Goal: Task Accomplishment & Management: Complete application form

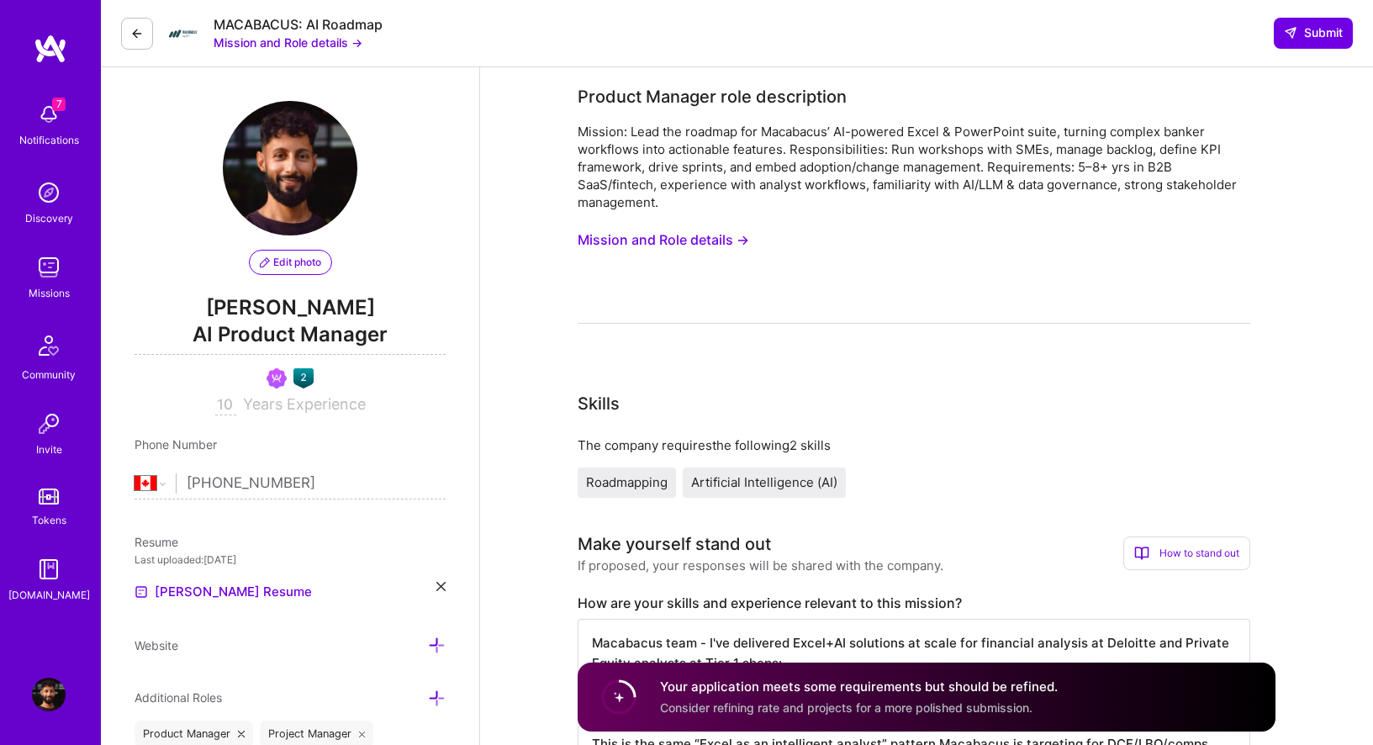
select select "CA"
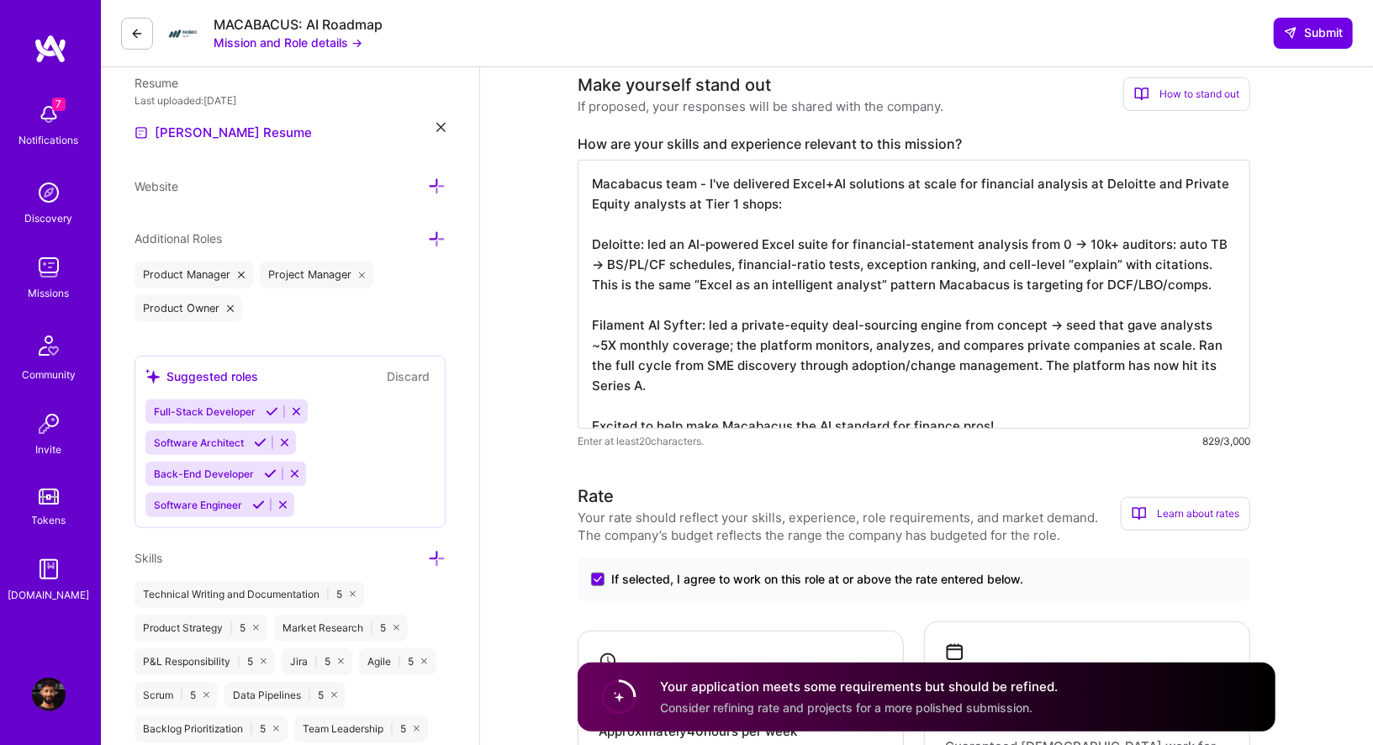
scroll to position [1, 0]
click at [143, 32] on button at bounding box center [137, 34] width 32 height 32
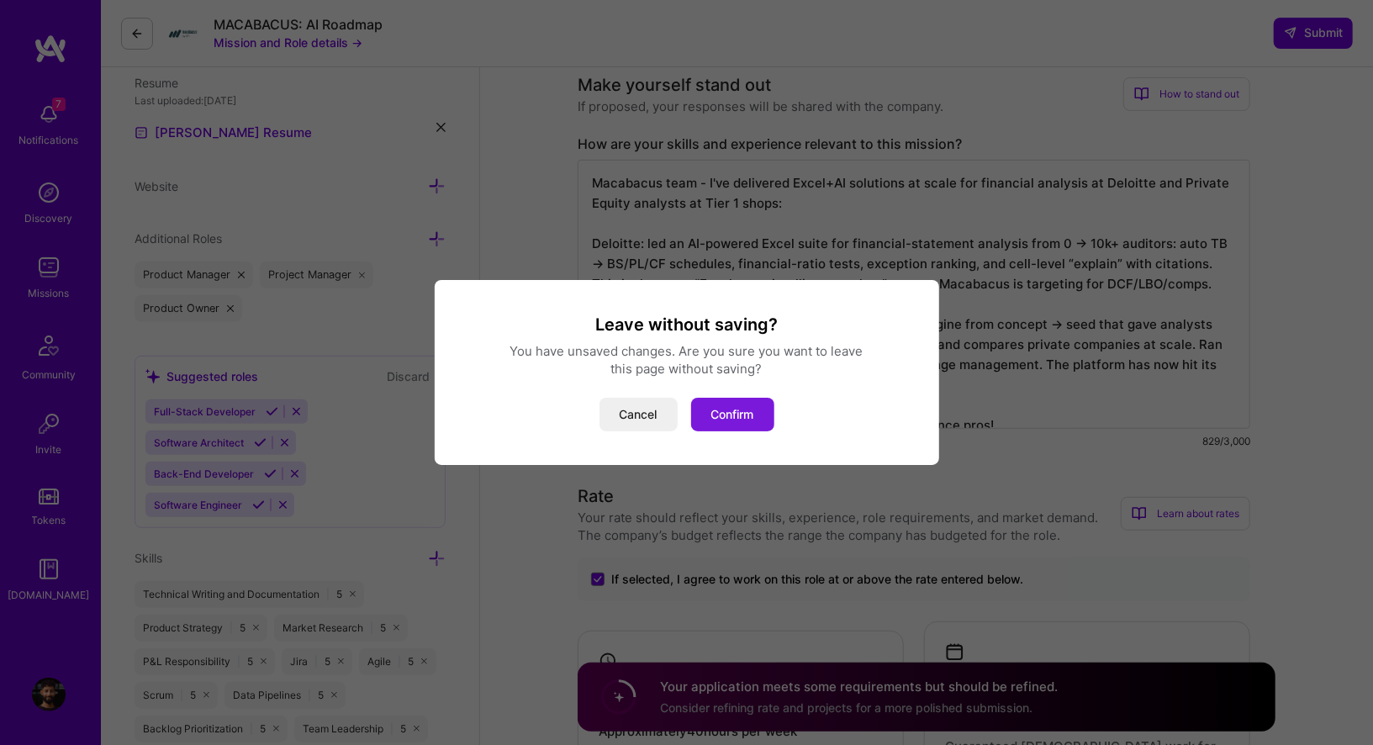
click at [742, 411] on button "Confirm" at bounding box center [732, 415] width 83 height 34
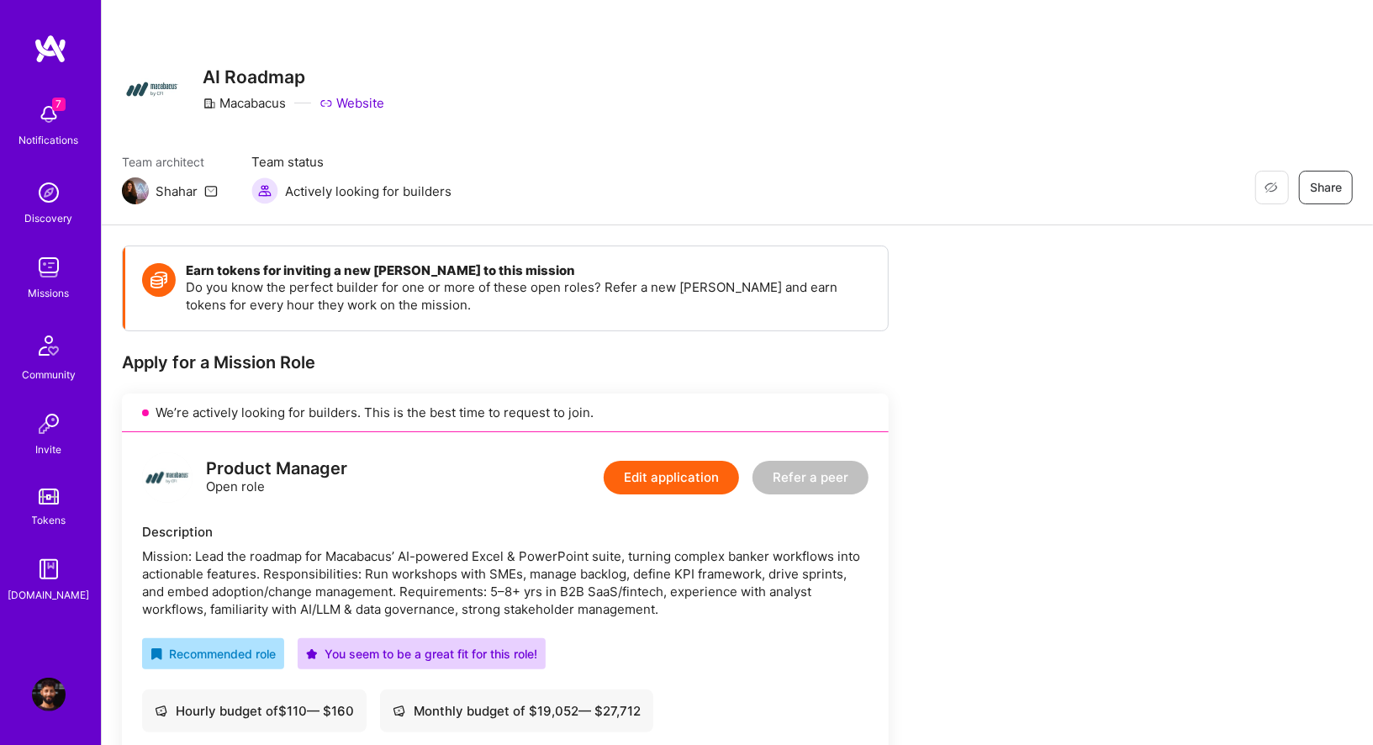
click at [54, 198] on img at bounding box center [49, 193] width 34 height 34
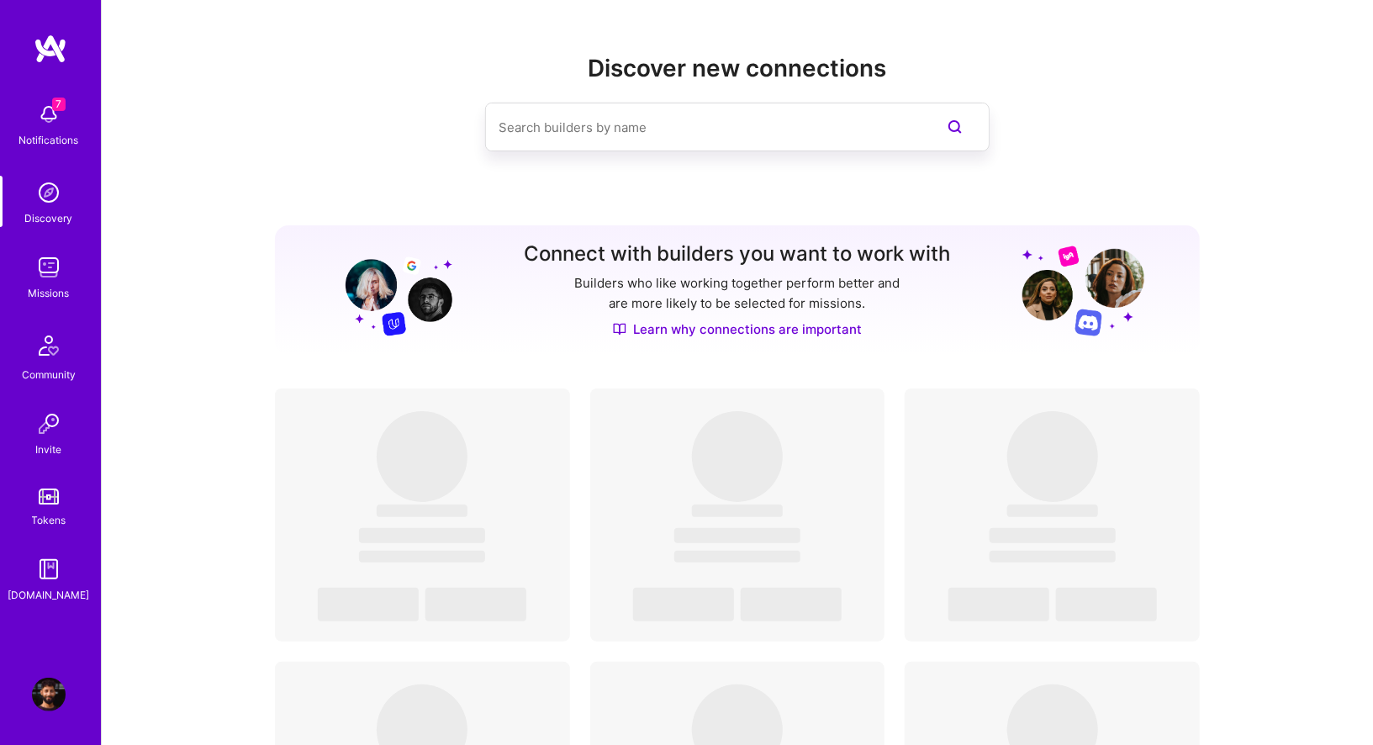
click at [51, 308] on div "7 Notifications Discovery Missions Community Invite Tokens [DOMAIN_NAME]" at bounding box center [50, 349] width 101 height 510
click at [51, 285] on div "Missions" at bounding box center [49, 293] width 41 height 18
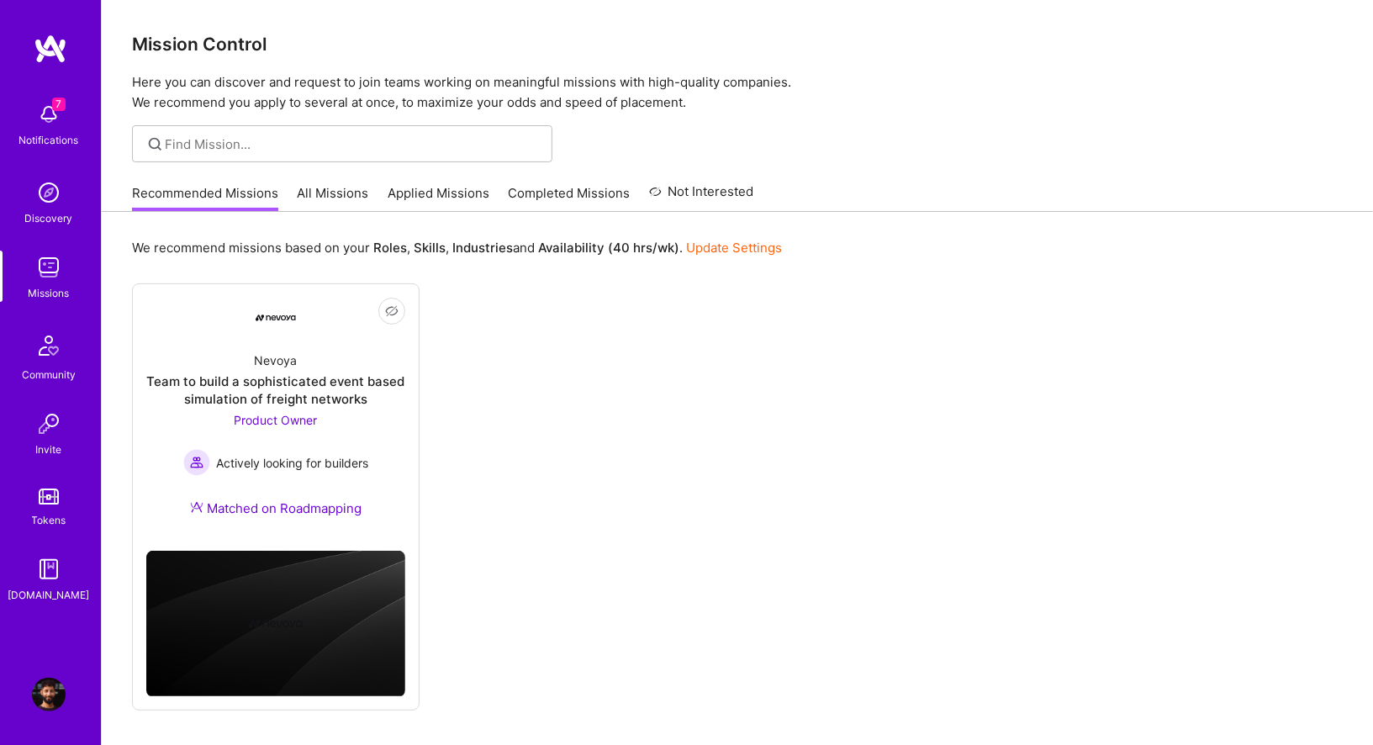
click at [339, 195] on link "All Missions" at bounding box center [333, 198] width 71 height 28
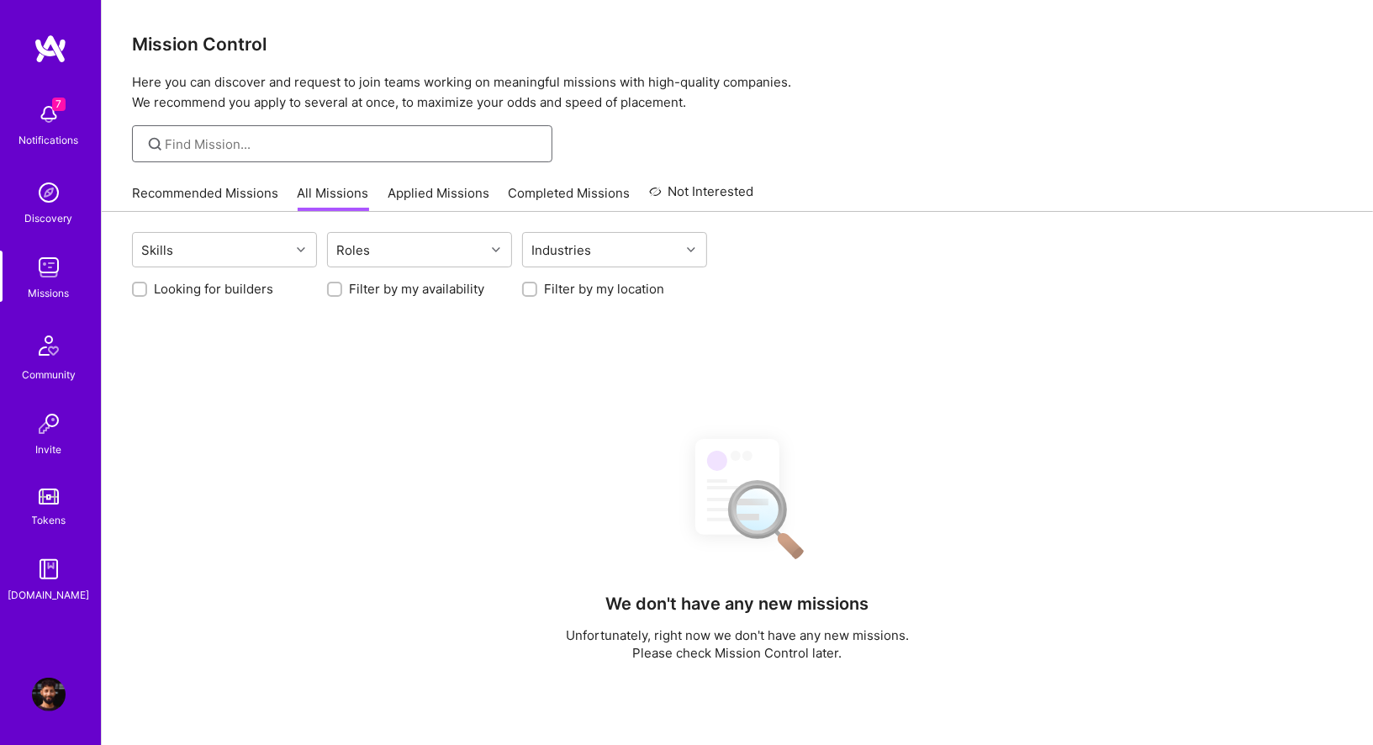
click at [216, 146] on input at bounding box center [353, 144] width 374 height 18
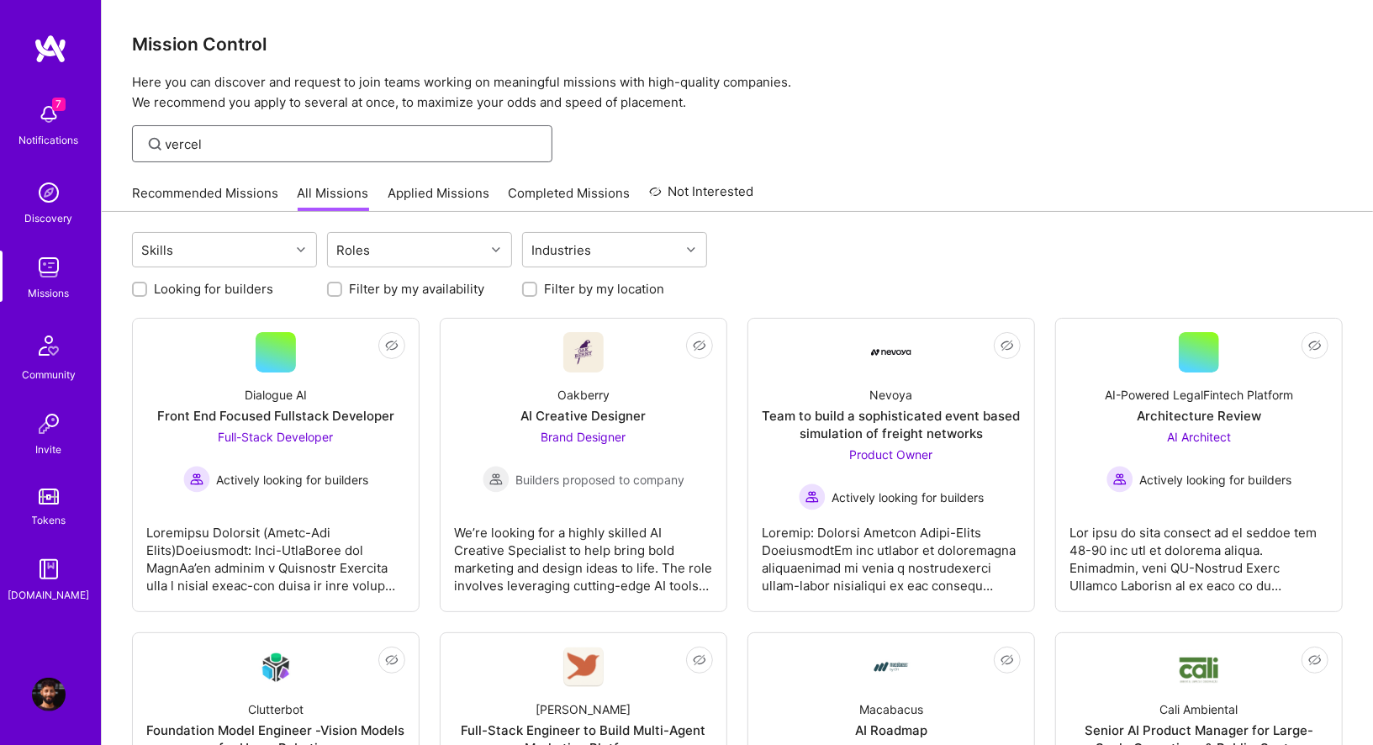
click at [212, 143] on input "vercel" at bounding box center [353, 144] width 374 height 18
type input "verge"
click at [316, 136] on input "verge" at bounding box center [353, 144] width 374 height 18
click at [315, 145] on input "verge" at bounding box center [353, 144] width 374 height 18
click at [358, 251] on div "Roles" at bounding box center [354, 250] width 42 height 24
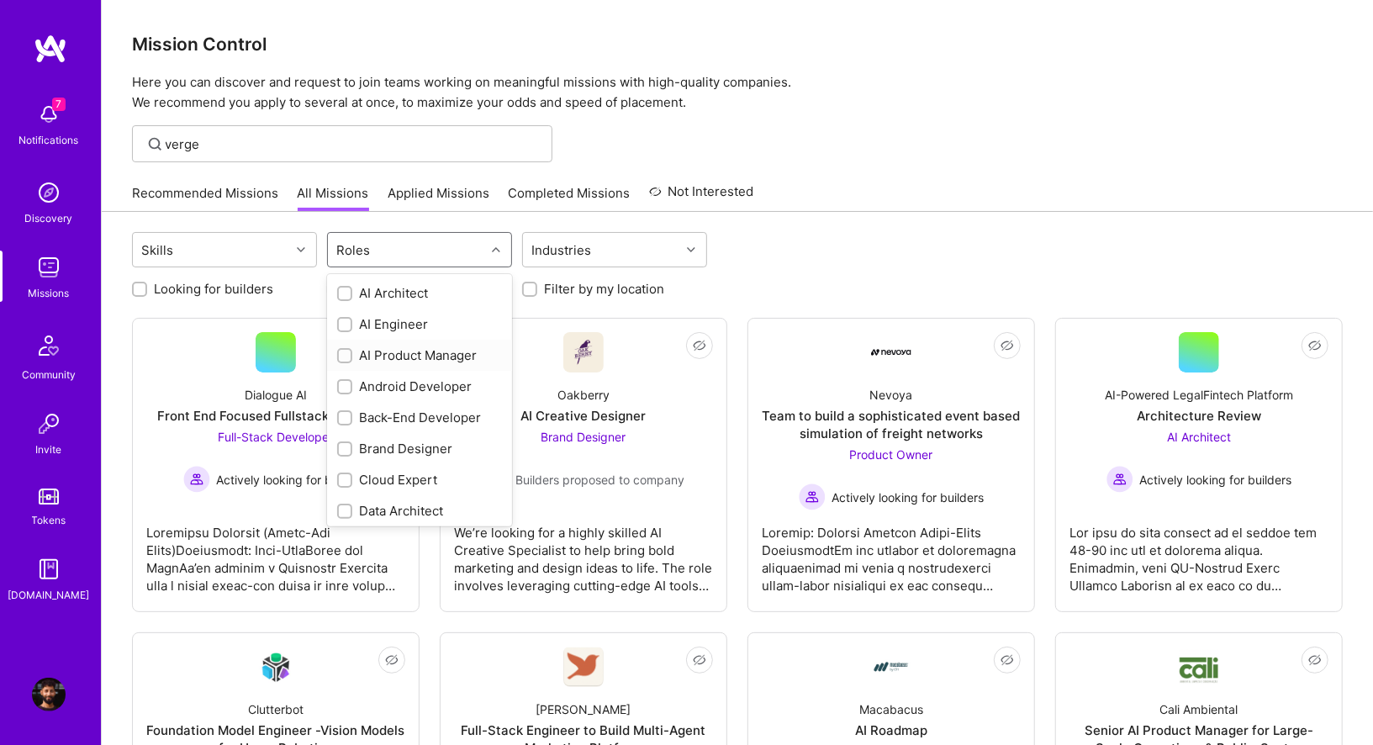
click at [347, 356] on input "checkbox" at bounding box center [347, 357] width 12 height 12
checkbox input "true"
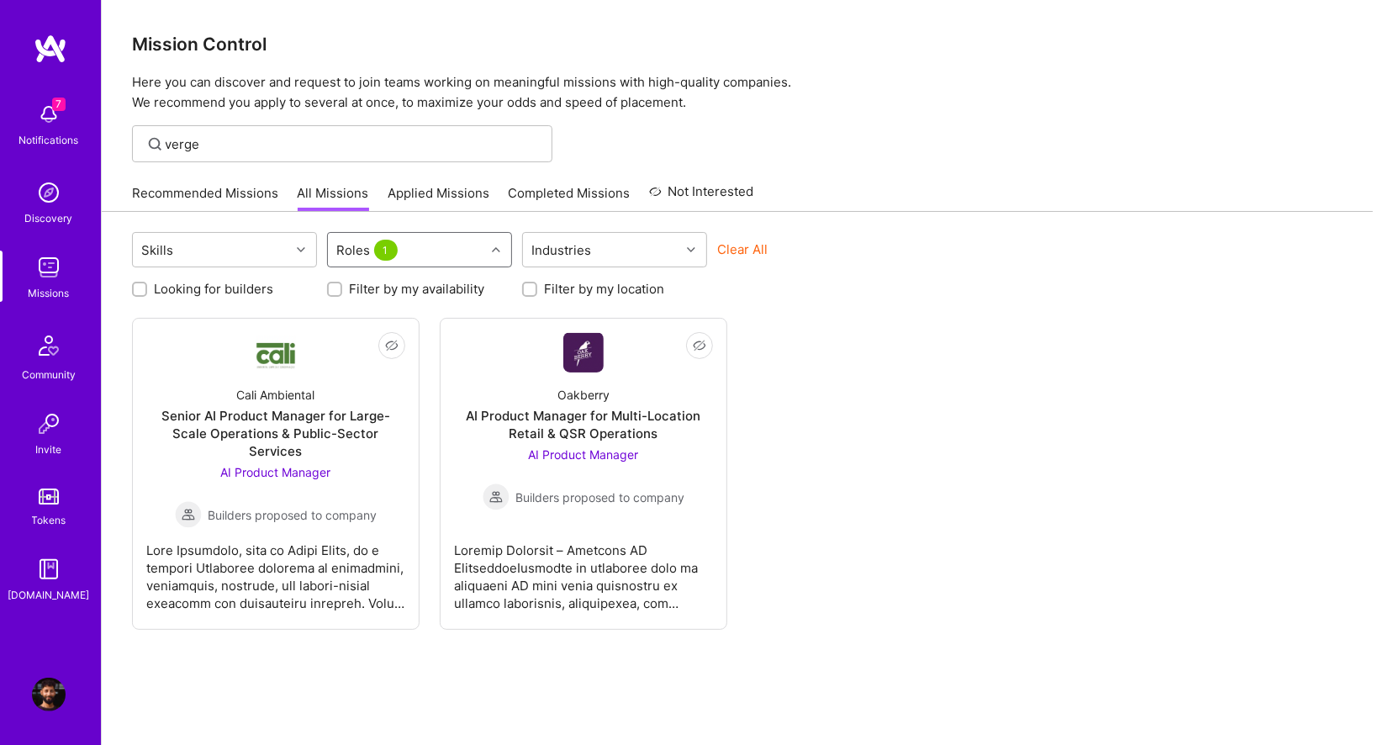
click at [424, 240] on div "Roles 1" at bounding box center [406, 250] width 157 height 34
click at [421, 246] on div "Roles 1" at bounding box center [406, 250] width 157 height 34
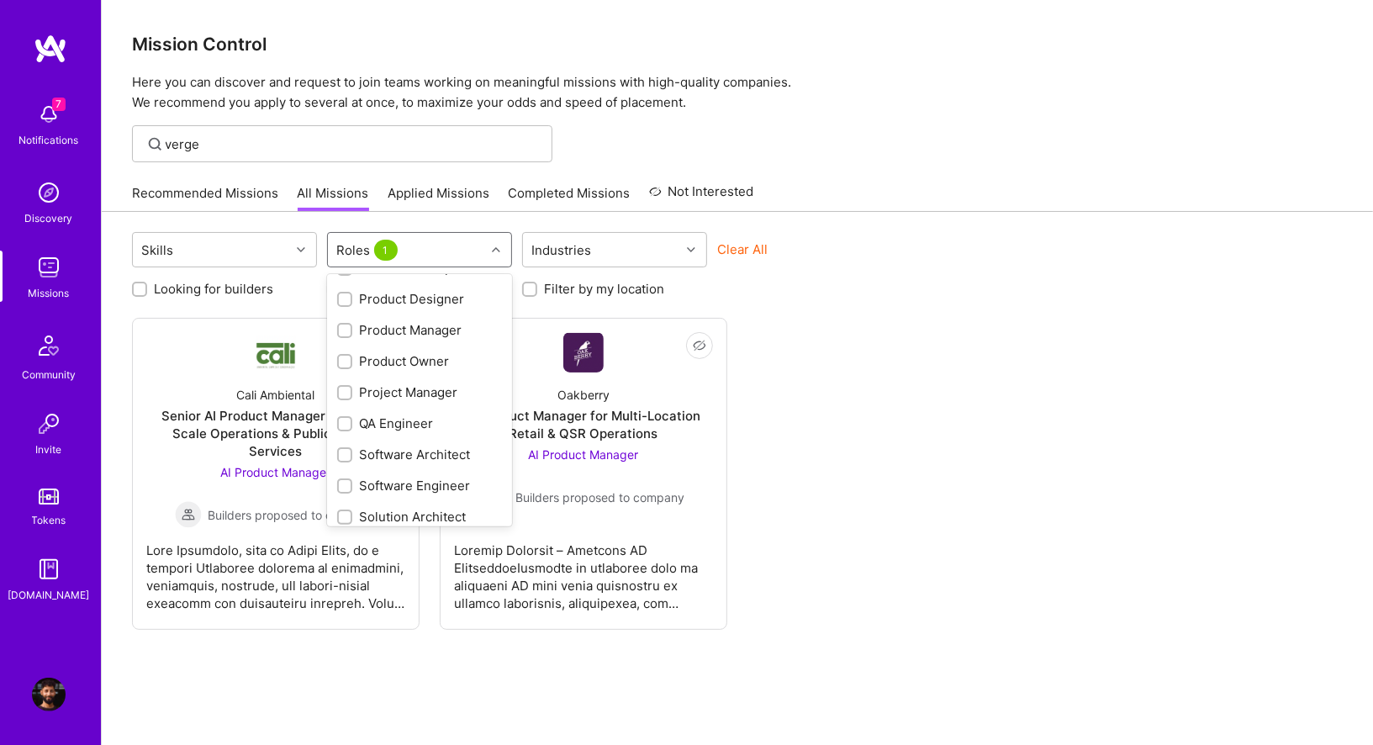
scroll to position [520, 0]
click at [345, 334] on input "checkbox" at bounding box center [347, 335] width 12 height 12
checkbox input "true"
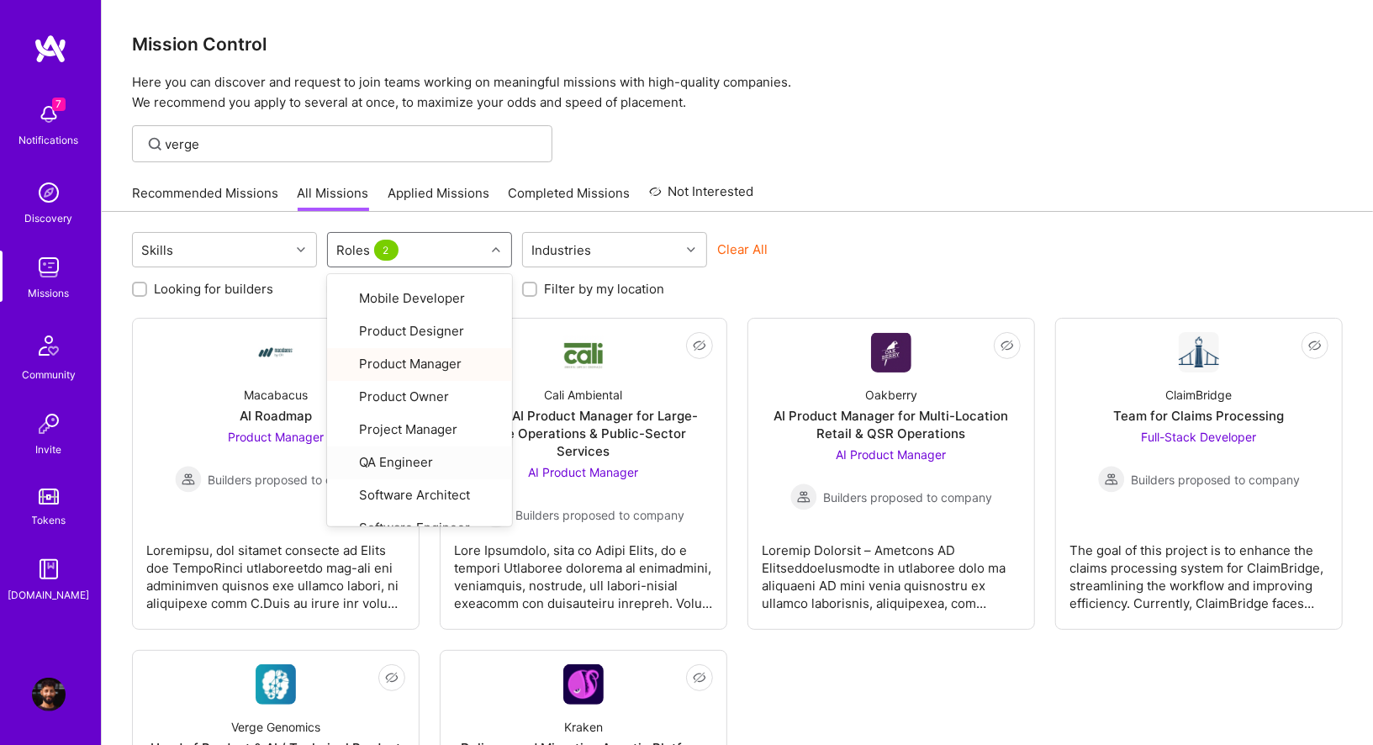
click at [874, 636] on div "Not Interested Macabacus AI Roadmap Product Manager Builders proposed to compan…" at bounding box center [737, 631] width 1211 height 626
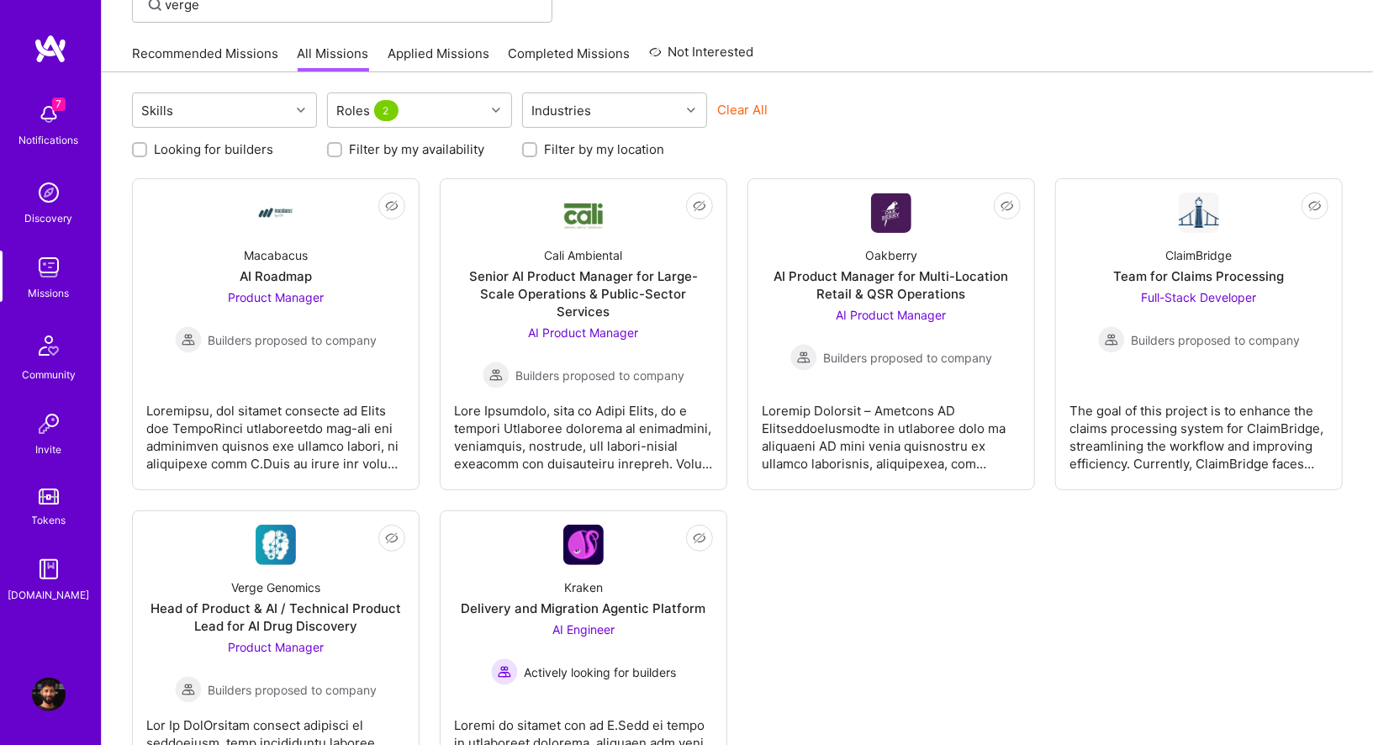
scroll to position [140, 0]
click at [273, 564] on div "Verge Genomics Head of Product & AI / Technical Product Lead for AI Drug Discov…" at bounding box center [275, 633] width 259 height 138
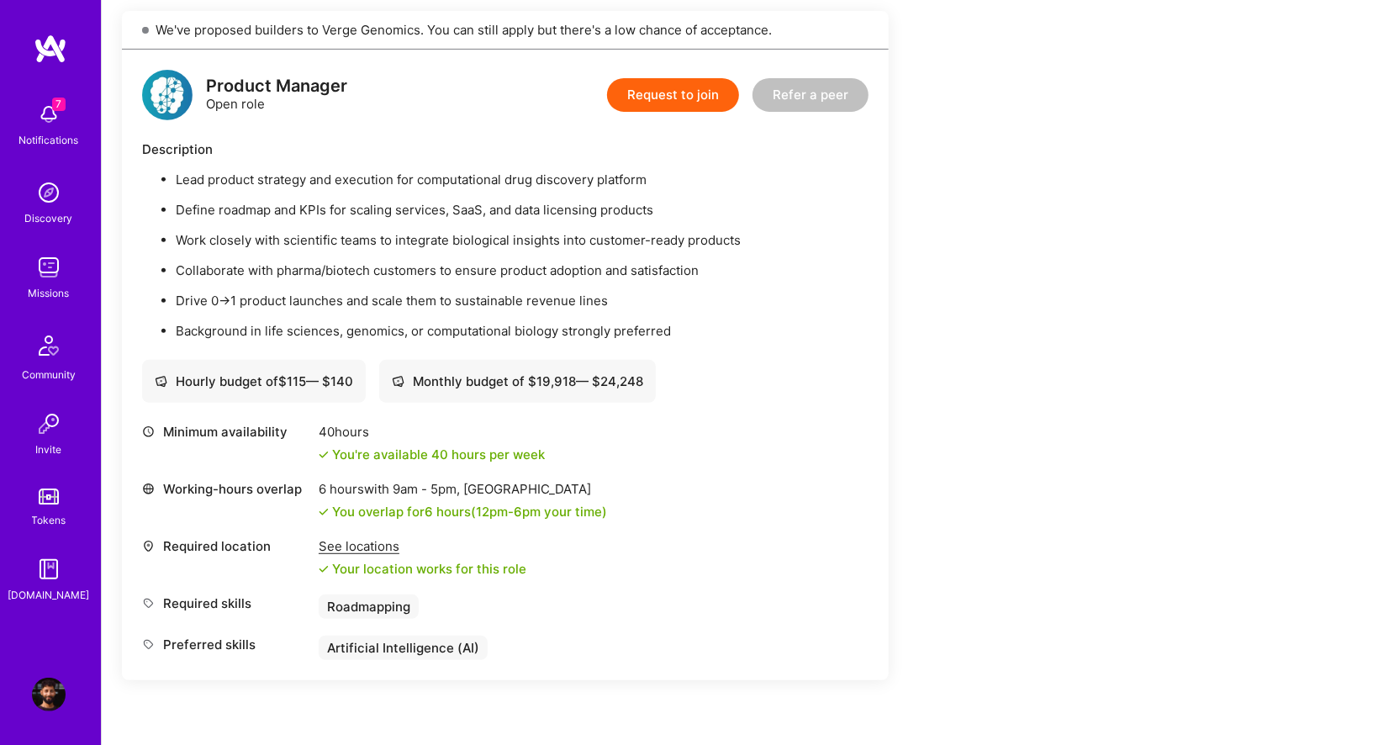
scroll to position [375, 0]
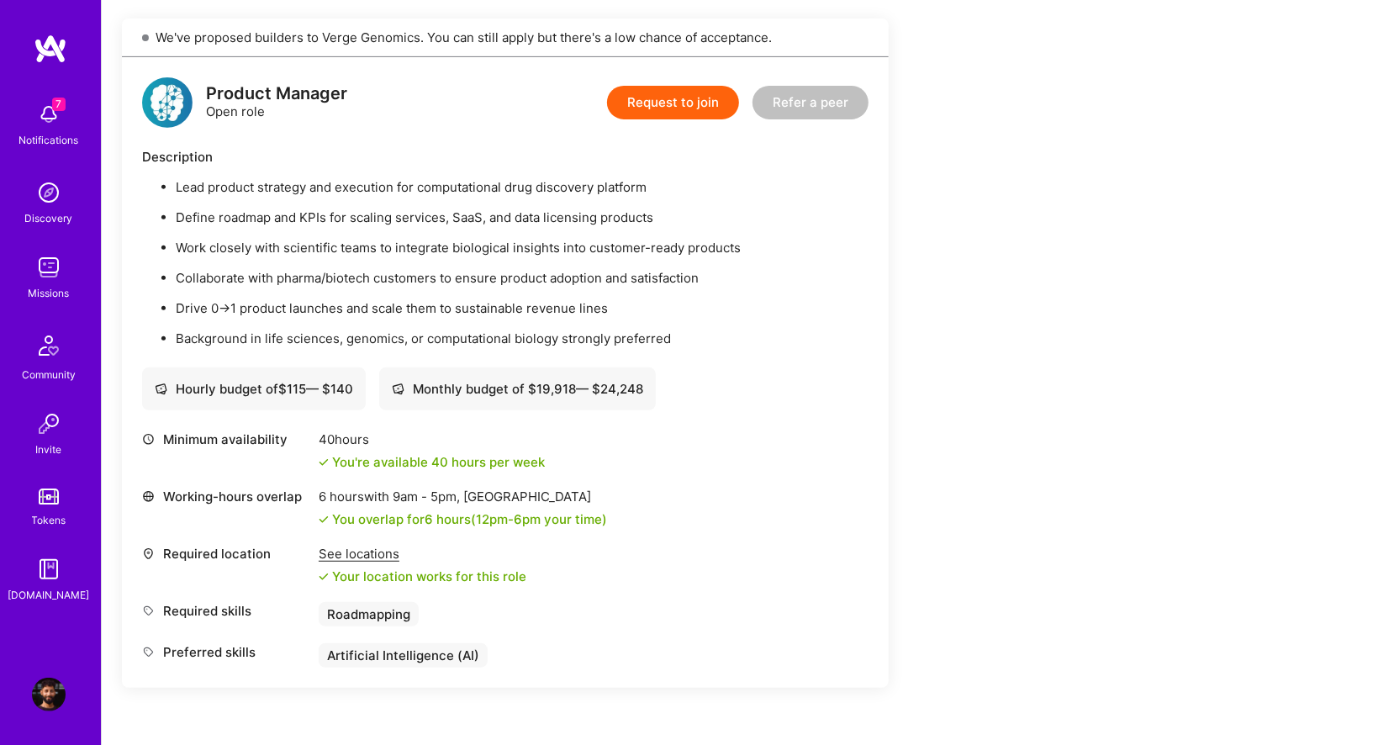
click at [687, 99] on button "Request to join" at bounding box center [673, 103] width 132 height 34
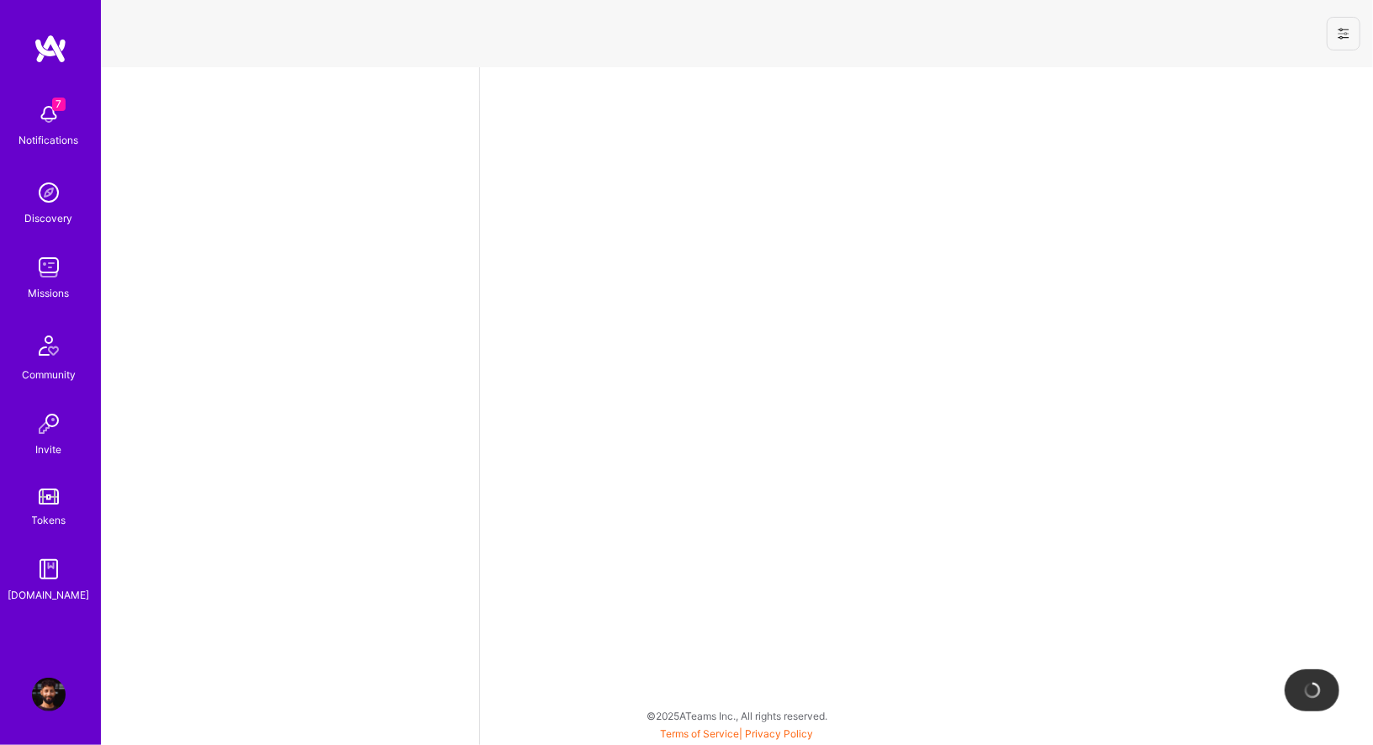
select select "CA"
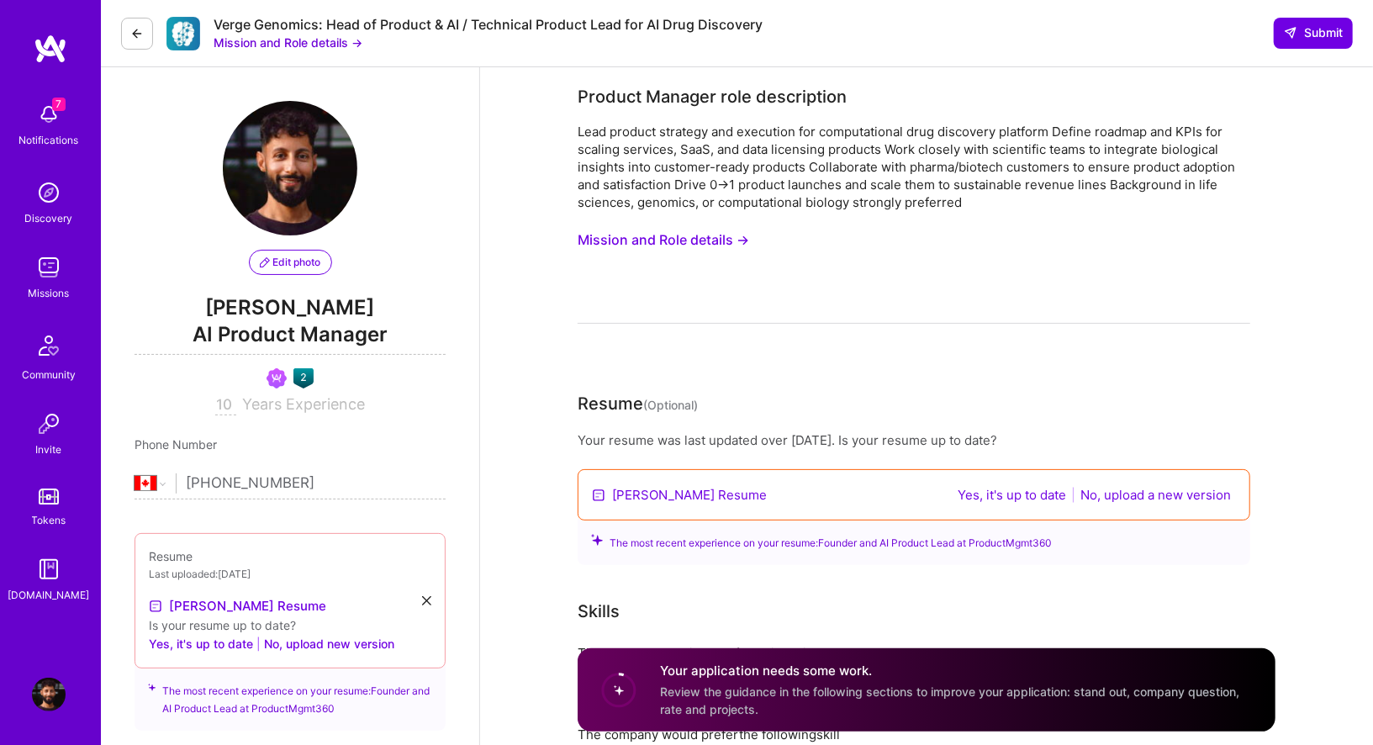
click at [1001, 494] on button "Yes, it's up to date" at bounding box center [1012, 494] width 119 height 19
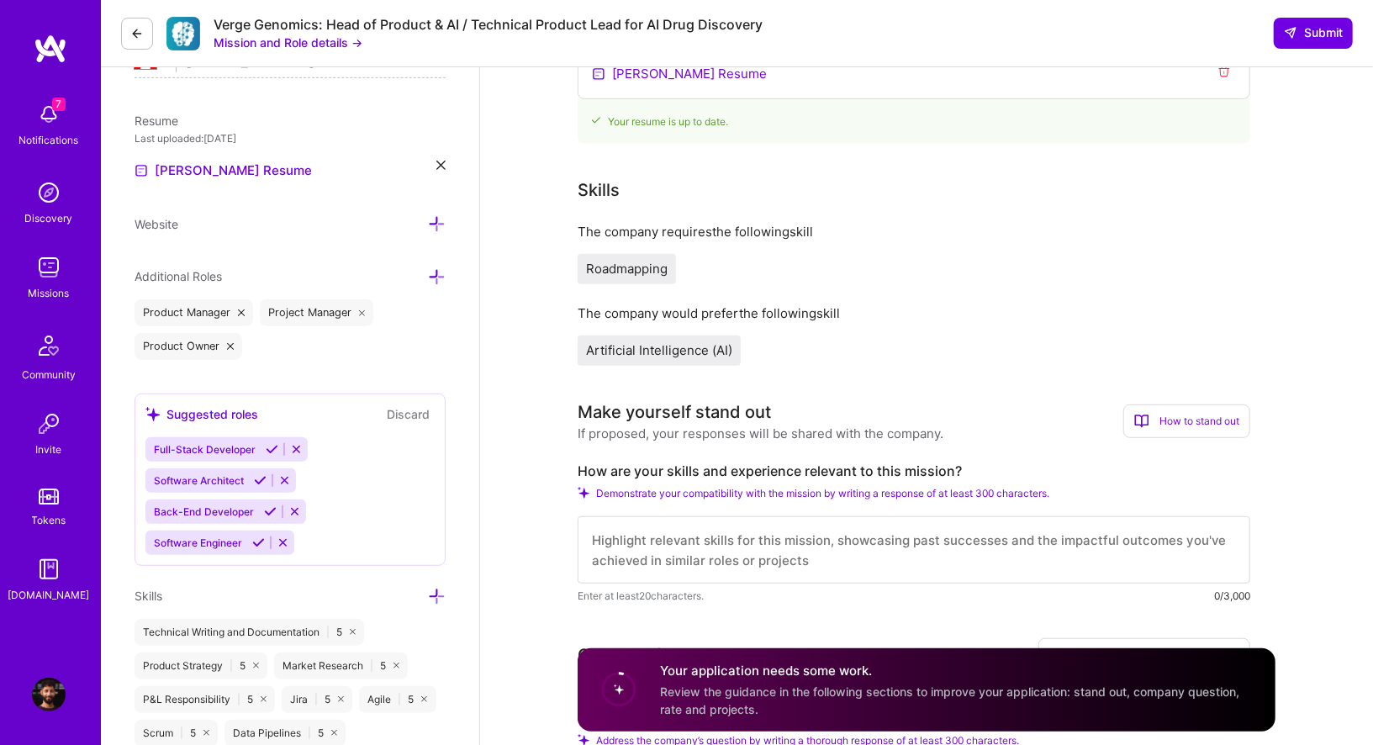
scroll to position [425, 0]
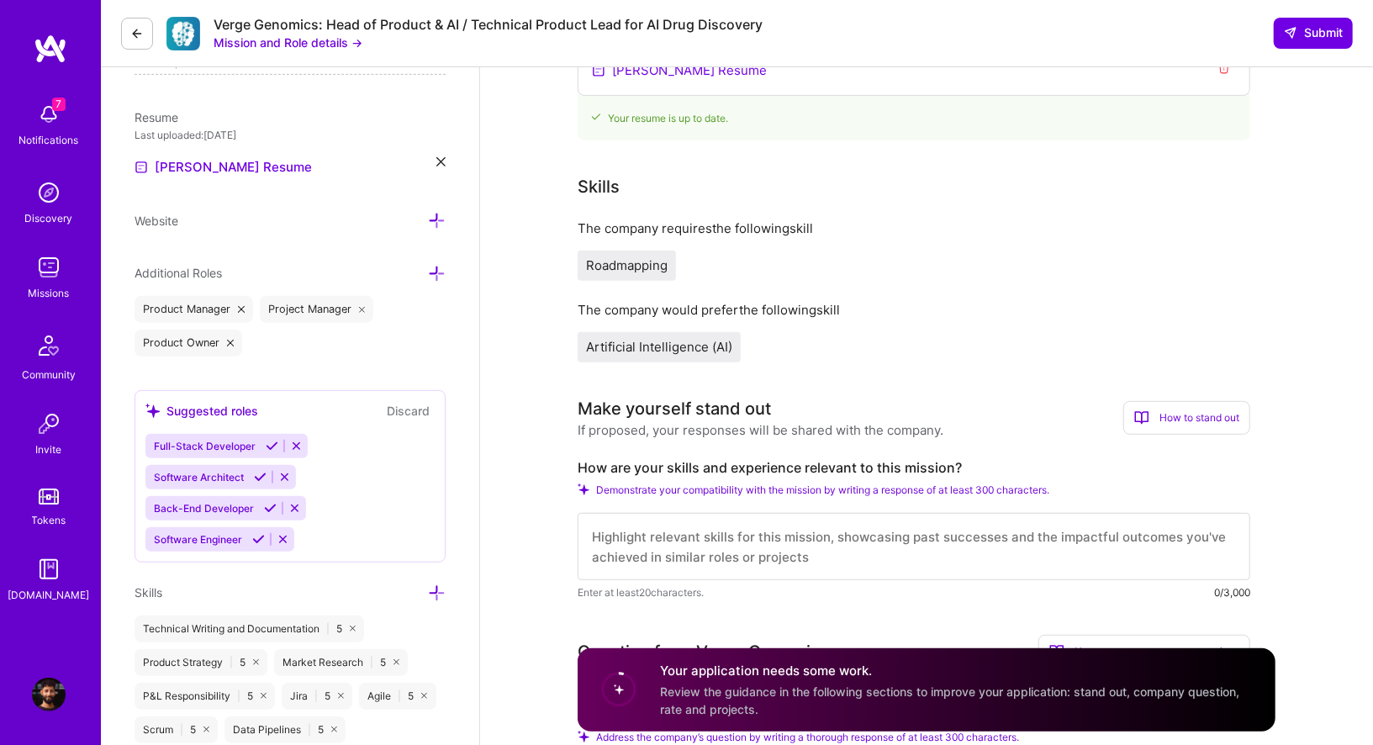
click at [621, 277] on div "Roadmapping" at bounding box center [627, 266] width 98 height 30
click at [622, 263] on span "Roadmapping" at bounding box center [627, 265] width 82 height 16
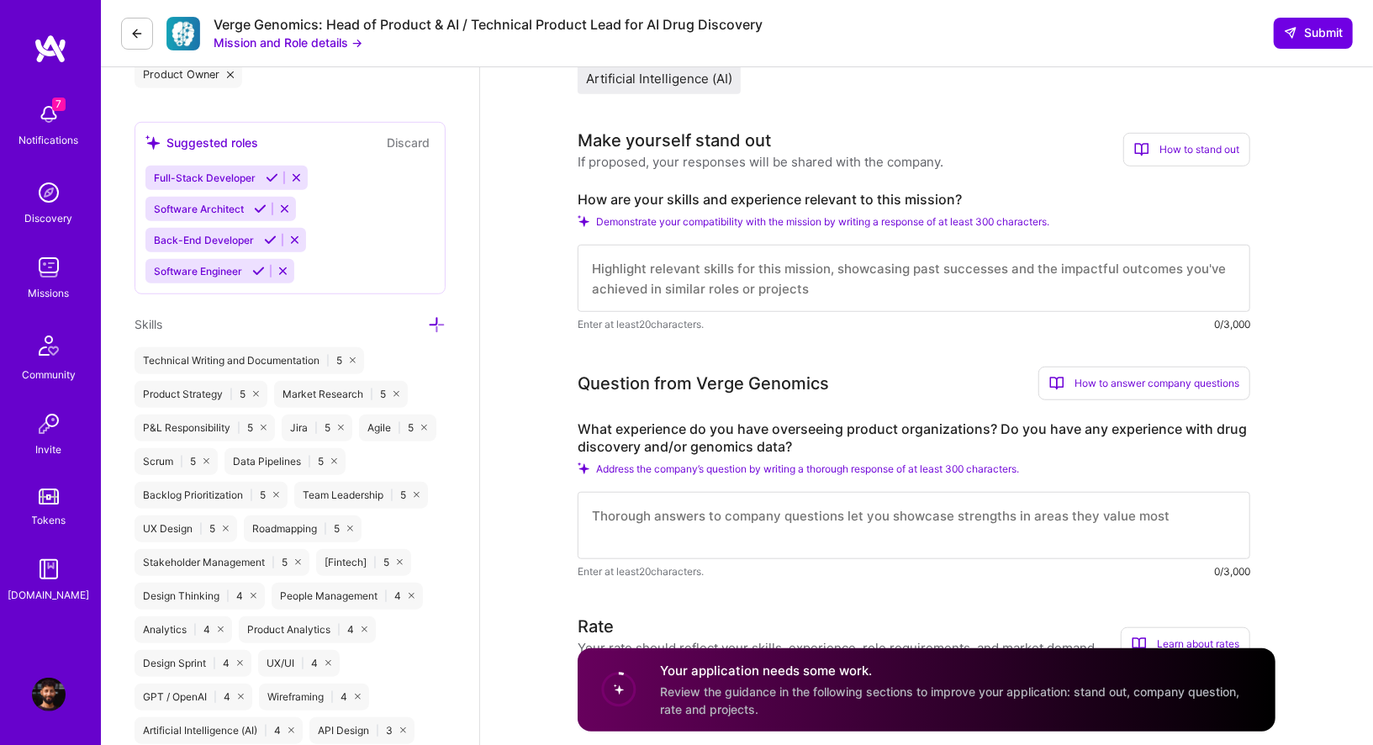
scroll to position [737, 0]
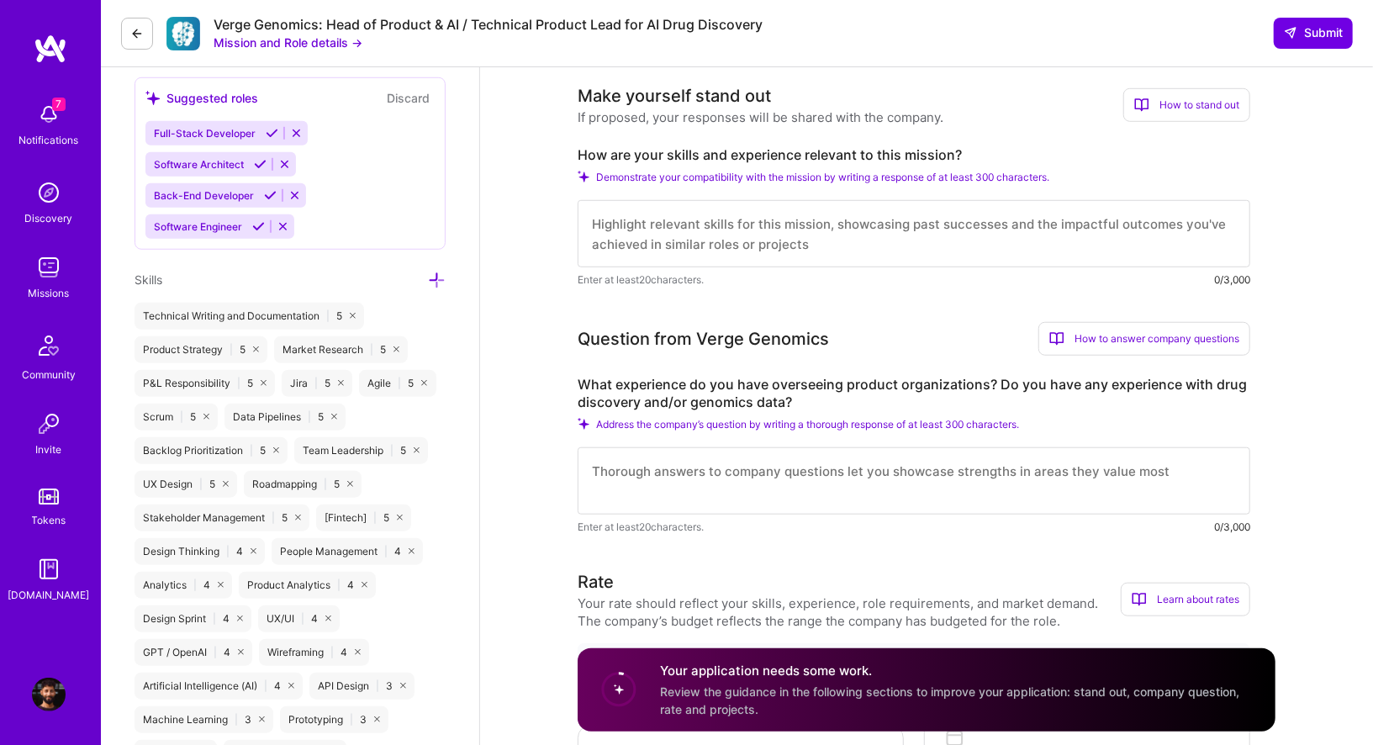
click at [631, 227] on textarea at bounding box center [914, 233] width 673 height 67
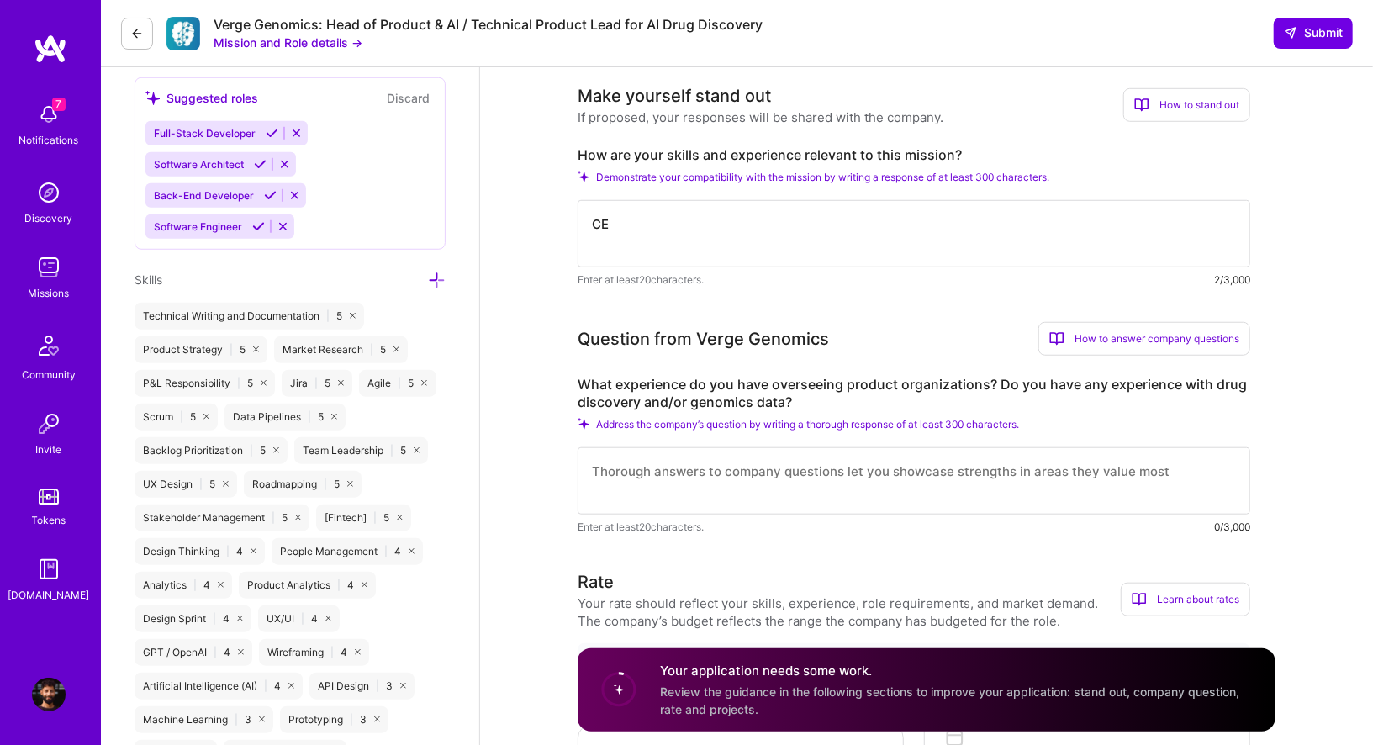
type textarea "C"
click at [689, 223] on textarea "CEO / cofounded" at bounding box center [914, 233] width 673 height 67
click at [631, 221] on textarea "CEO / cofounder" at bounding box center [914, 233] width 673 height 67
click at [732, 217] on textarea "CEO & cofounder" at bounding box center [914, 233] width 673 height 67
click at [648, 227] on textarea "CEO & cofounder" at bounding box center [914, 233] width 673 height 67
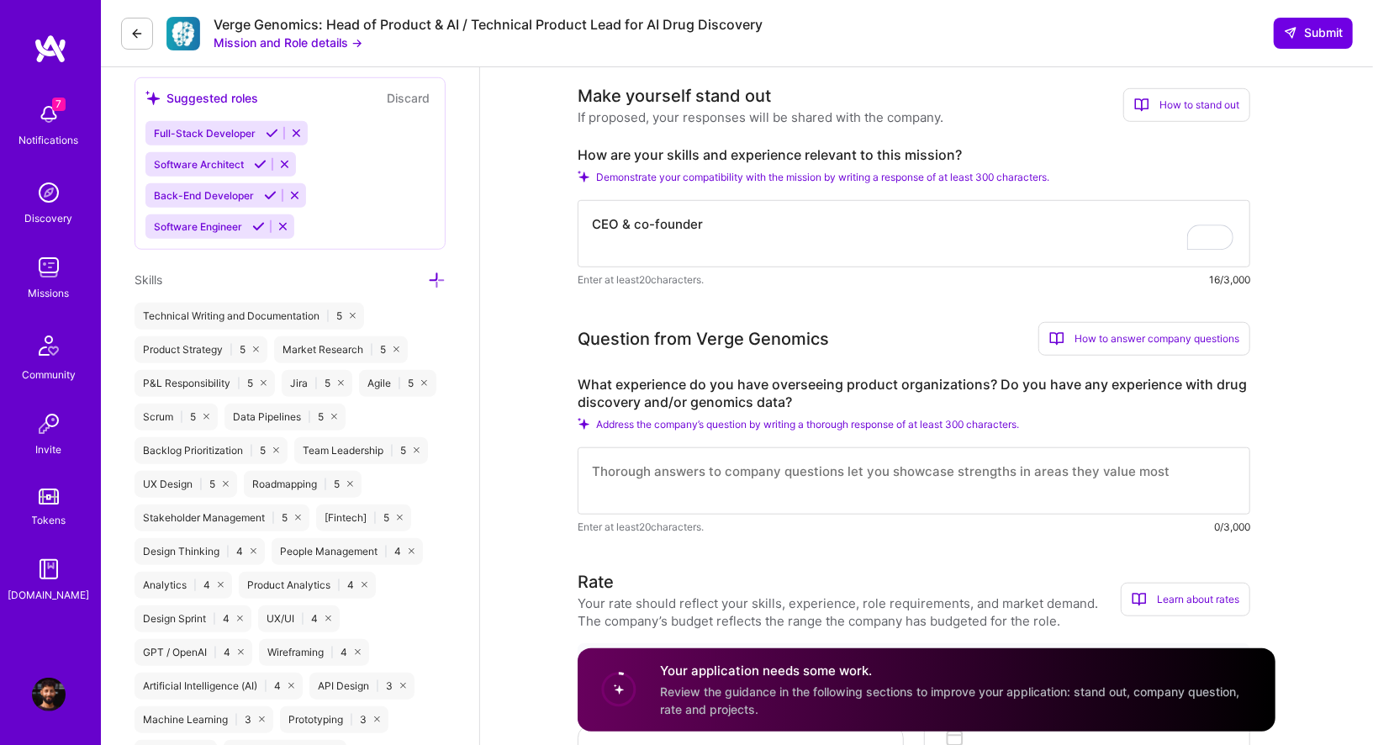
click at [715, 224] on textarea "CEO & co-founder" at bounding box center [914, 233] width 673 height 67
click at [635, 223] on textarea "CEO & co-founder of an AI SaaS platform for [MEDICAL_DATA] Research." at bounding box center [914, 233] width 673 height 67
click at [639, 221] on textarea "CEO / co-founder of an AI SaaS platform for [MEDICAL_DATA] Research." at bounding box center [914, 233] width 673 height 67
click at [980, 219] on textarea "CEO / Co-founder of an AI SaaS platform for [MEDICAL_DATA] Research." at bounding box center [914, 233] width 673 height 67
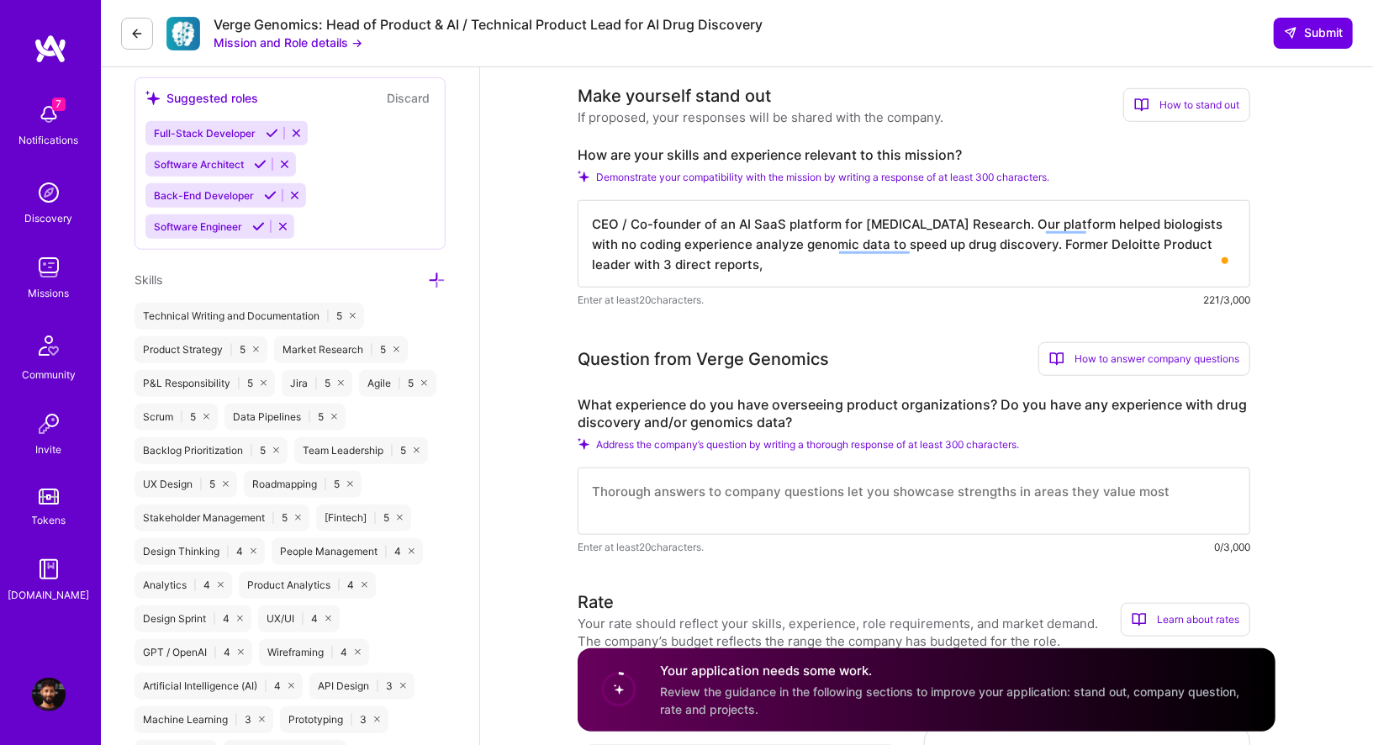
click at [1050, 246] on textarea "CEO / Co-founder of an AI SaaS platform for [MEDICAL_DATA] Research. Our platfo…" at bounding box center [914, 243] width 673 height 87
click at [1027, 245] on textarea "CEO / Co-founder of an AI SaaS platform for [MEDICAL_DATA] Research. Our platfo…" at bounding box center [914, 243] width 673 height 87
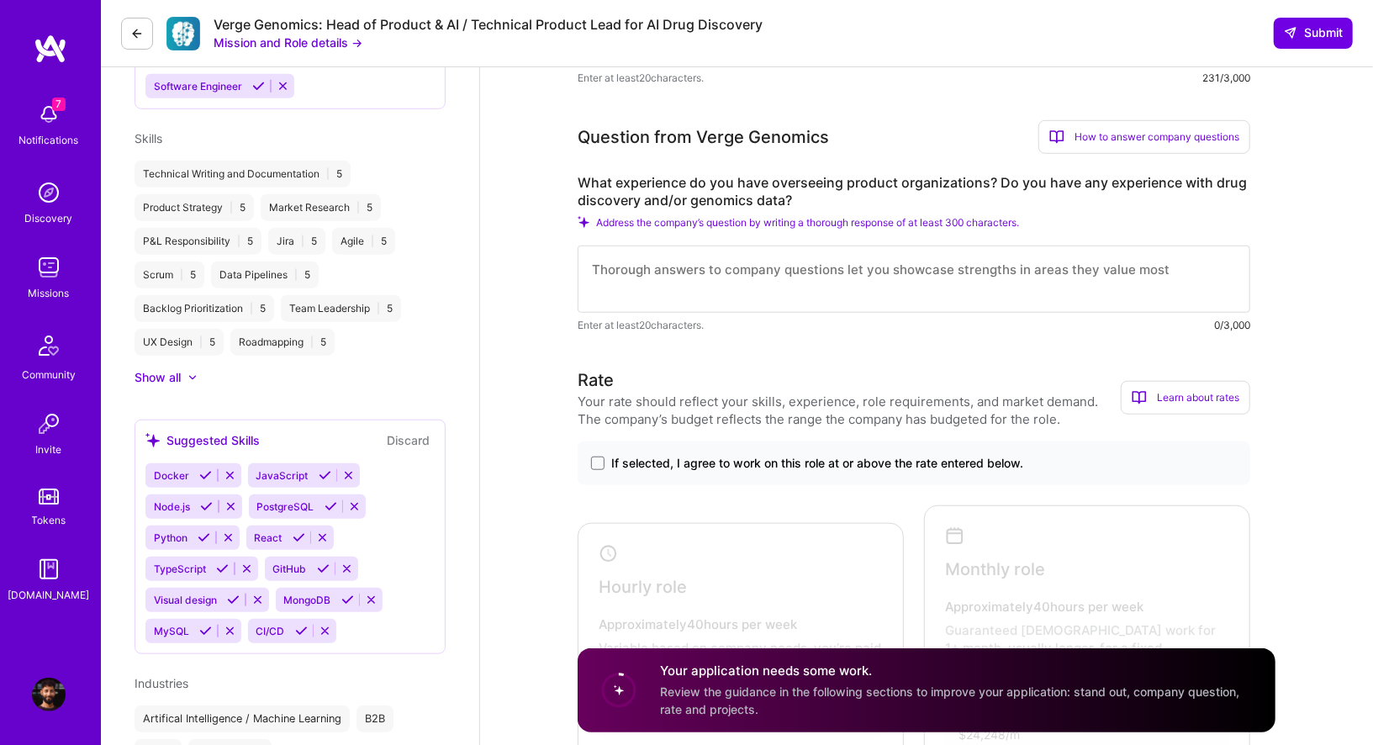
scroll to position [634, 0]
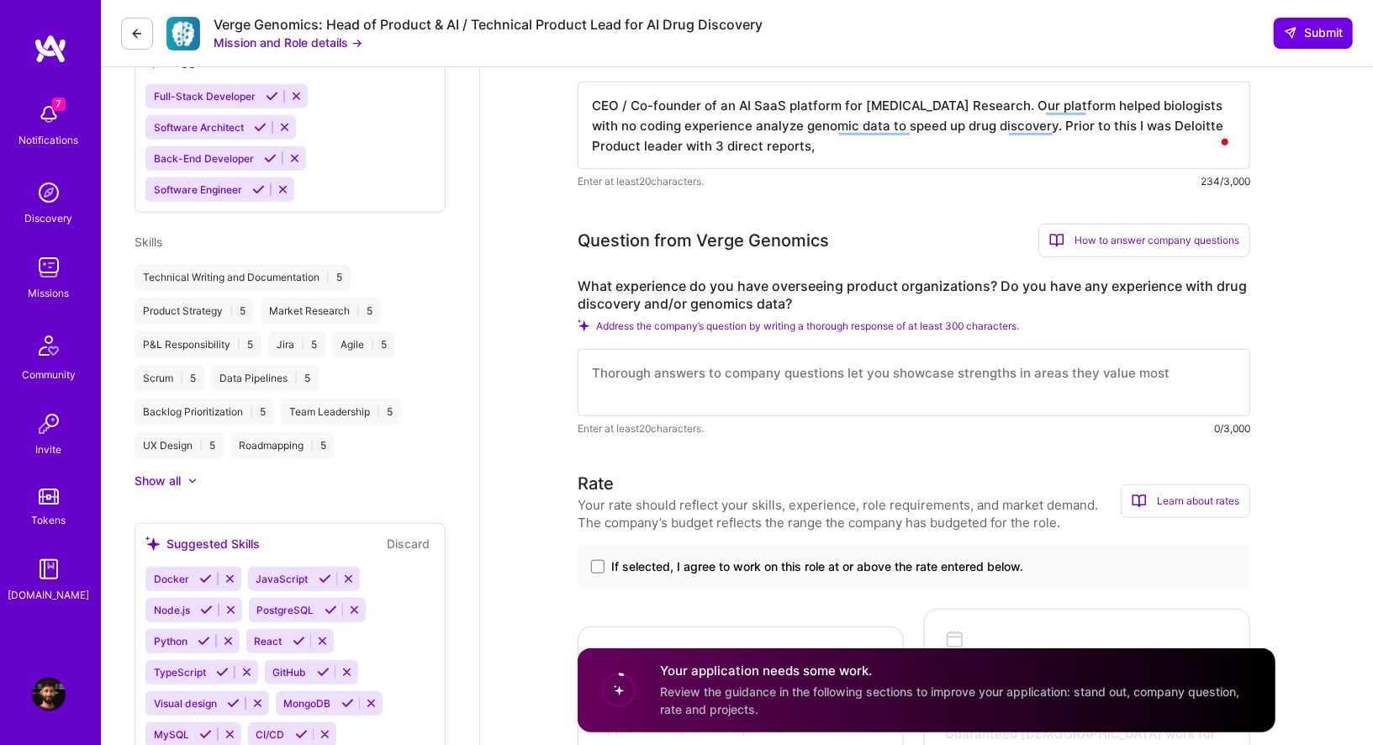
click at [1135, 133] on textarea "CEO / Co-founder of an AI SaaS platform for [MEDICAL_DATA] Research. Our platfo…" at bounding box center [914, 125] width 673 height 87
click at [1102, 151] on textarea "CEO / Co-founder of an AI SaaS platform for [MEDICAL_DATA] Research. Our platfo…" at bounding box center [914, 125] width 673 height 87
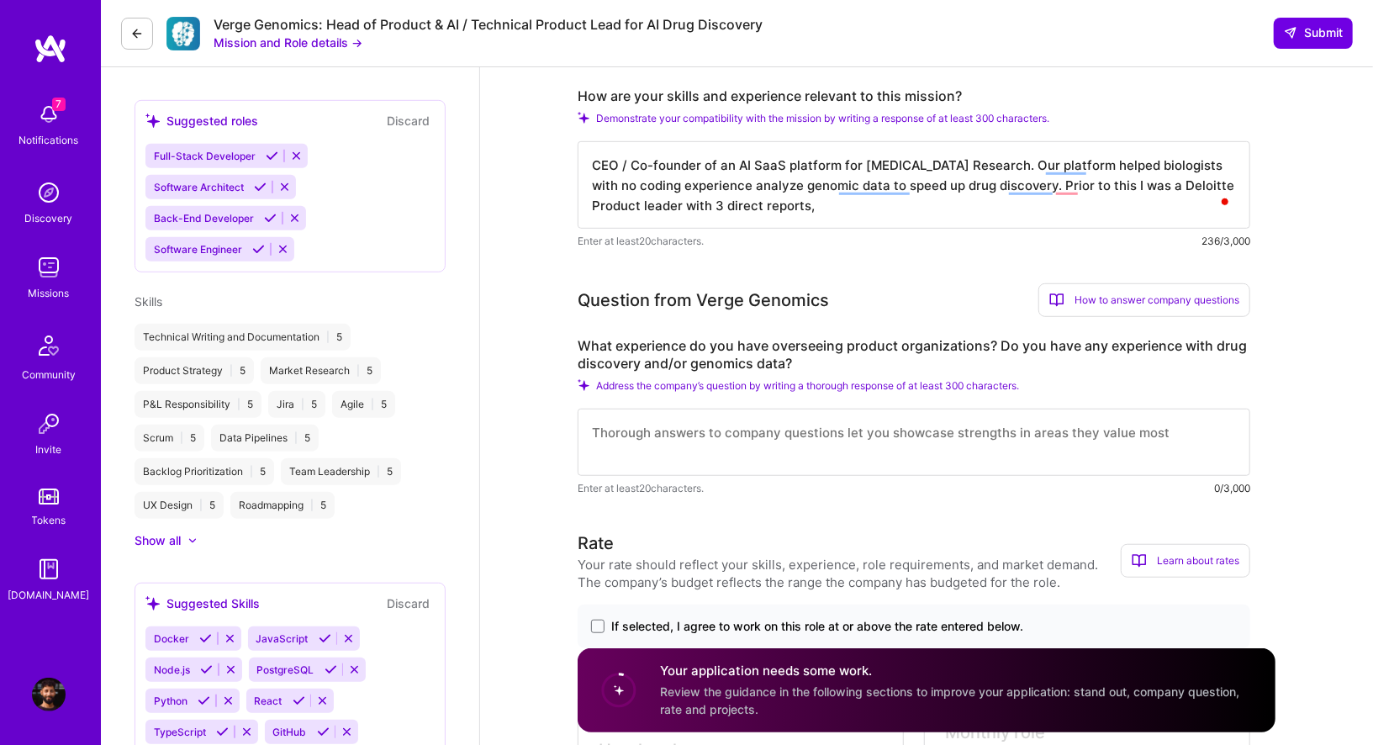
scroll to position [569, 0]
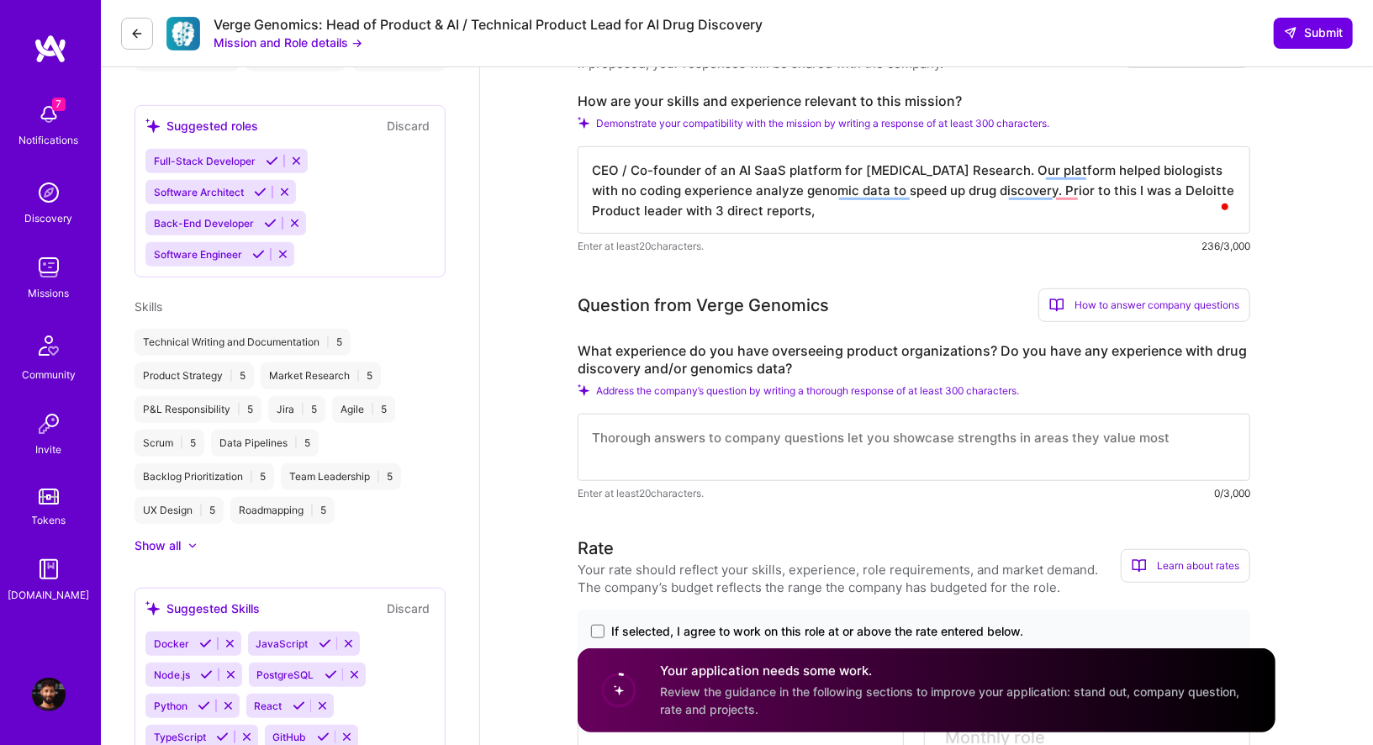
click at [1180, 190] on textarea "CEO / Co-founder of an AI SaaS platform for [MEDICAL_DATA] Research. Our platfo…" at bounding box center [914, 189] width 673 height 87
click at [1178, 190] on textarea "CEO / Co-founder of an AI SaaS platform for [MEDICAL_DATA] Research. Our platfo…" at bounding box center [914, 189] width 673 height 87
click at [758, 211] on textarea "CEO / Co-founder of an AI SaaS platform for [MEDICAL_DATA] Research. Our platfo…" at bounding box center [914, 189] width 673 height 87
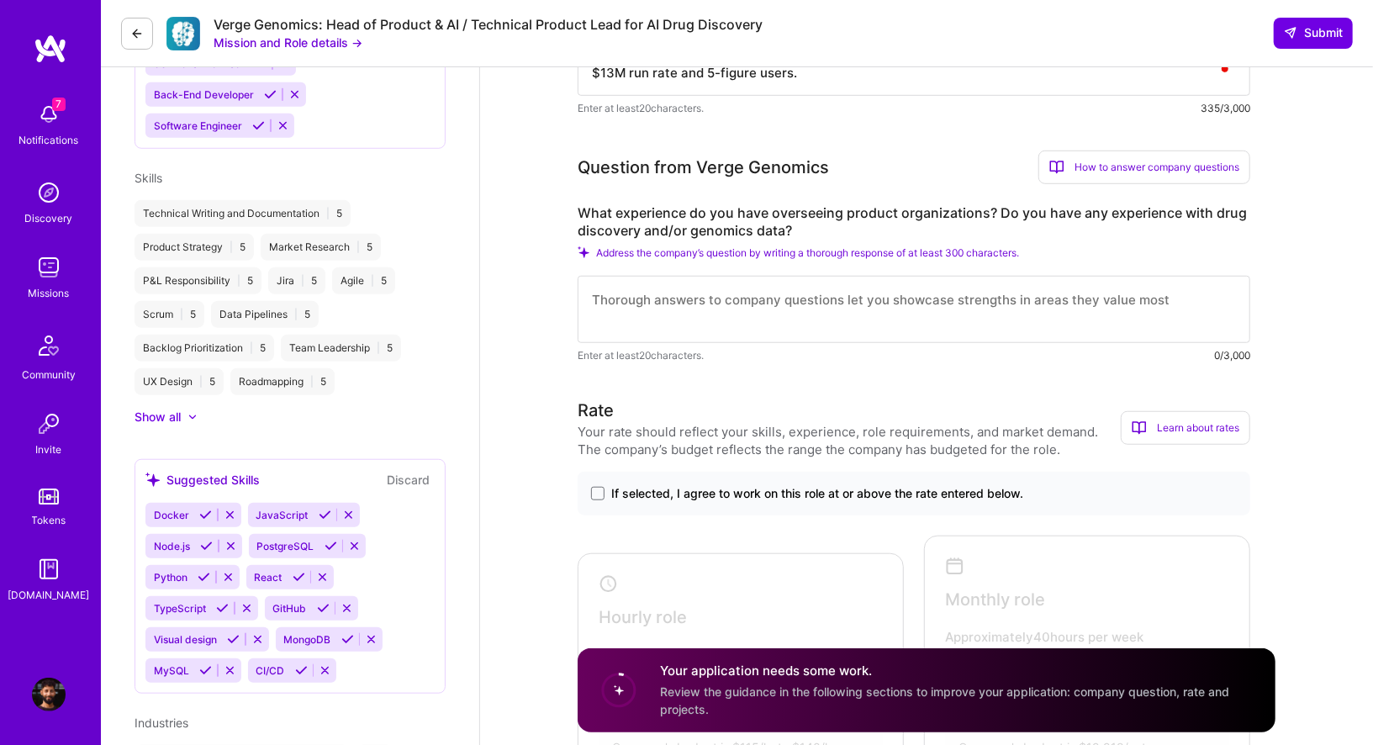
scroll to position [712, 0]
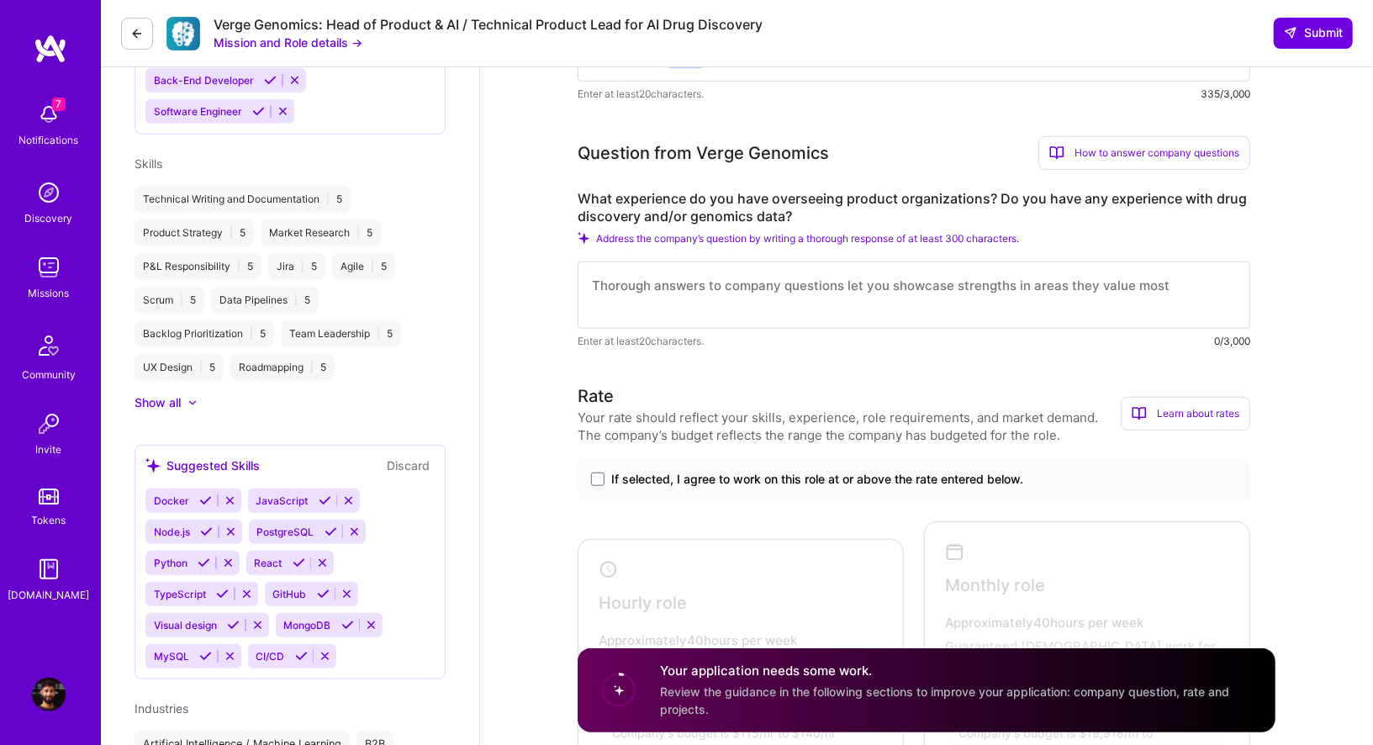
type textarea "CEO / Co-founder of an AI SaaS platform for [MEDICAL_DATA] Research. Our platfo…"
click at [853, 298] on textarea at bounding box center [914, 294] width 673 height 67
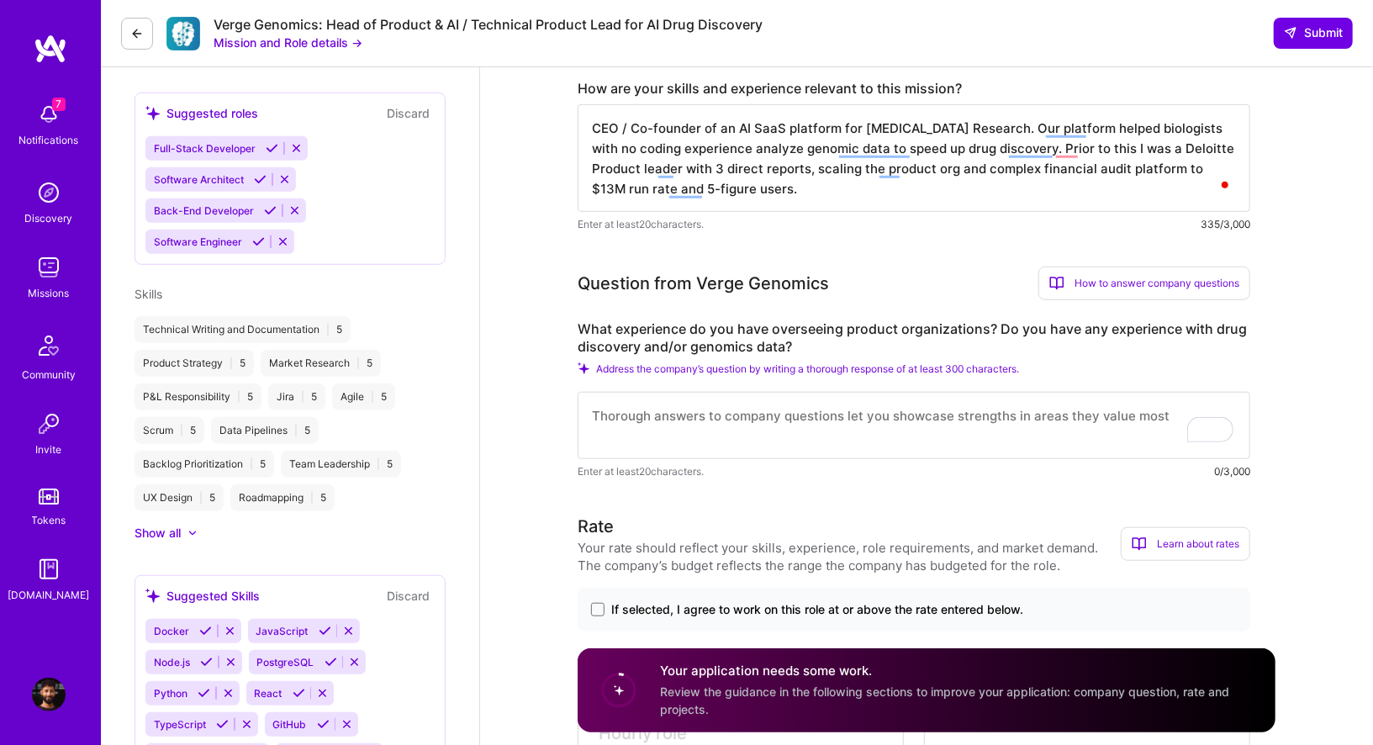
scroll to position [585, 0]
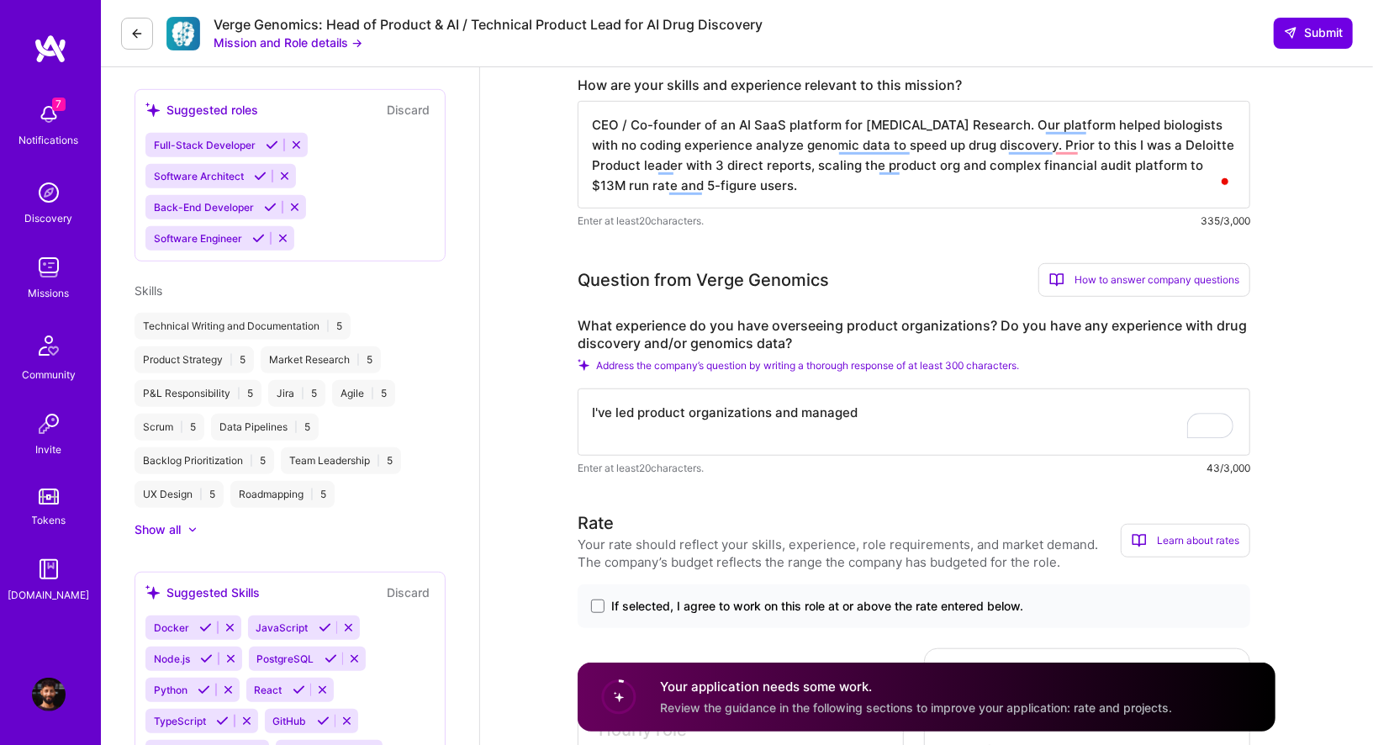
click at [615, 413] on textarea "I've led product organizations and managed" at bounding box center [914, 421] width 673 height 67
click at [825, 407] on textarea "I've built and led product organizations and managed" at bounding box center [914, 421] width 673 height 67
click at [961, 408] on textarea "I've built and led product organizations from 0 to 15 people, and managed" at bounding box center [914, 421] width 673 height 67
click at [1026, 409] on textarea "I've built and led product organizations from 0 to 15 people, managed" at bounding box center [914, 421] width 673 height 67
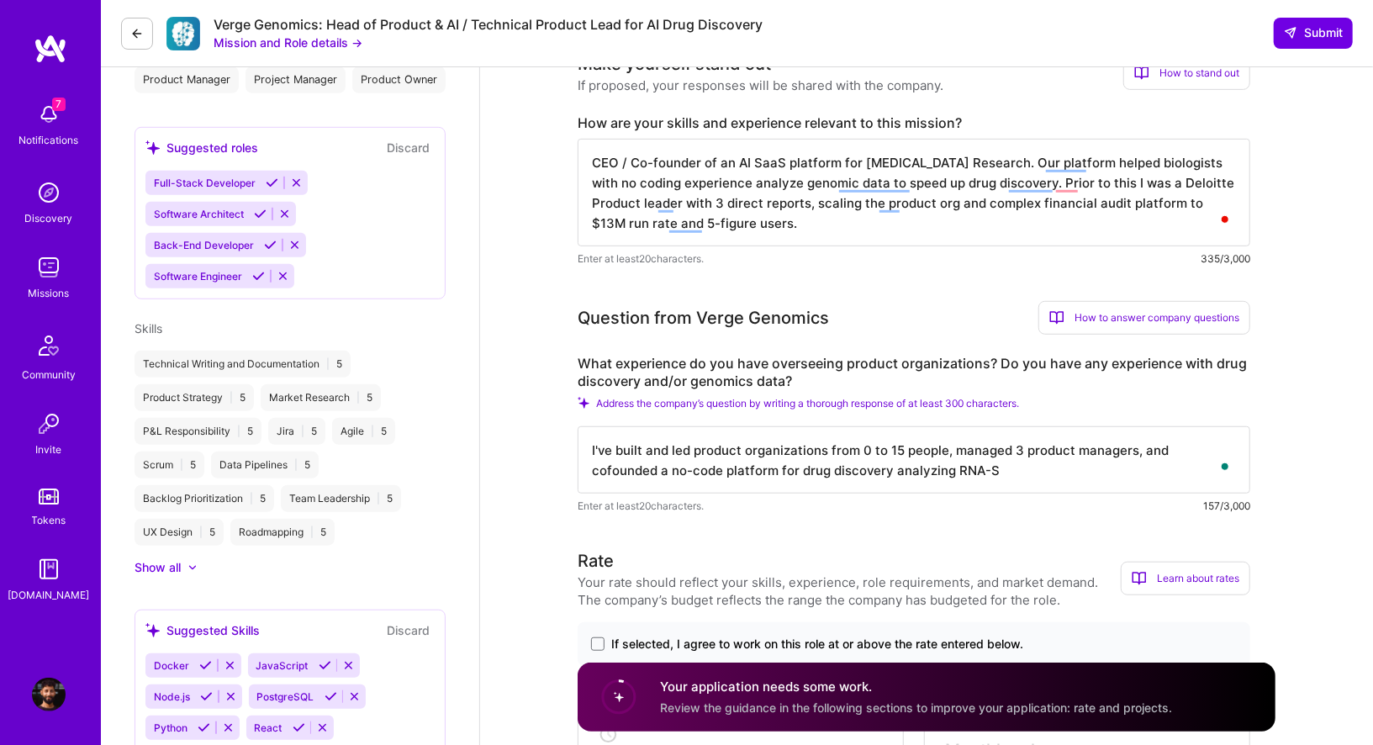
scroll to position [1, 0]
click at [943, 470] on textarea "I've built and led product organizations from 0 to 15 people, managed 3 product…" at bounding box center [914, 459] width 673 height 67
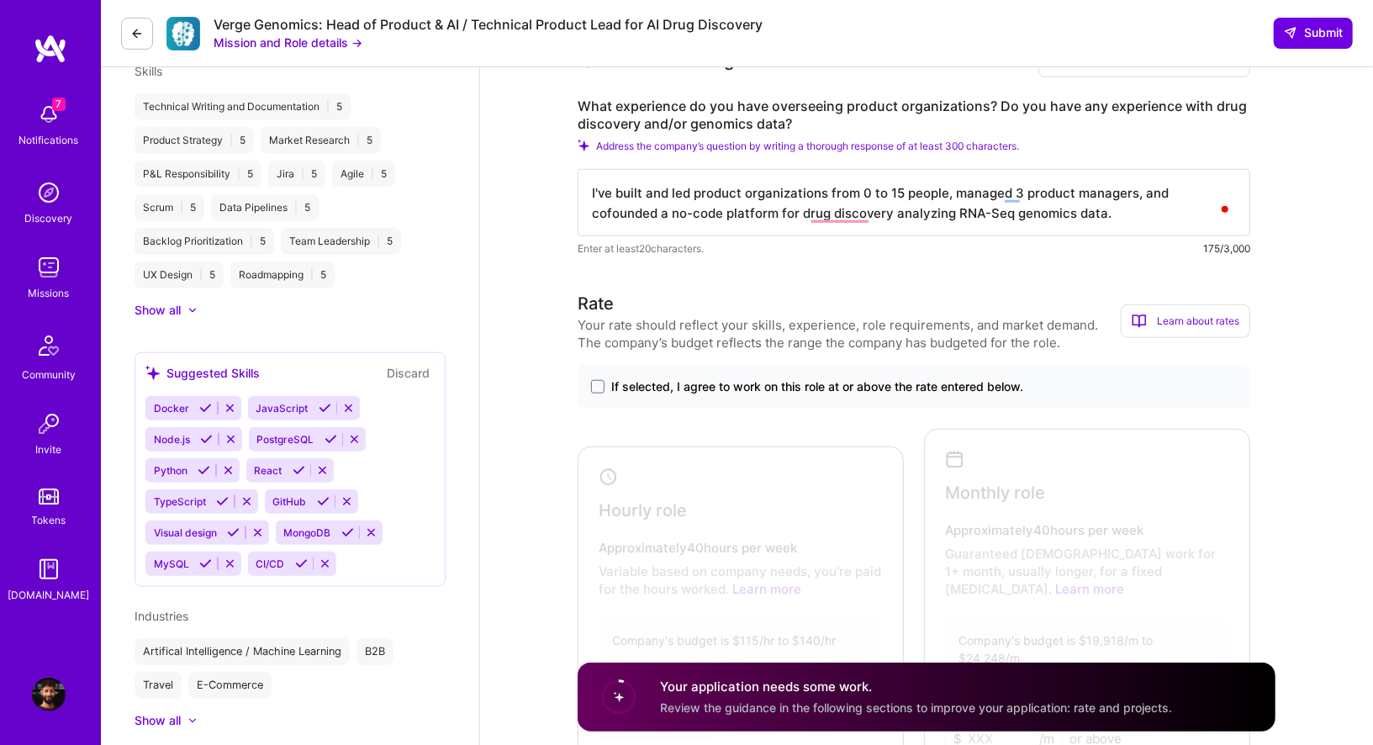
scroll to position [817, 0]
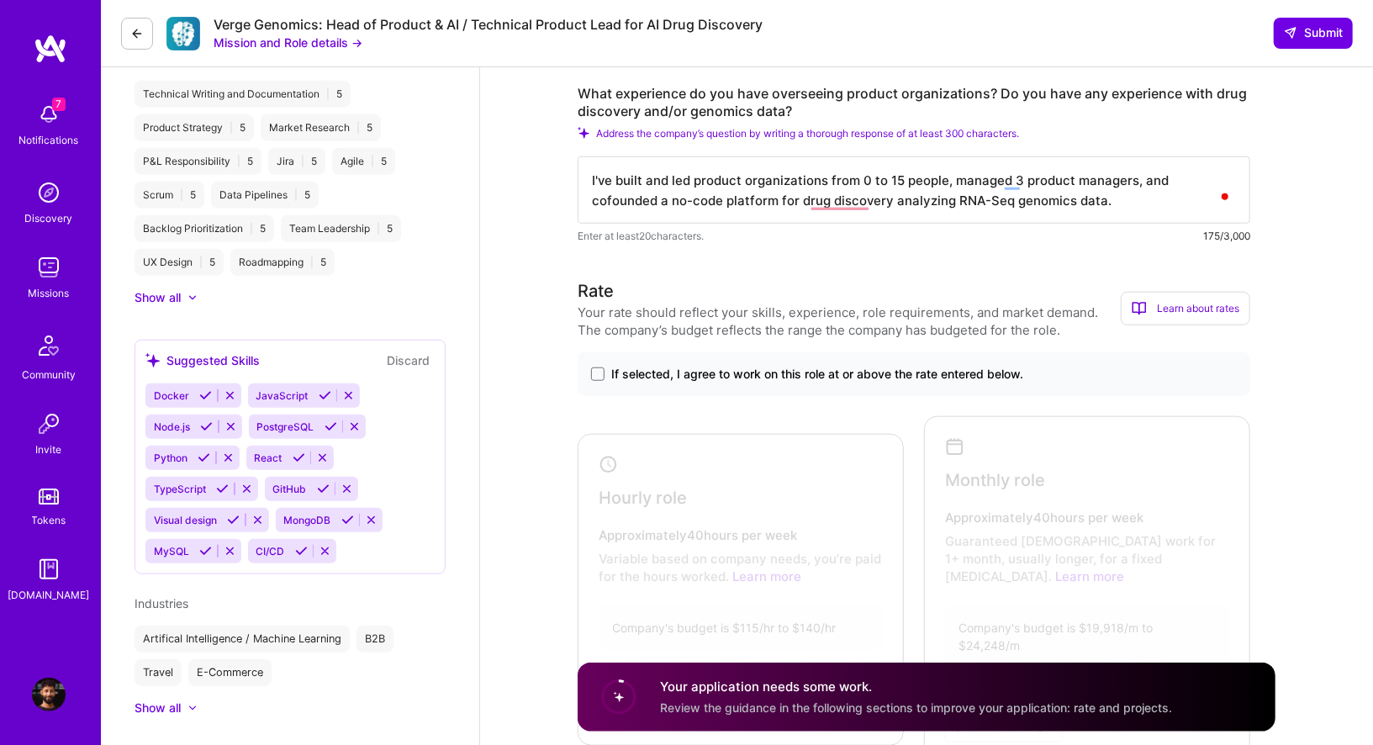
type textarea "I've built and led product organizations from 0 to 15 people, managed 3 product…"
click at [594, 366] on label "If selected, I agree to work on this role at or above the rate entered below." at bounding box center [914, 374] width 646 height 17
click at [0, 0] on input "If selected, I agree to work on this role at or above the rate entered below." at bounding box center [0, 0] width 0 height 0
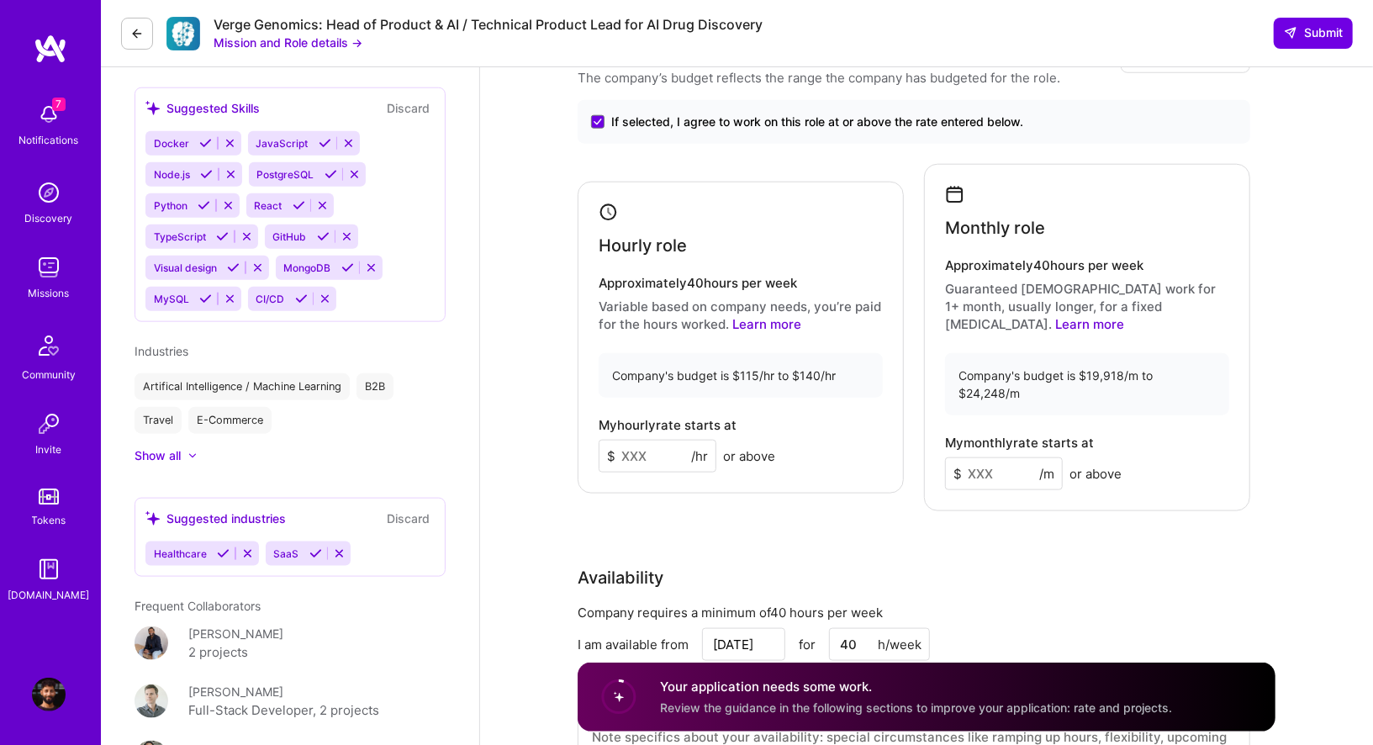
scroll to position [1091, 0]
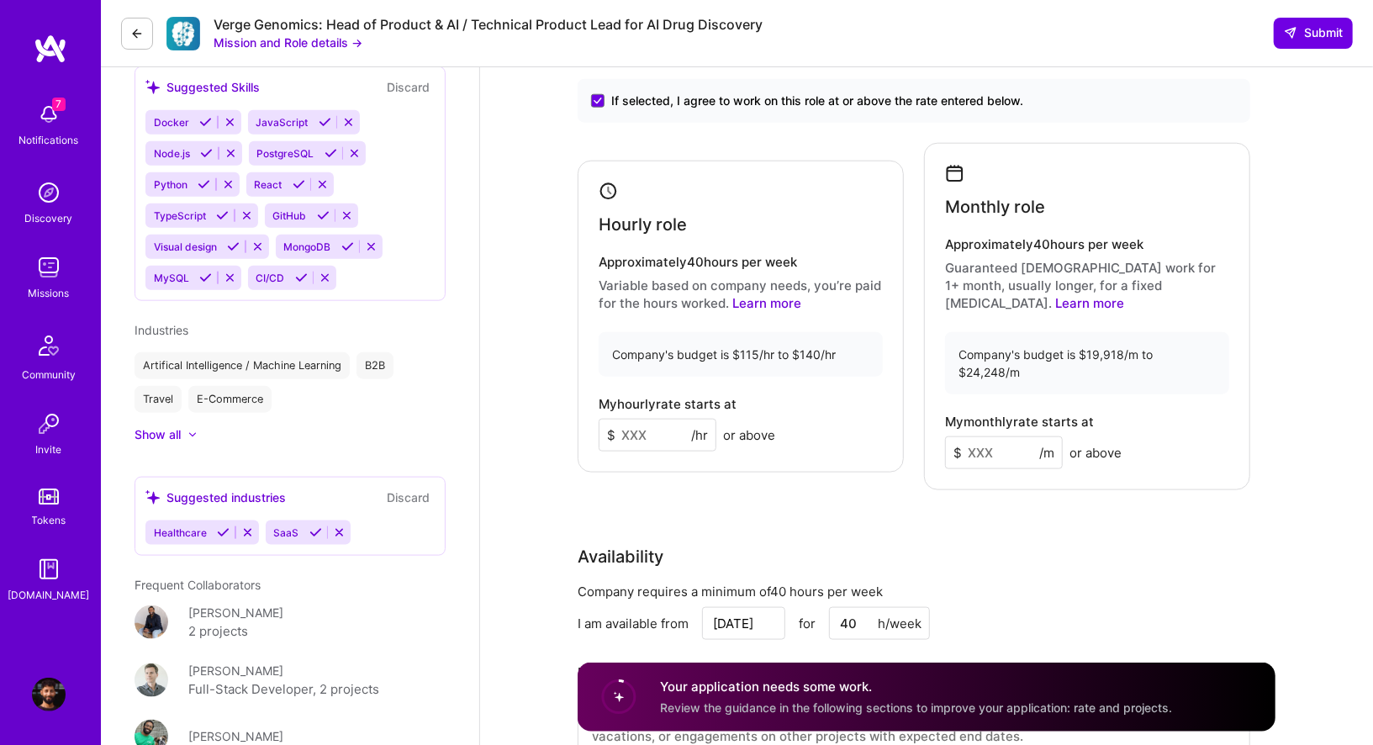
drag, startPoint x: 660, startPoint y: 425, endPoint x: 559, endPoint y: 422, distance: 101.0
click at [559, 422] on div "Product Manager role description Lead product strategy and execution for comput…" at bounding box center [926, 519] width 893 height 3085
type input "140"
click at [992, 436] on input at bounding box center [1004, 452] width 118 height 33
type input "24000"
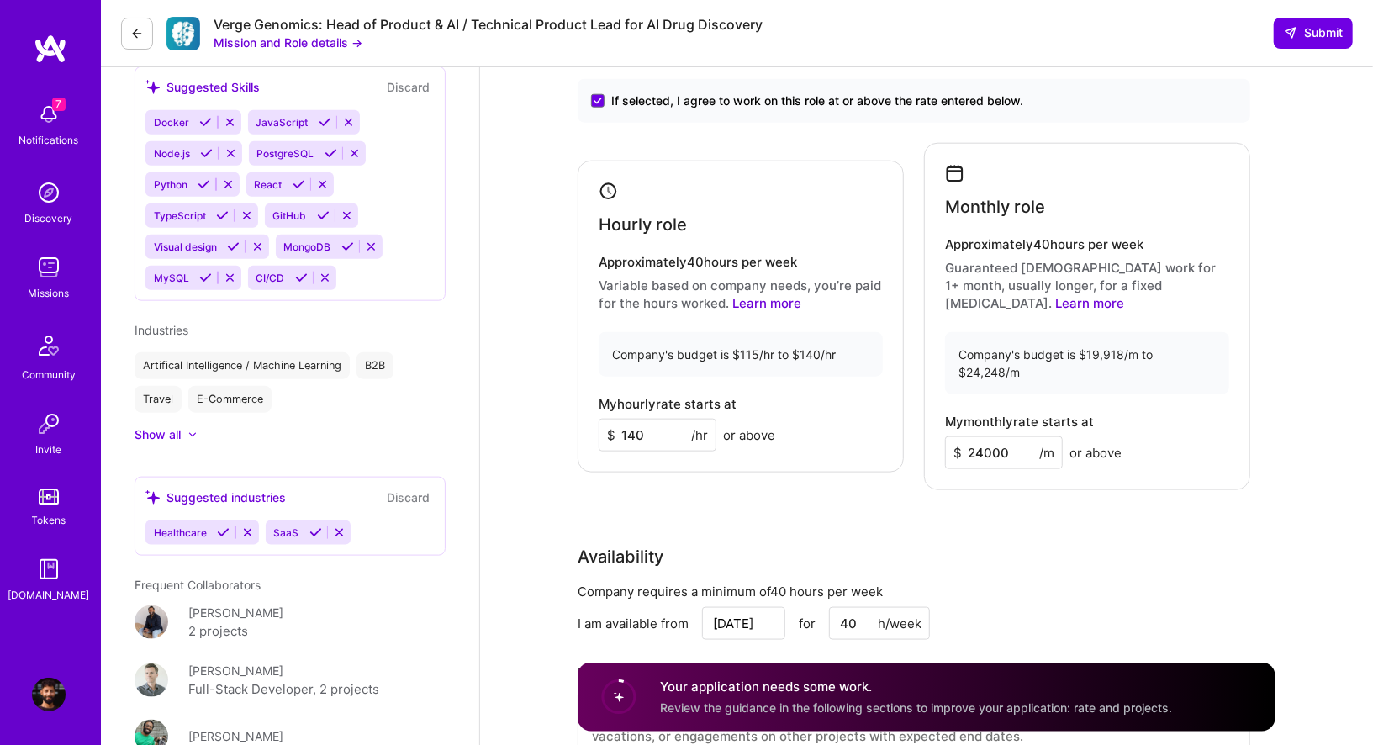
click at [1070, 544] on div "Availability" at bounding box center [914, 556] width 673 height 25
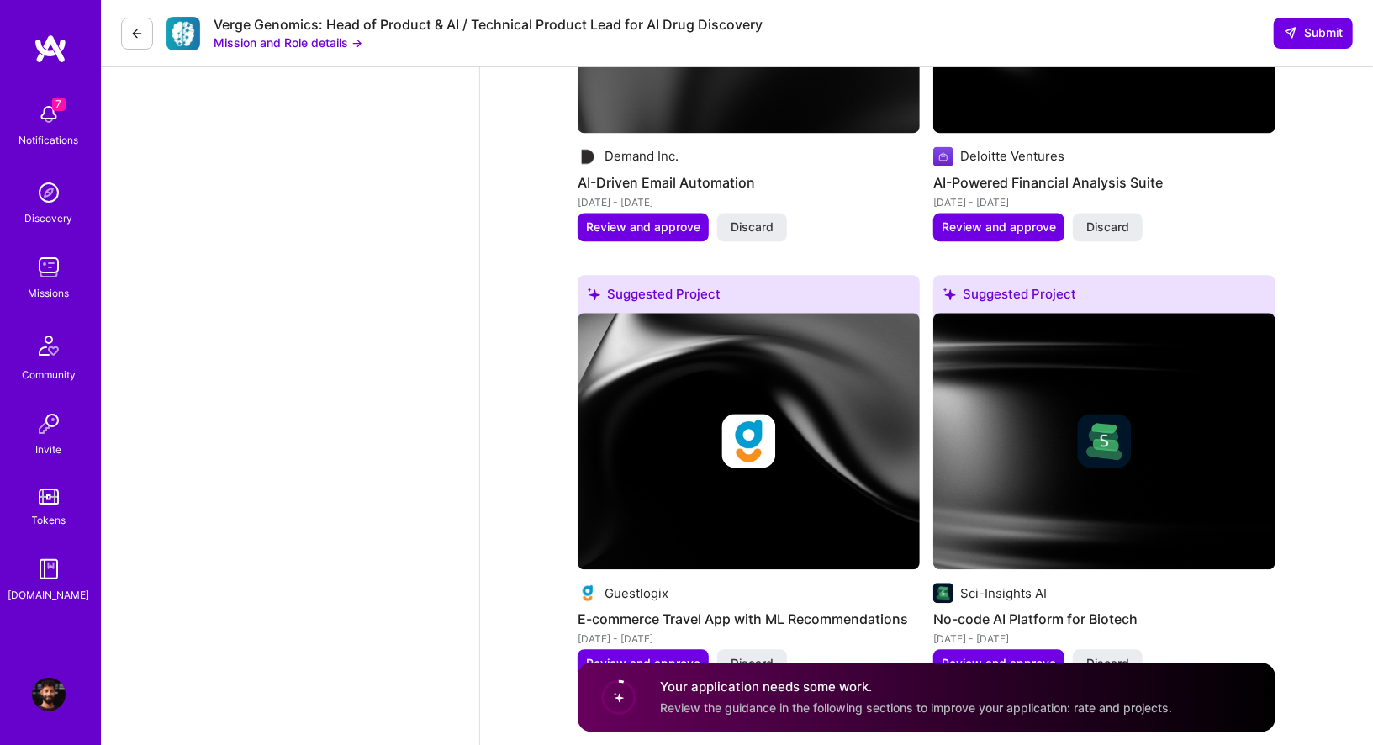
scroll to position [2367, 0]
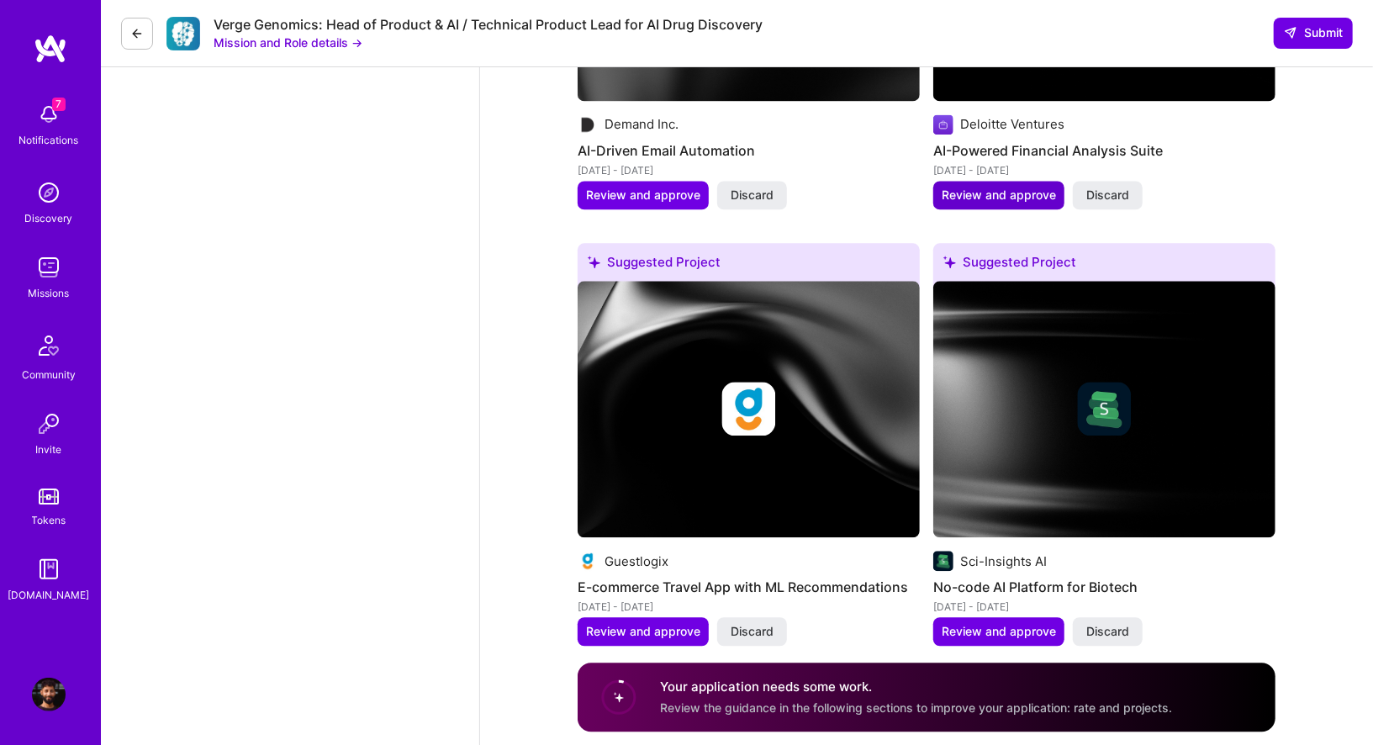
click at [966, 187] on span "Review and approve" at bounding box center [999, 195] width 114 height 17
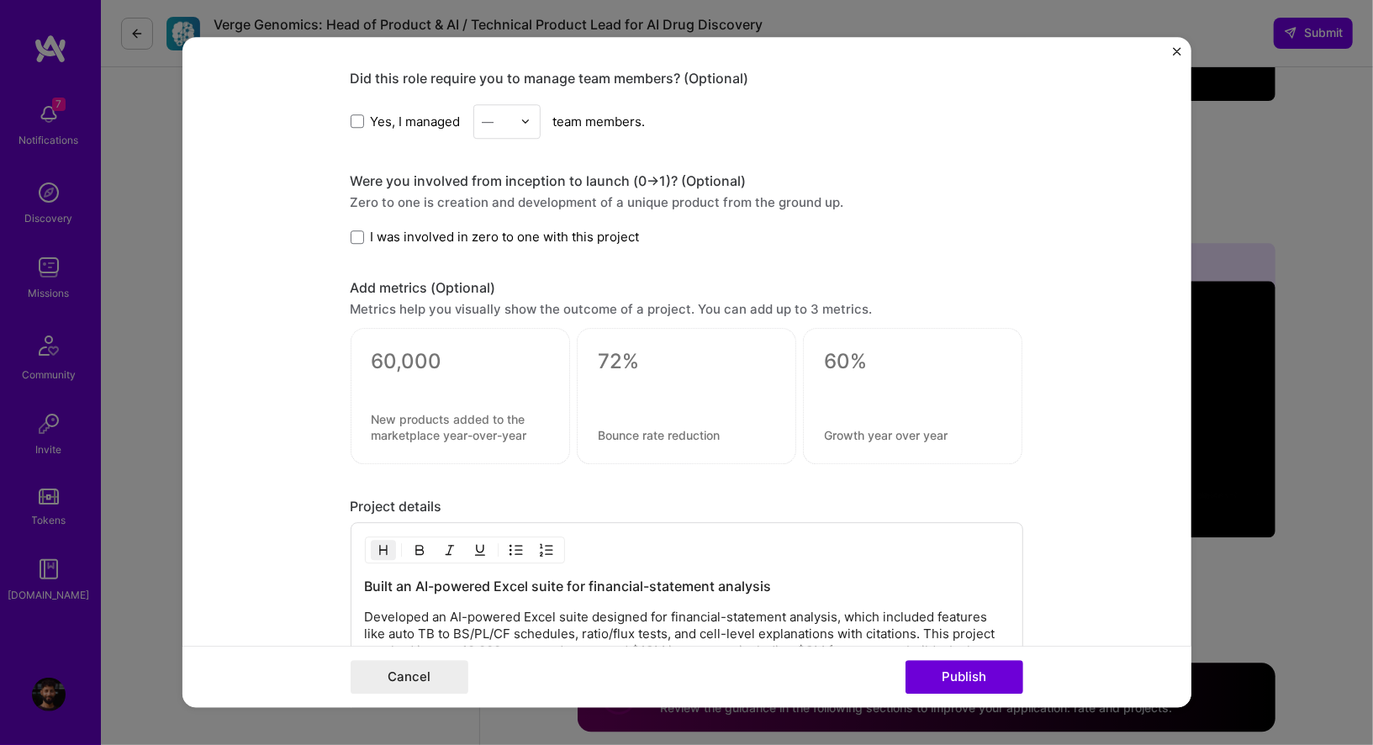
scroll to position [1070, 0]
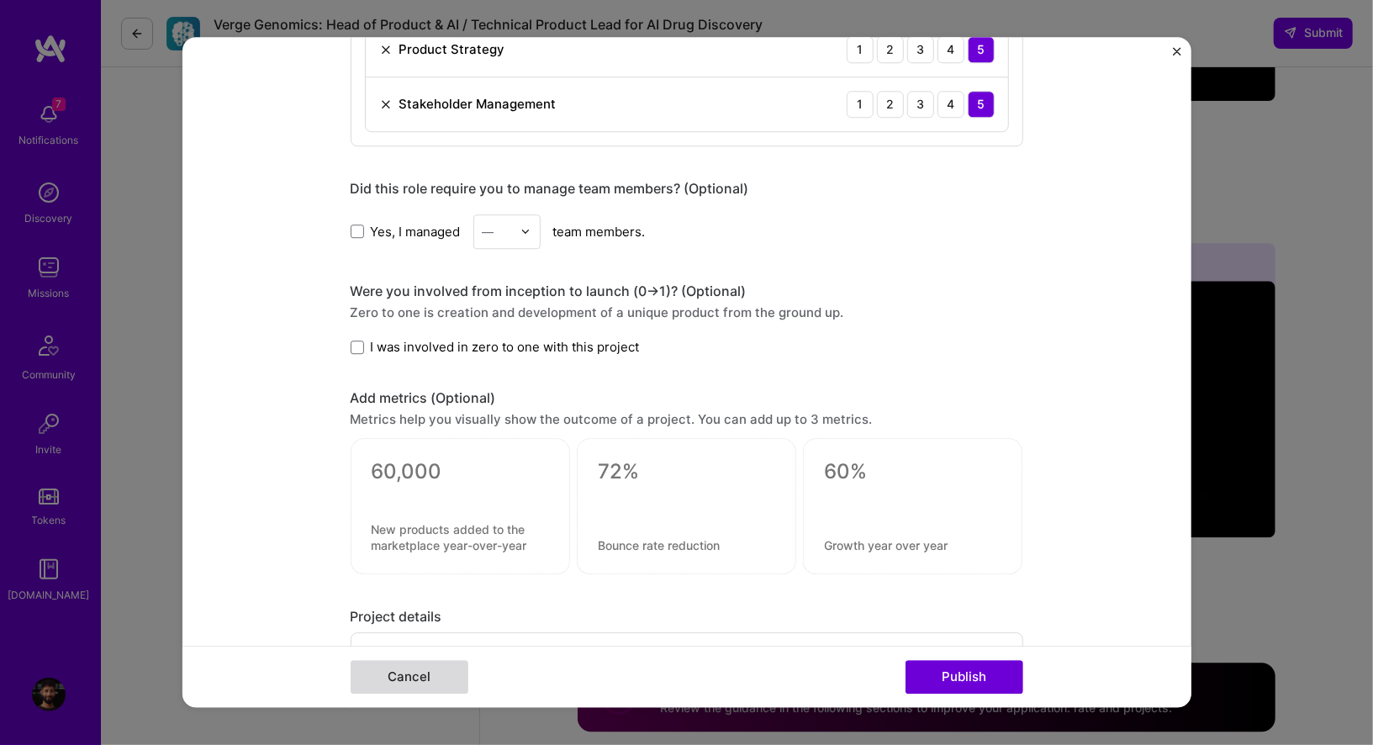
click at [393, 668] on button "Cancel" at bounding box center [410, 678] width 118 height 34
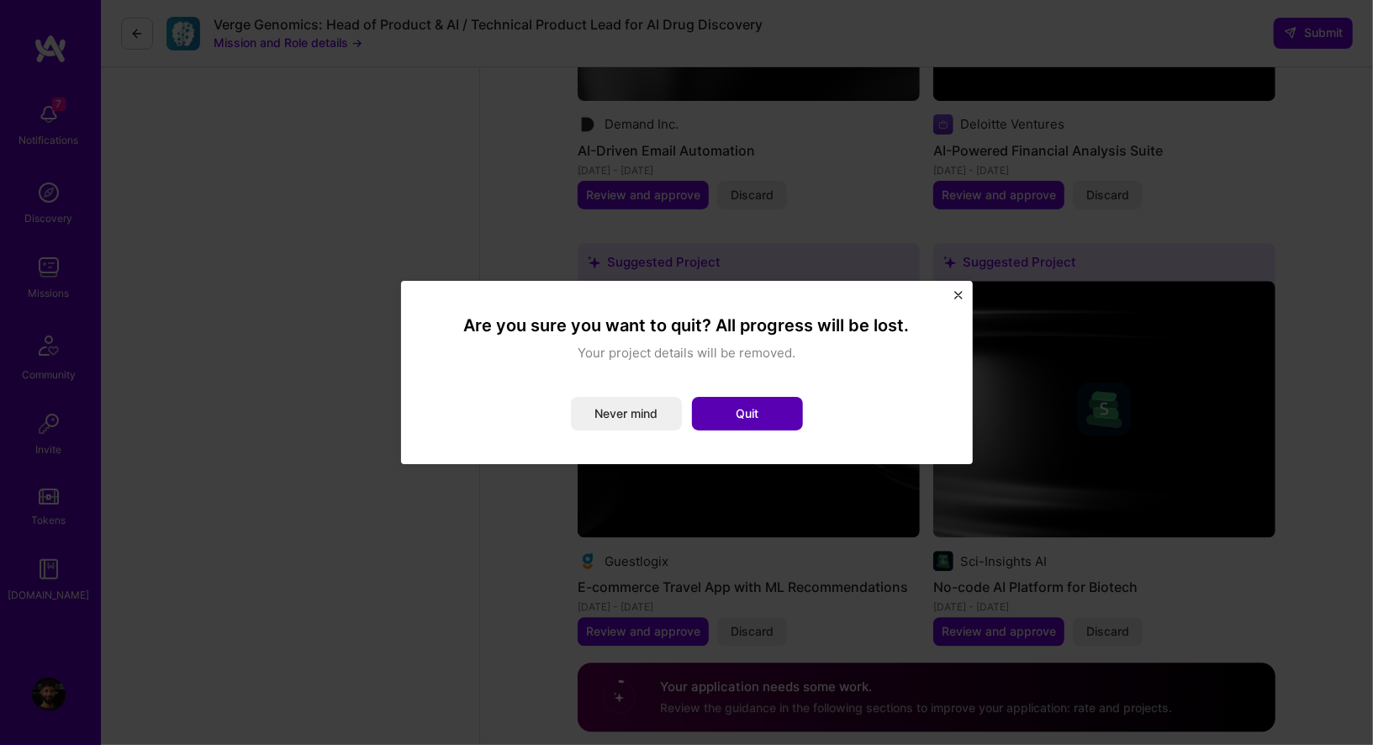
click at [700, 413] on button "Quit" at bounding box center [747, 414] width 111 height 34
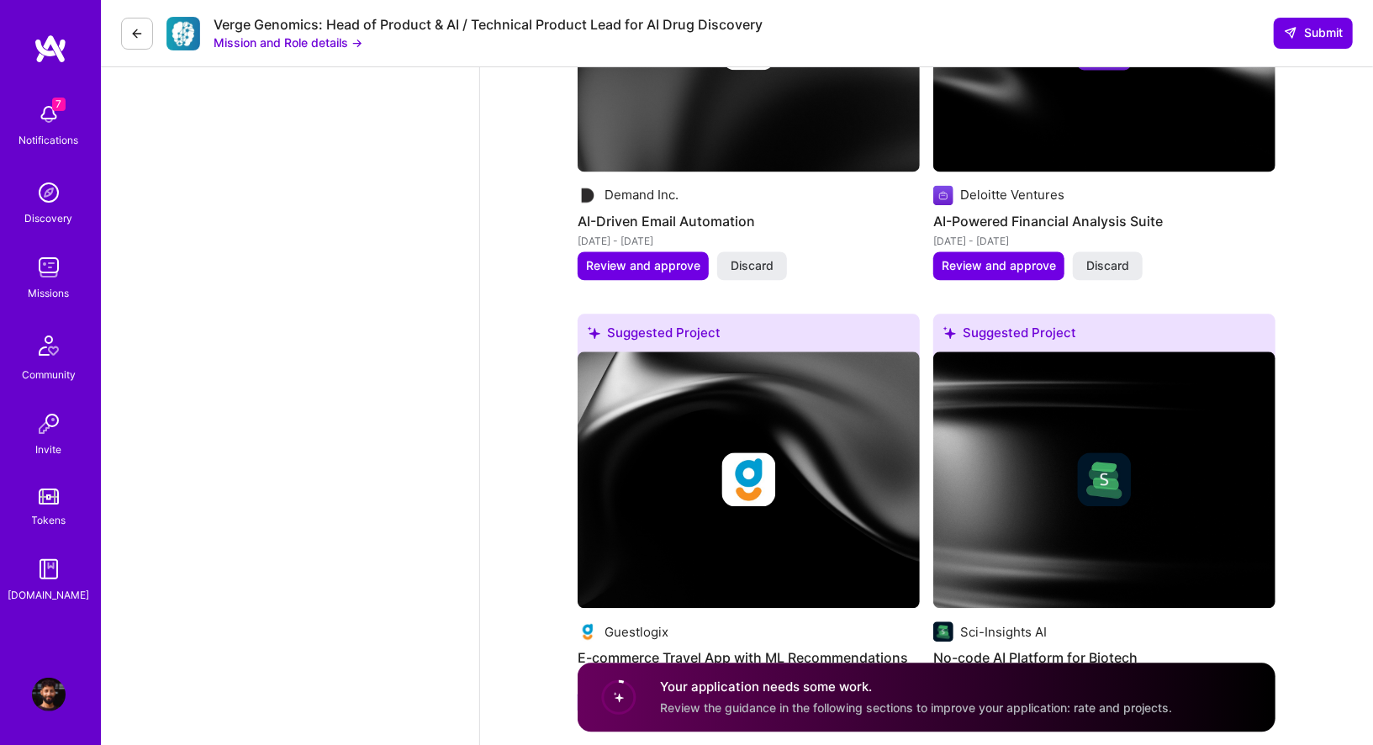
scroll to position [2367, 0]
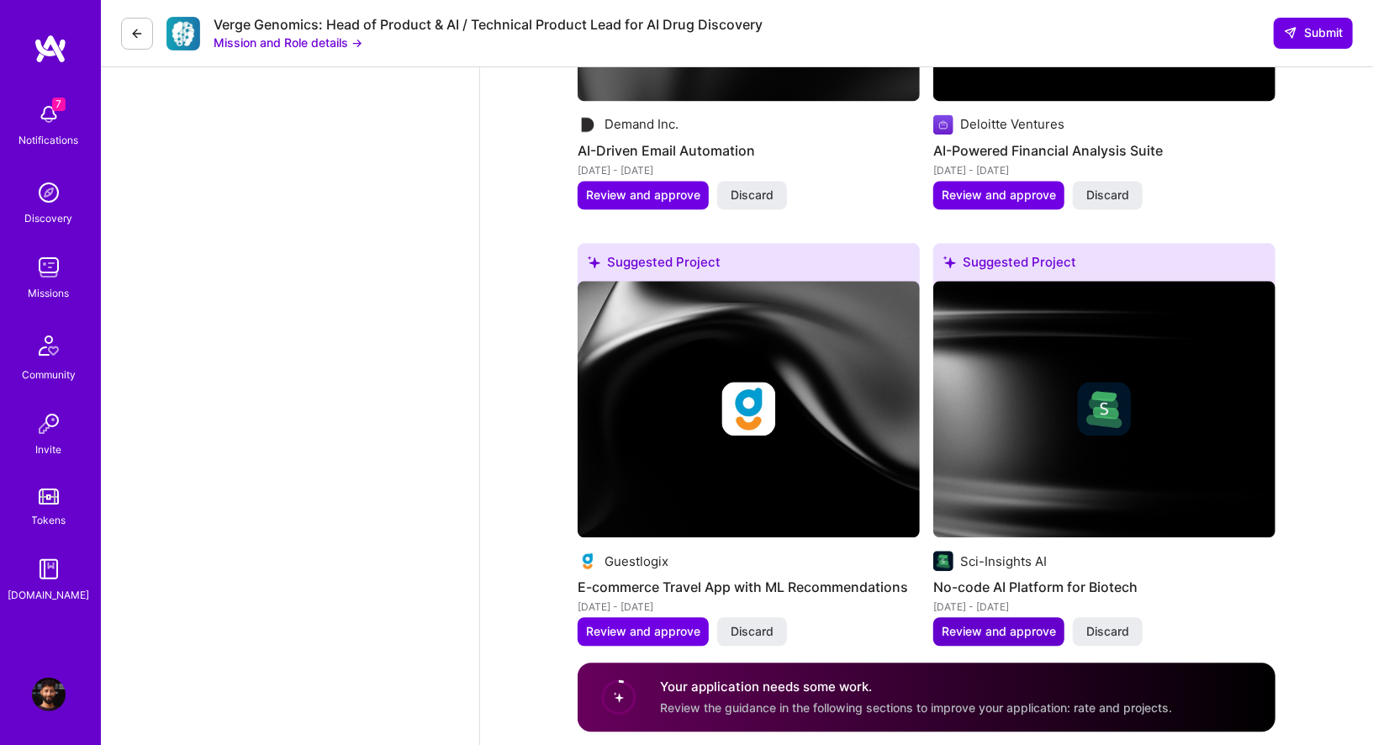
click at [995, 623] on span "Review and approve" at bounding box center [999, 631] width 114 height 17
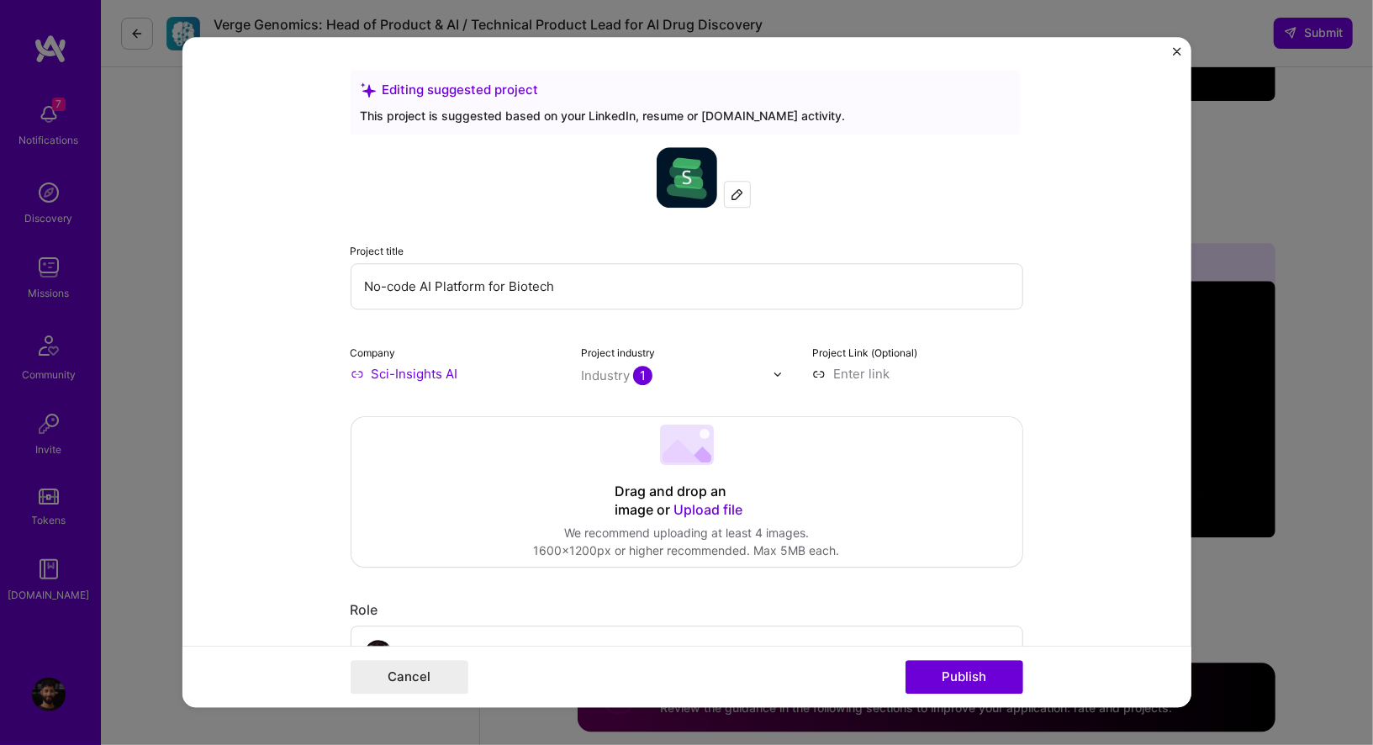
click at [704, 507] on span "Upload file" at bounding box center [708, 509] width 69 height 17
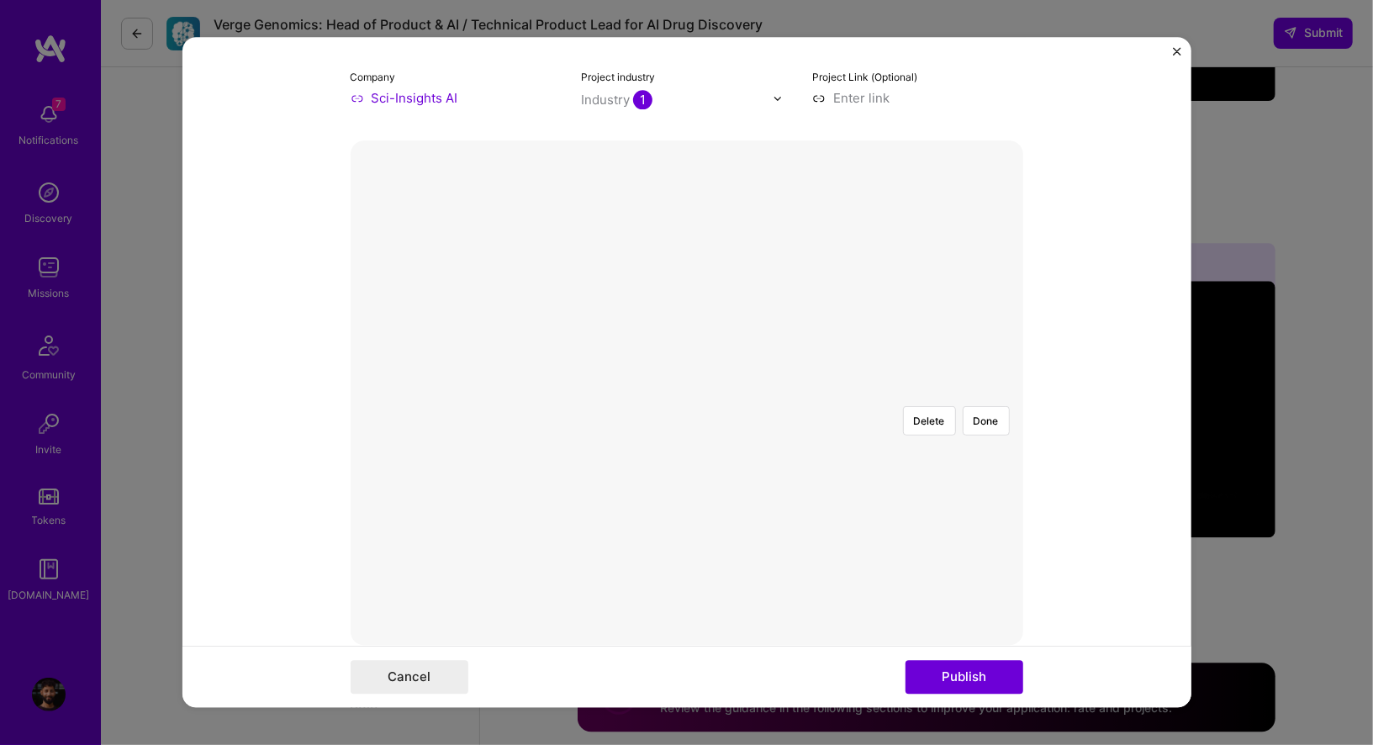
scroll to position [288, 0]
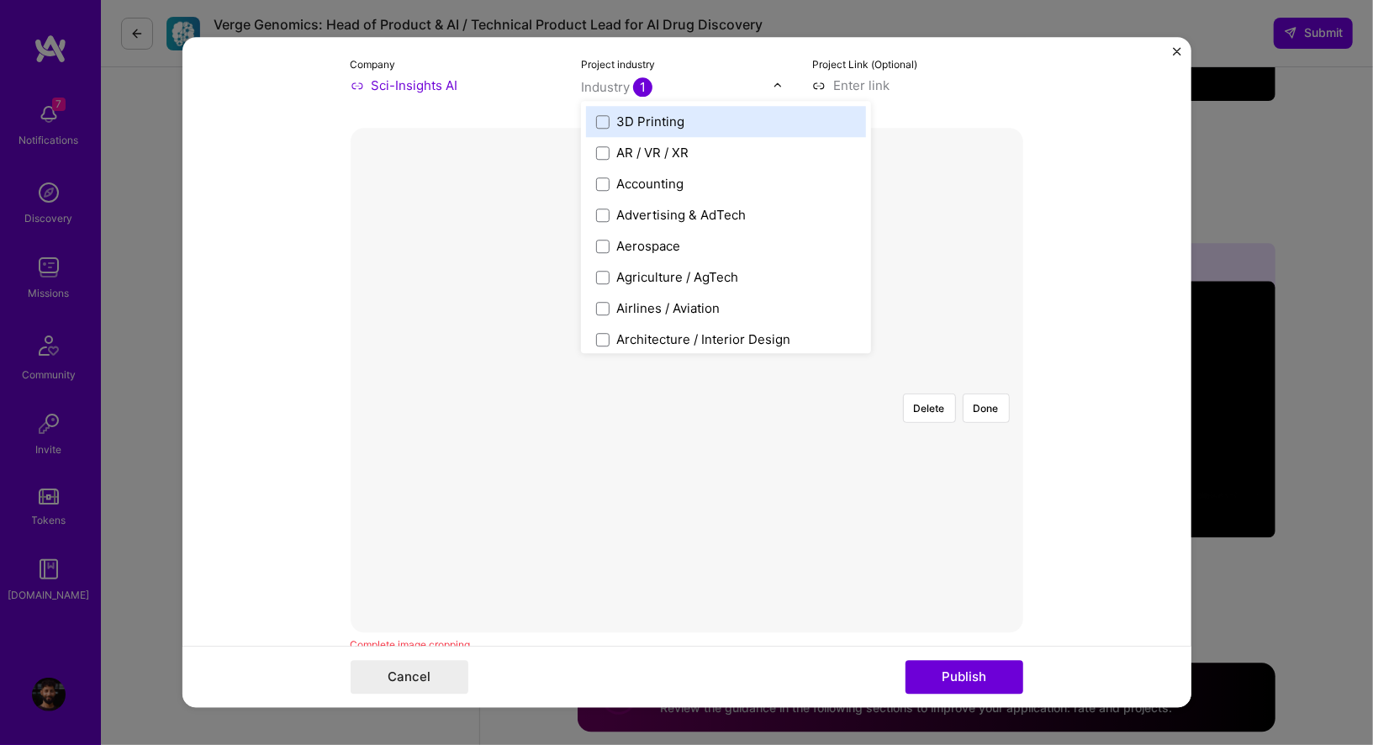
click at [695, 91] on input "text" at bounding box center [677, 87] width 192 height 18
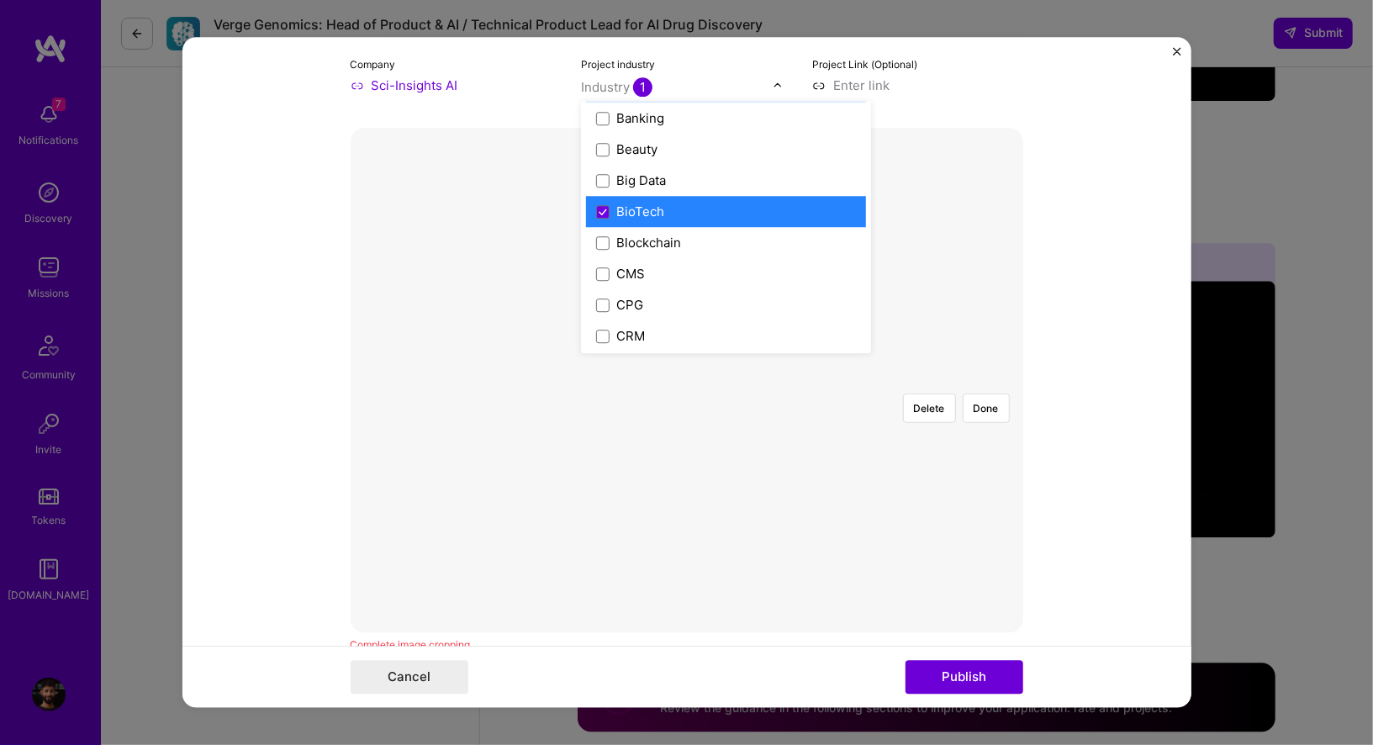
scroll to position [599, 0]
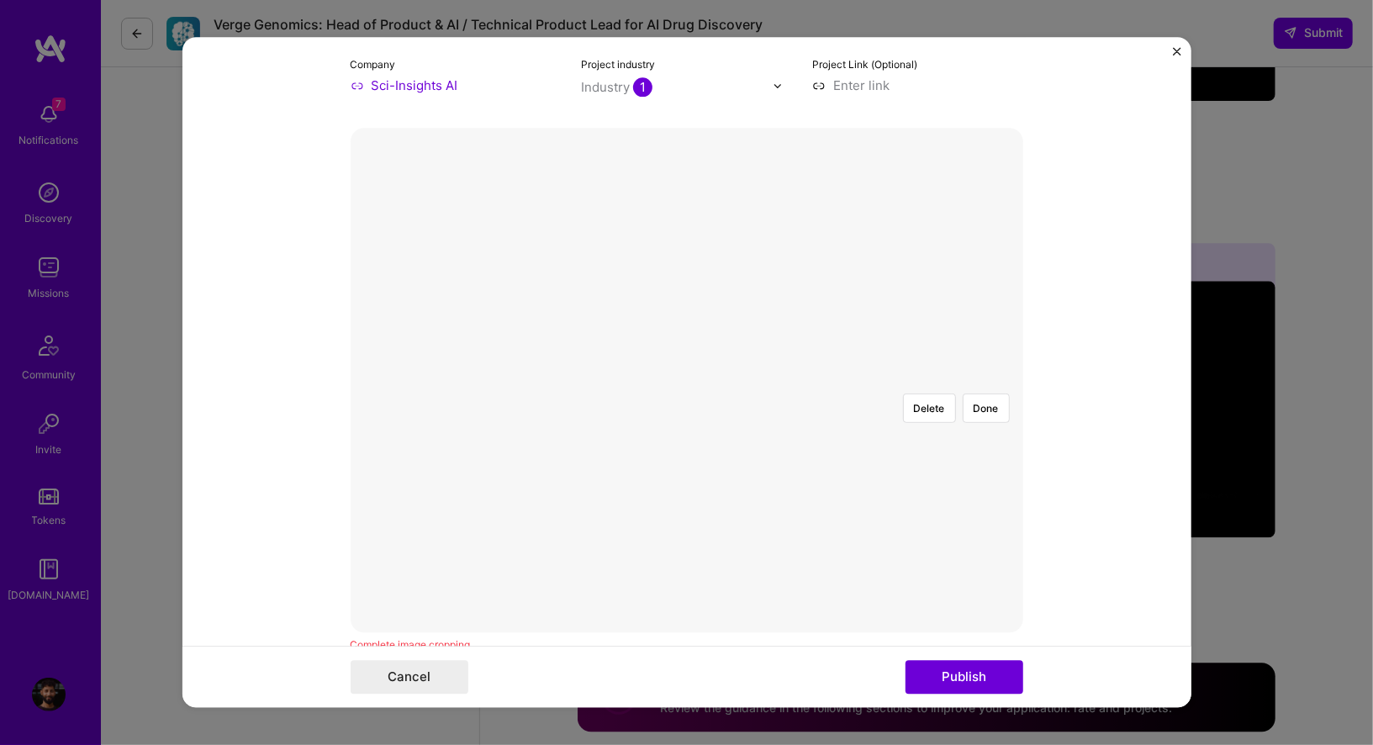
click at [289, 224] on form "Editing suggested project This project is suggested based on your LinkedIn, res…" at bounding box center [686, 372] width 1009 height 670
click at [869, 79] on input at bounding box center [917, 86] width 211 height 18
click at [687, 452] on div at bounding box center [948, 577] width 523 height 394
click at [883, 461] on div at bounding box center [957, 577] width 523 height 394
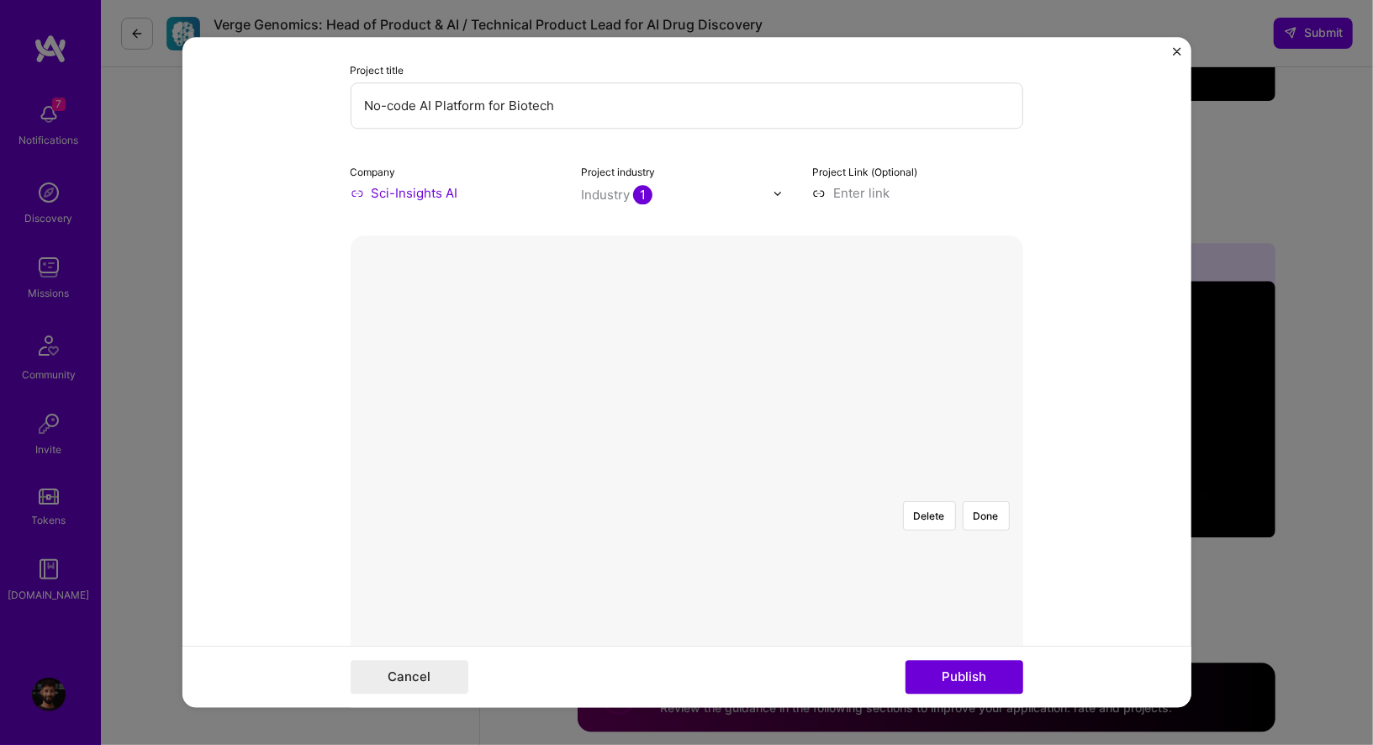
scroll to position [95, 0]
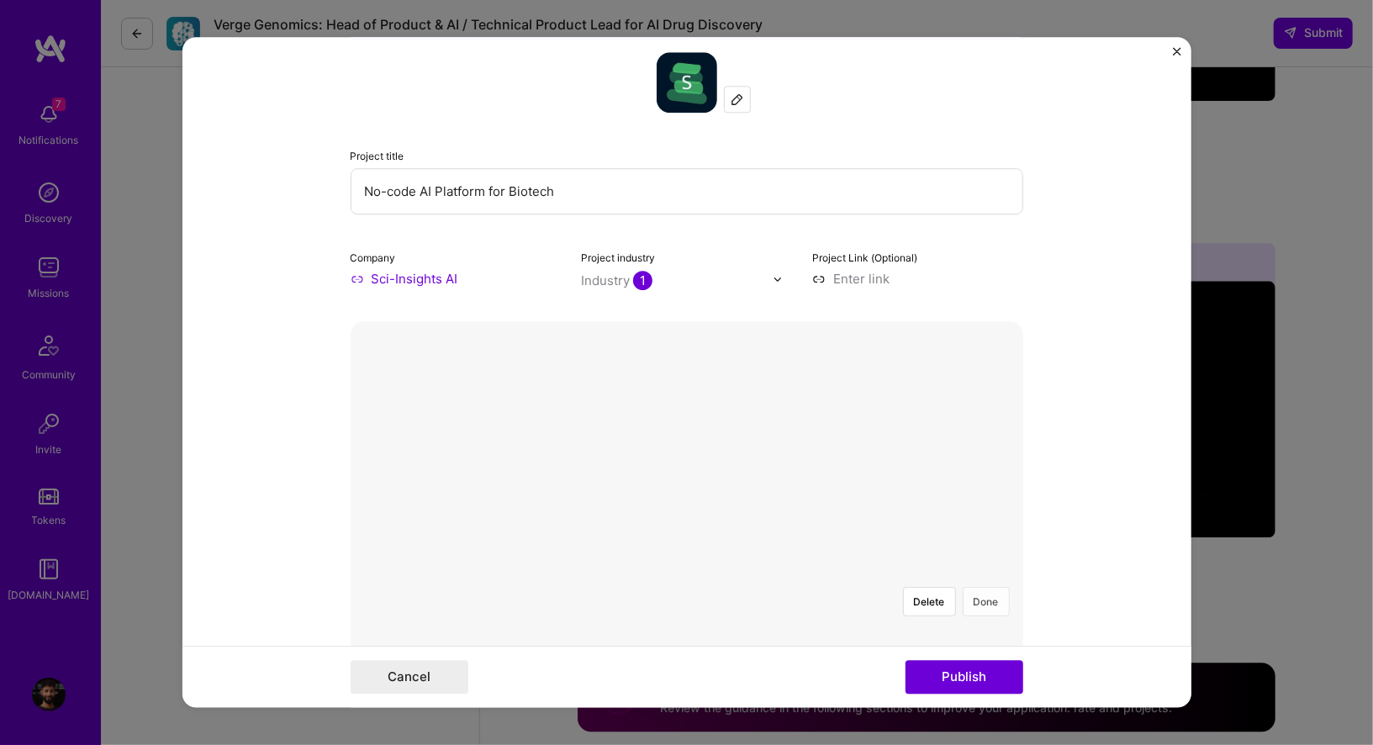
click at [981, 587] on button "Done" at bounding box center [986, 601] width 47 height 29
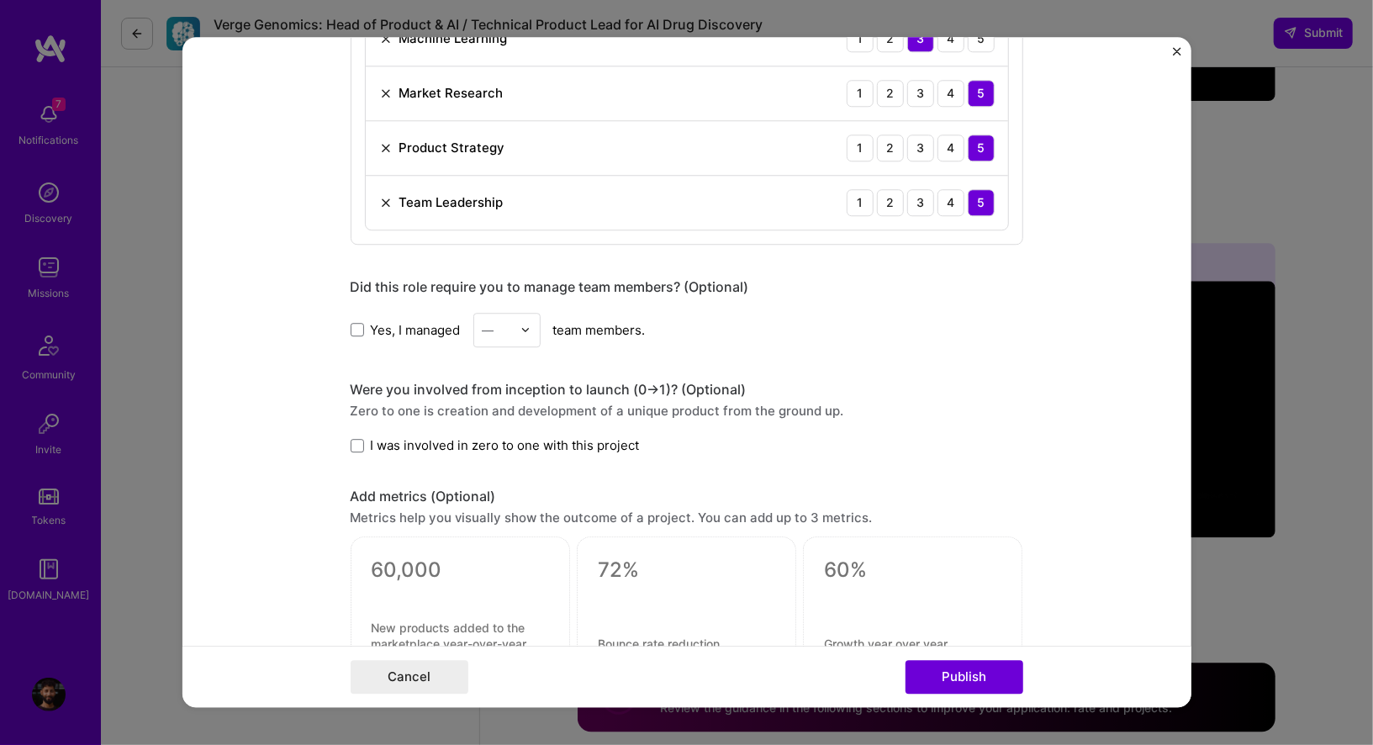
scroll to position [1358, 0]
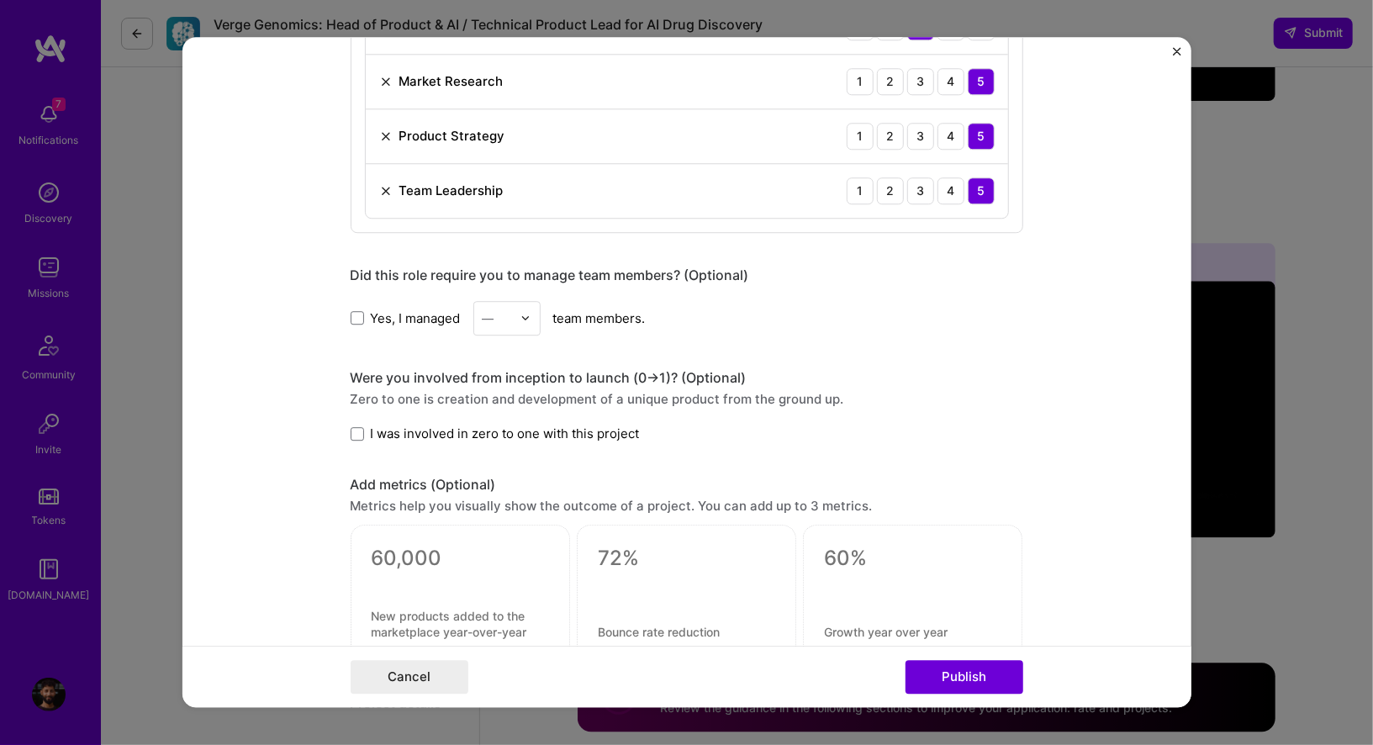
click at [349, 309] on form "Editing suggested project This project is suggested based on your LinkedIn, res…" at bounding box center [686, 372] width 1009 height 670
click at [365, 309] on label "Yes, I managed" at bounding box center [406, 318] width 110 height 18
click at [0, 0] on input "Yes, I managed" at bounding box center [0, 0] width 0 height 0
click at [494, 320] on div "—" at bounding box center [497, 318] width 46 height 33
click at [497, 388] on div "2" at bounding box center [506, 393] width 57 height 31
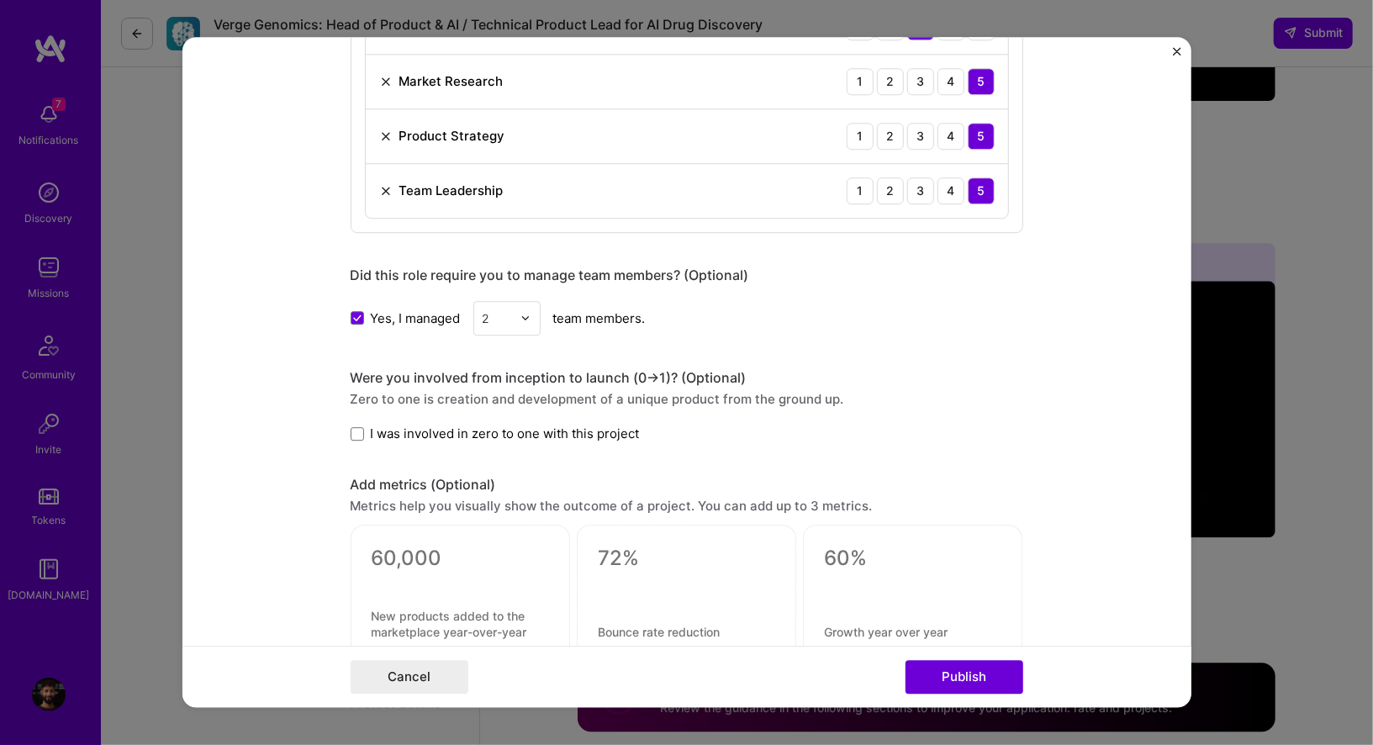
click at [365, 425] on label "I was involved in zero to one with this project" at bounding box center [495, 434] width 289 height 18
click at [0, 0] on input "I was involved in zero to one with this project" at bounding box center [0, 0] width 0 height 0
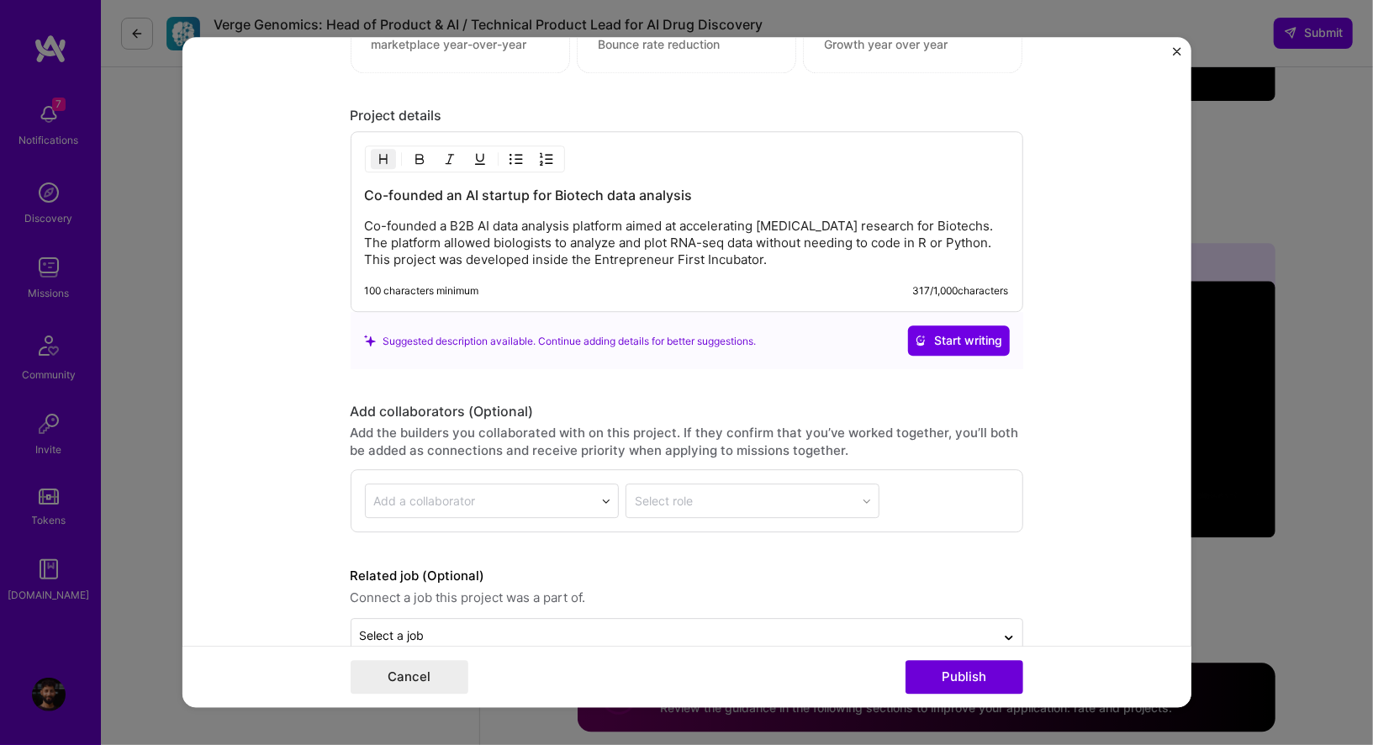
scroll to position [2002, 0]
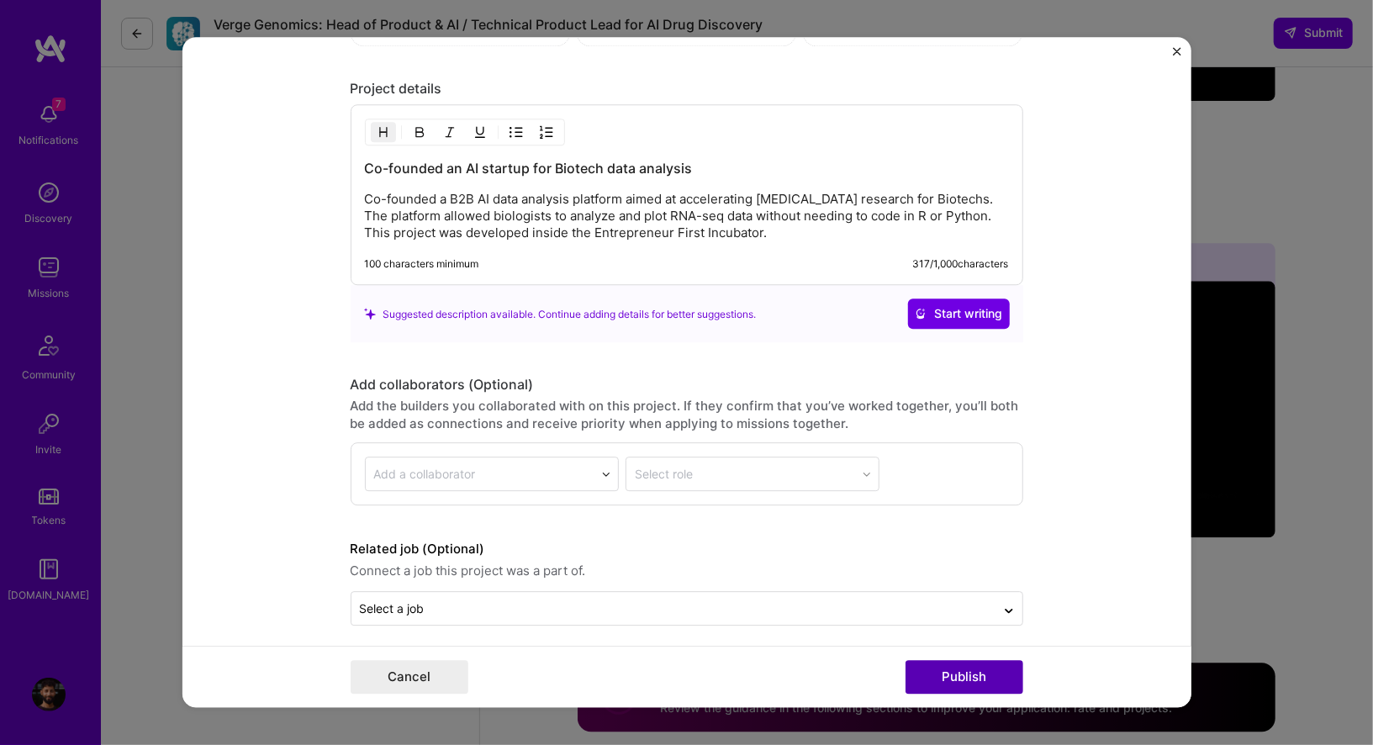
click at [967, 673] on button "Publish" at bounding box center [965, 678] width 118 height 34
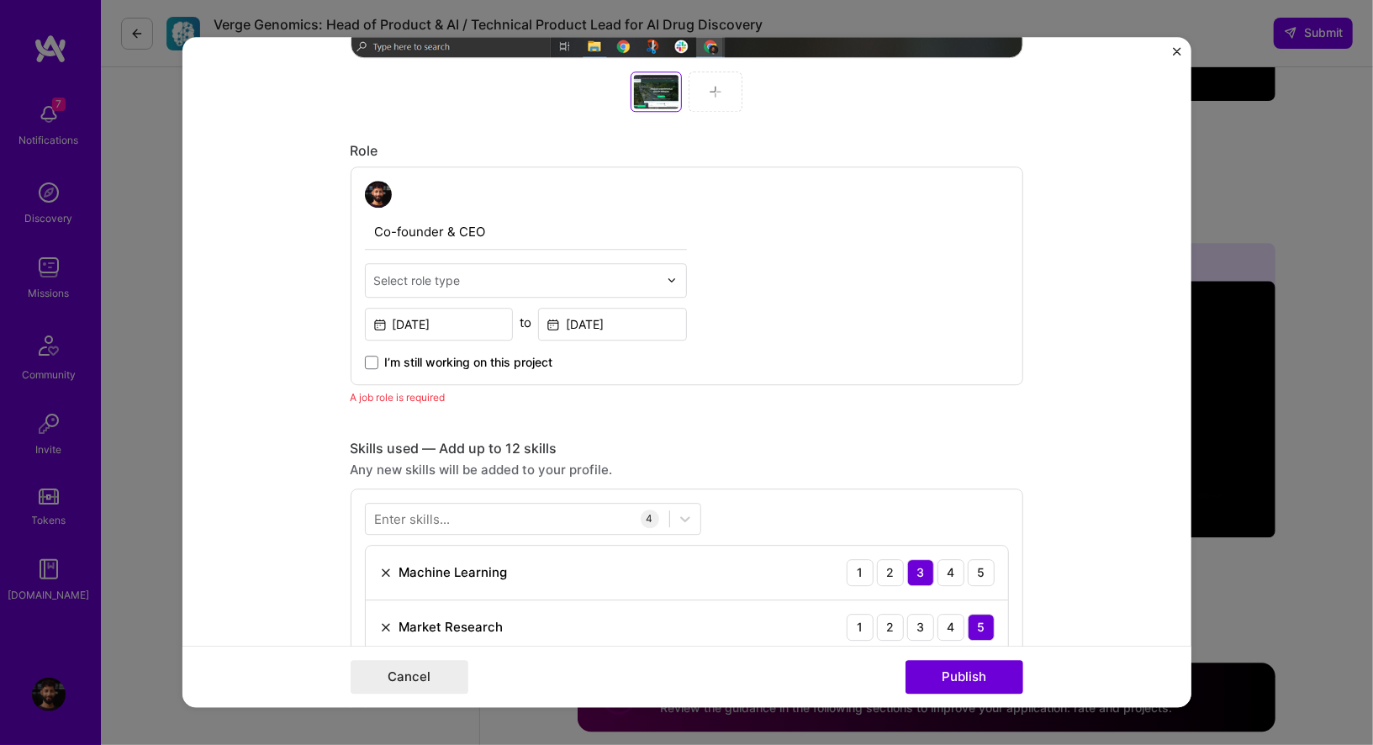
scroll to position [864, 0]
click at [433, 271] on div "Select role type" at bounding box center [417, 280] width 87 height 18
type input "f"
type input "c"
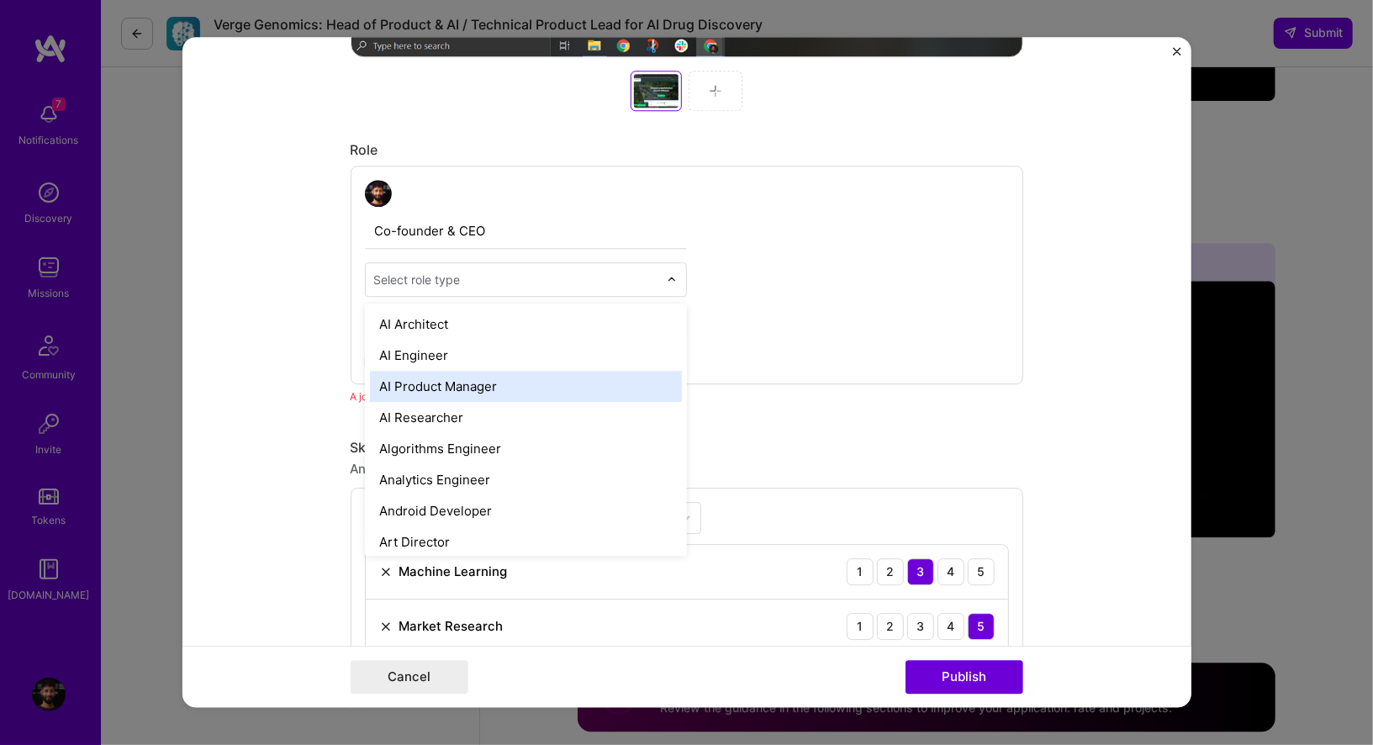
click at [398, 389] on div "AI Product Manager" at bounding box center [526, 386] width 312 height 31
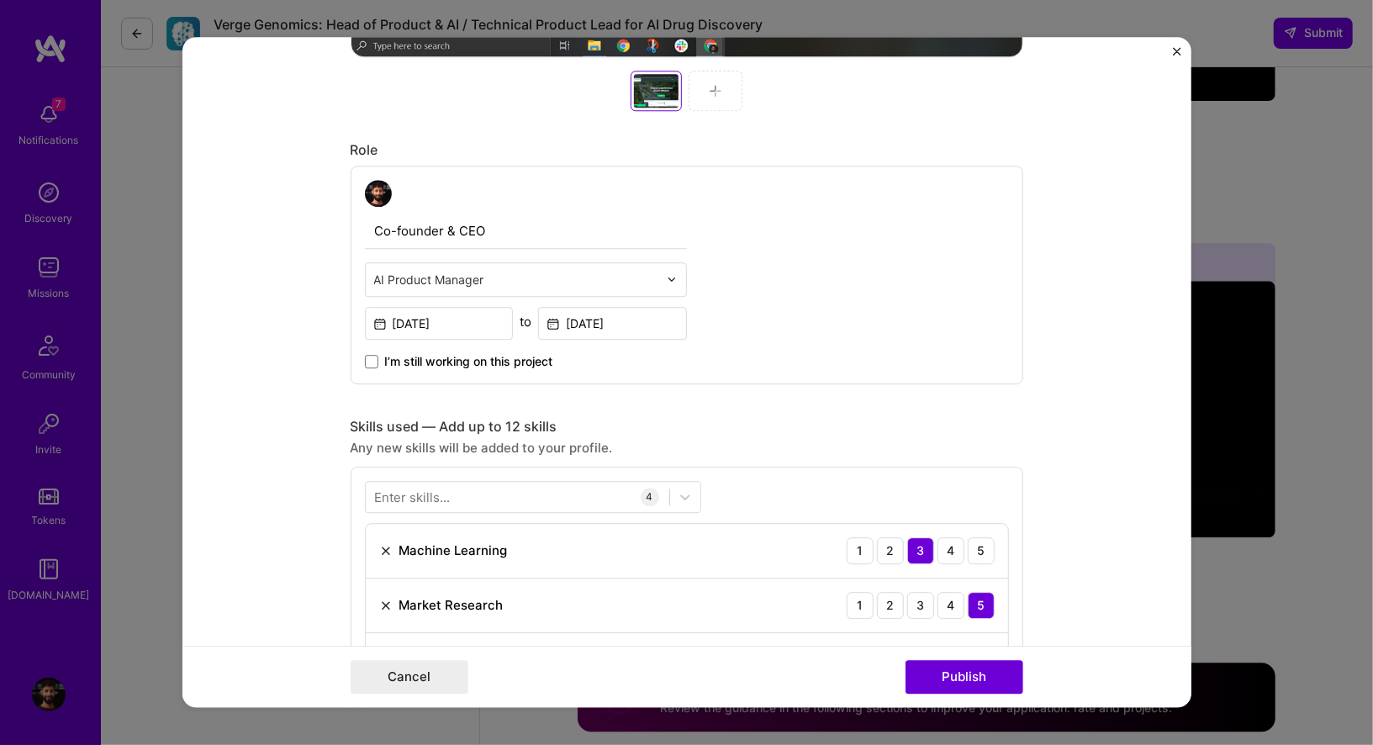
click at [291, 409] on form "Editing suggested project This project is suggested based on your LinkedIn, res…" at bounding box center [686, 372] width 1009 height 670
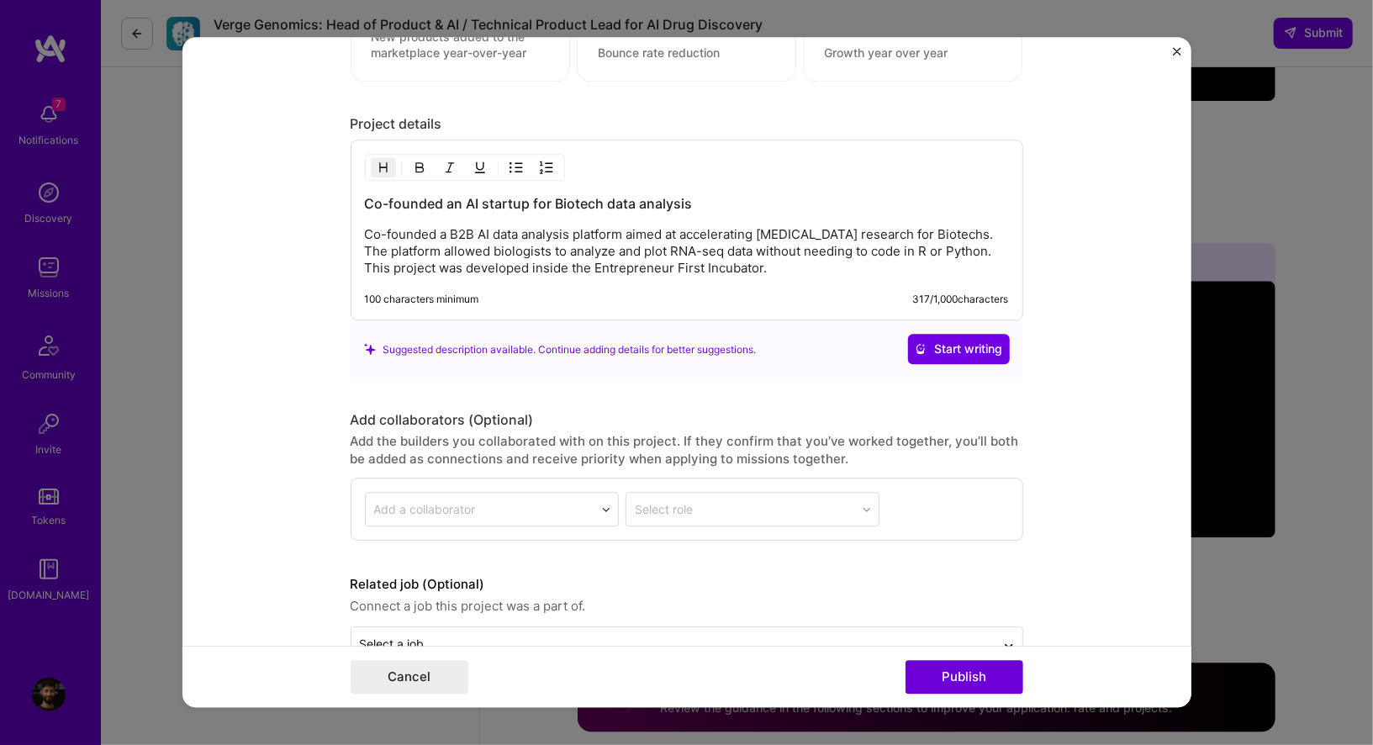
scroll to position [2002, 0]
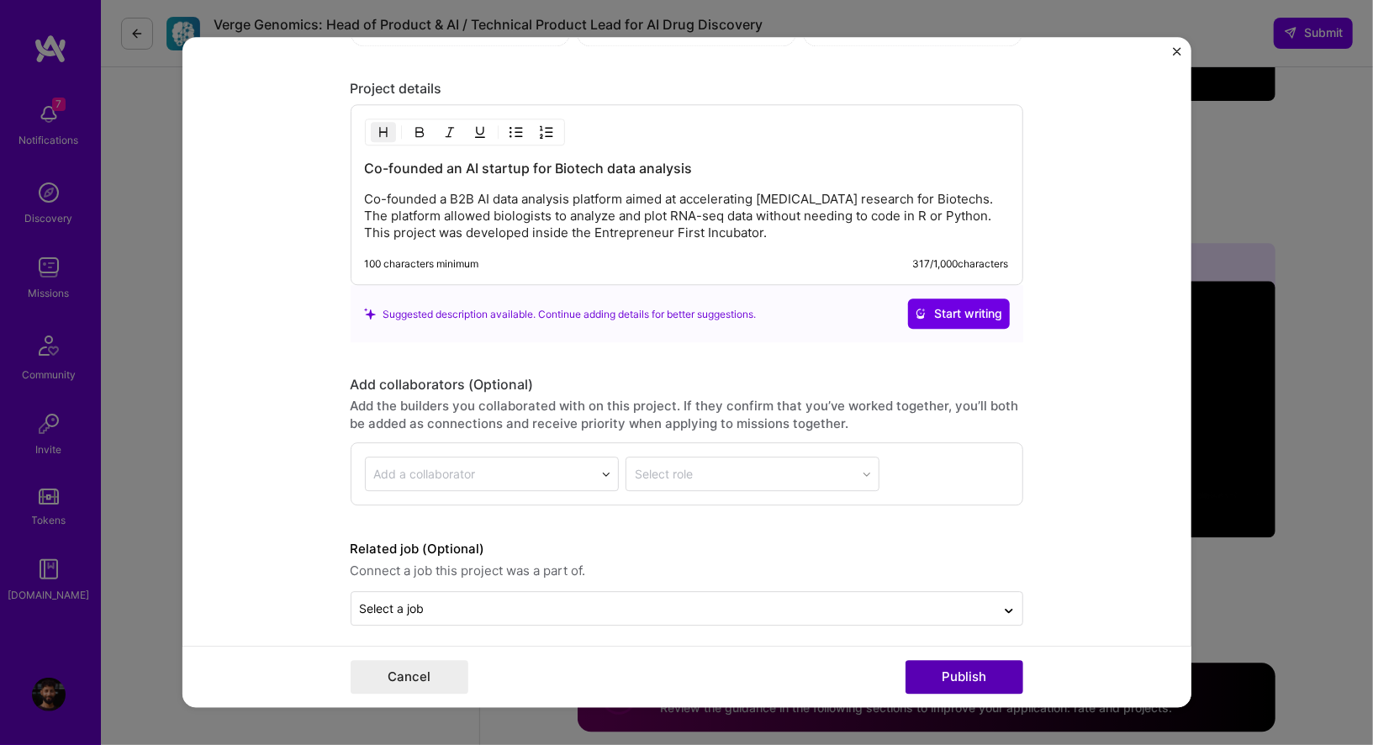
click at [947, 684] on button "Publish" at bounding box center [965, 678] width 118 height 34
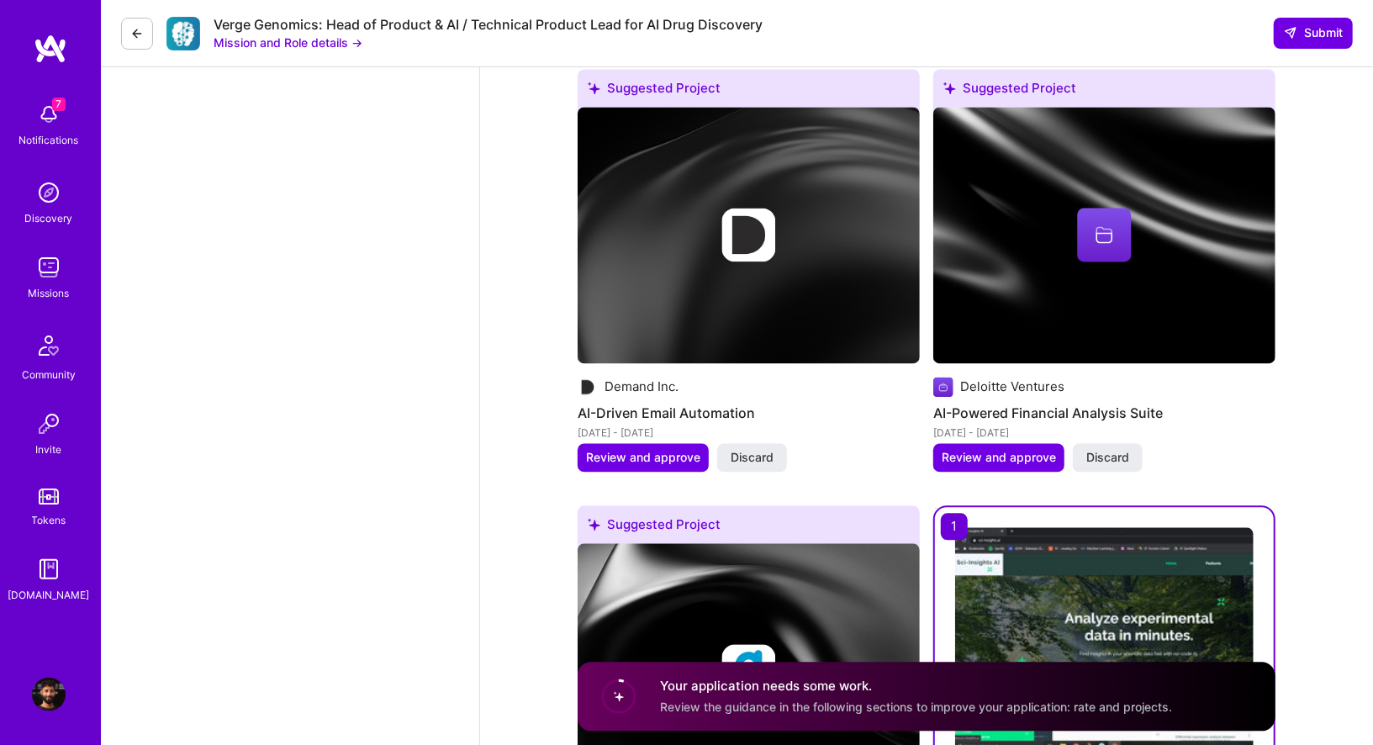
scroll to position [2091, 0]
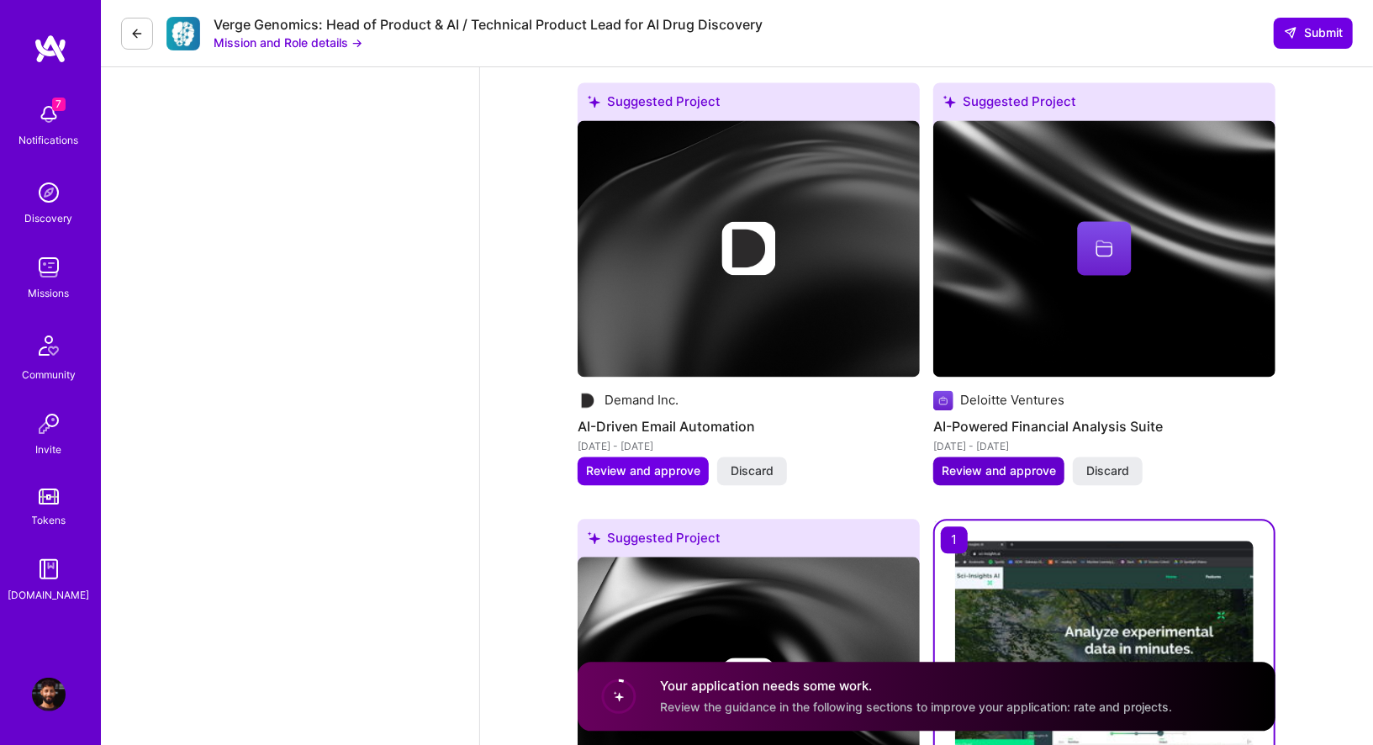
click at [975, 462] on span "Review and approve" at bounding box center [999, 470] width 114 height 17
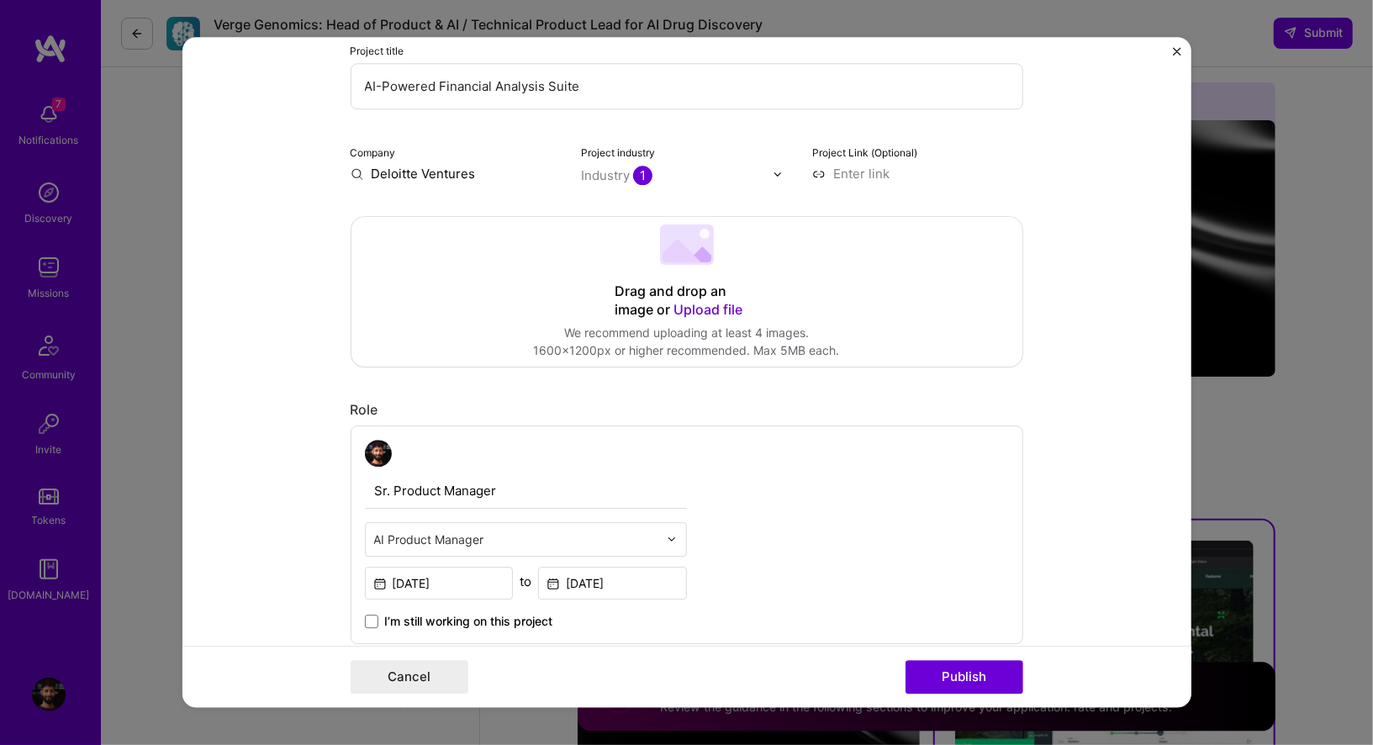
scroll to position [45, 0]
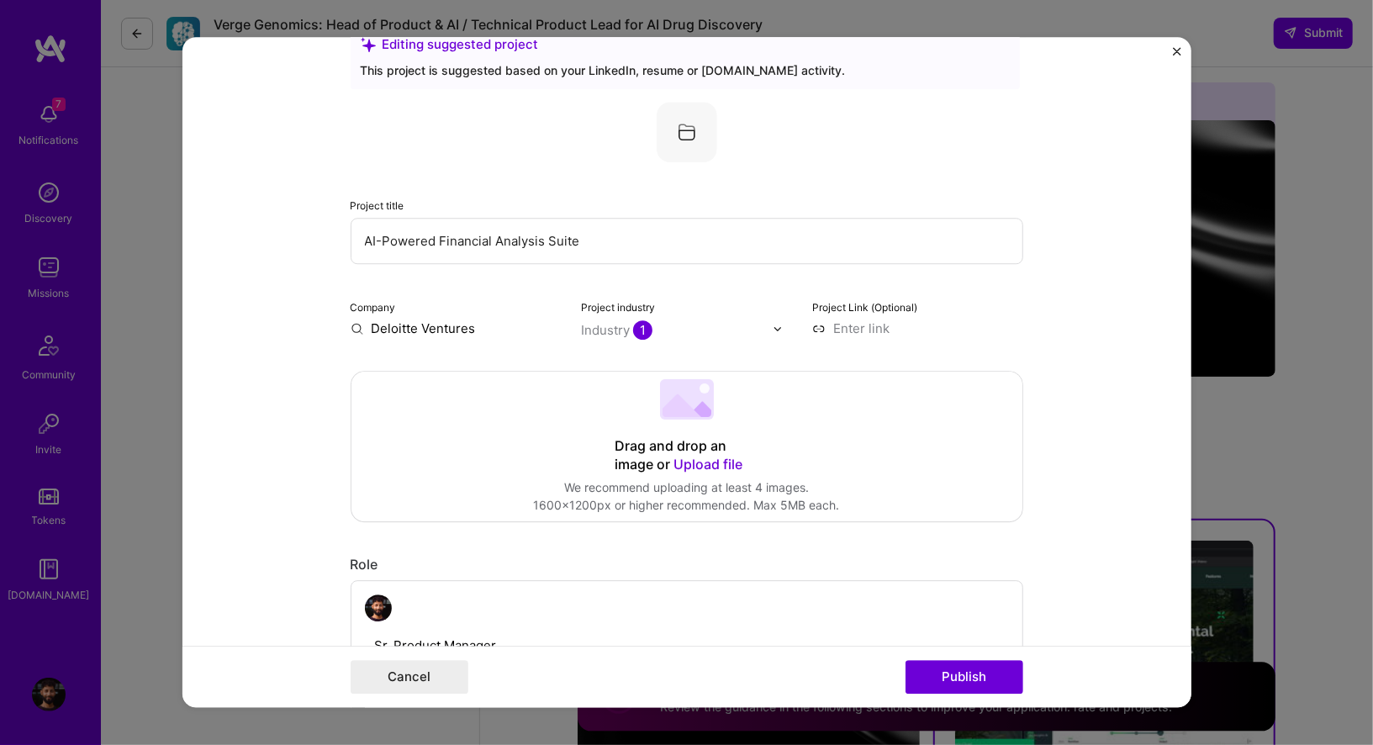
click at [543, 250] on input "AI-Powered Financial Analysis Suite" at bounding box center [687, 241] width 673 height 46
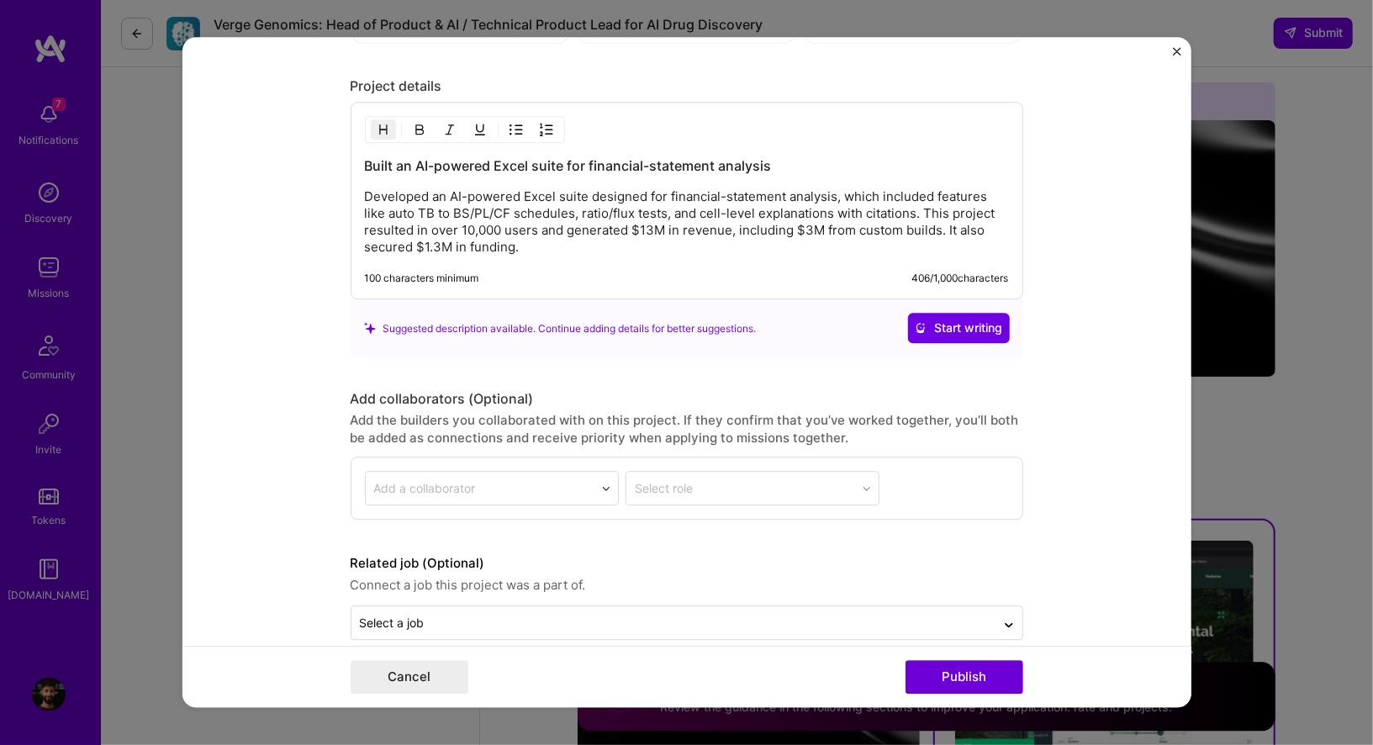
scroll to position [1615, 0]
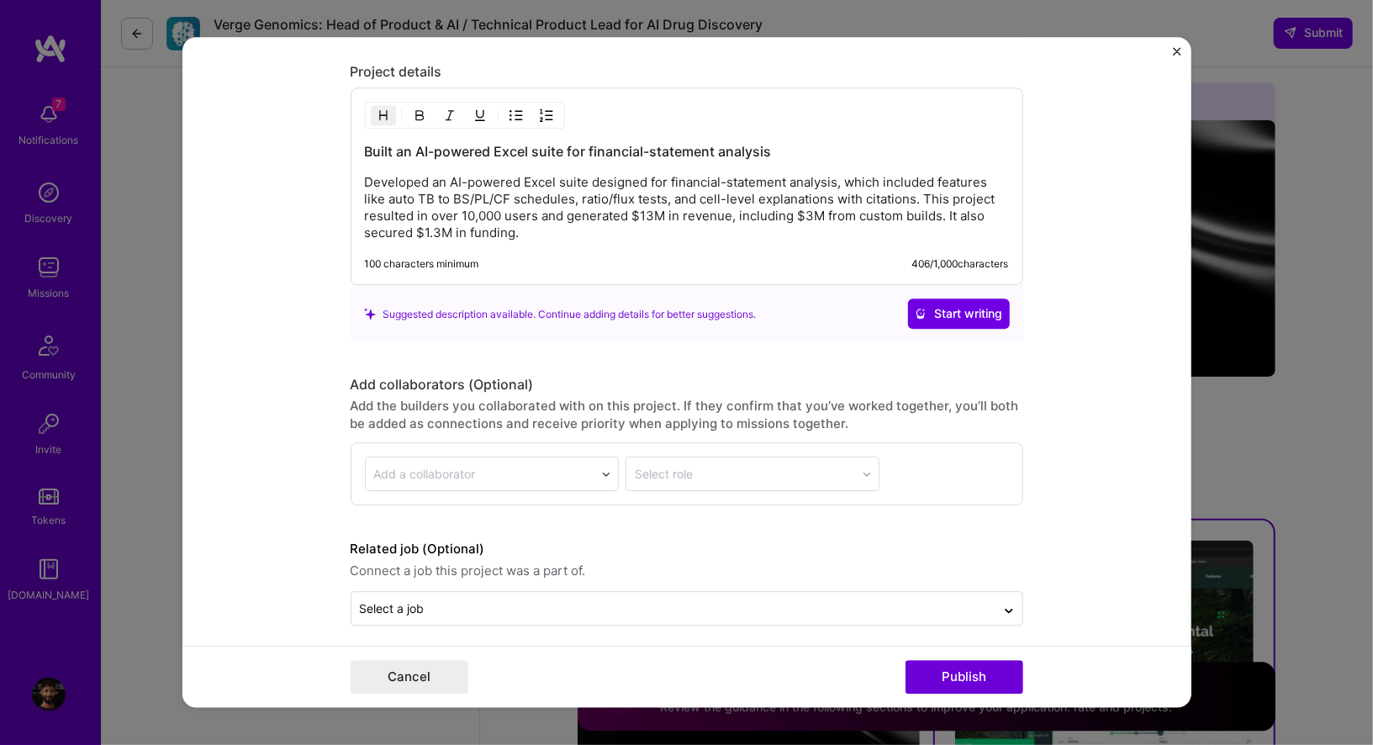
click at [962, 660] on div "Cancel Publish" at bounding box center [686, 677] width 1009 height 61
click at [963, 669] on button "Publish" at bounding box center [965, 678] width 118 height 34
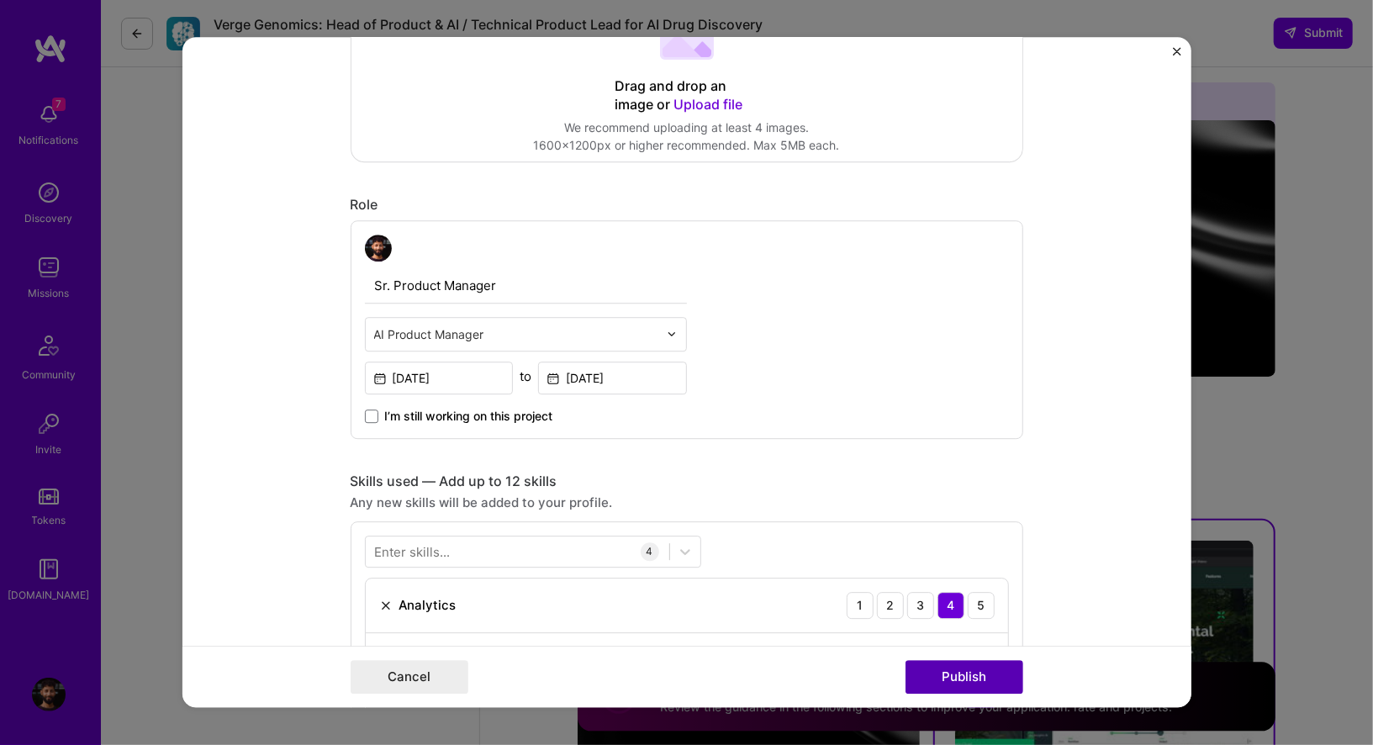
scroll to position [110, 0]
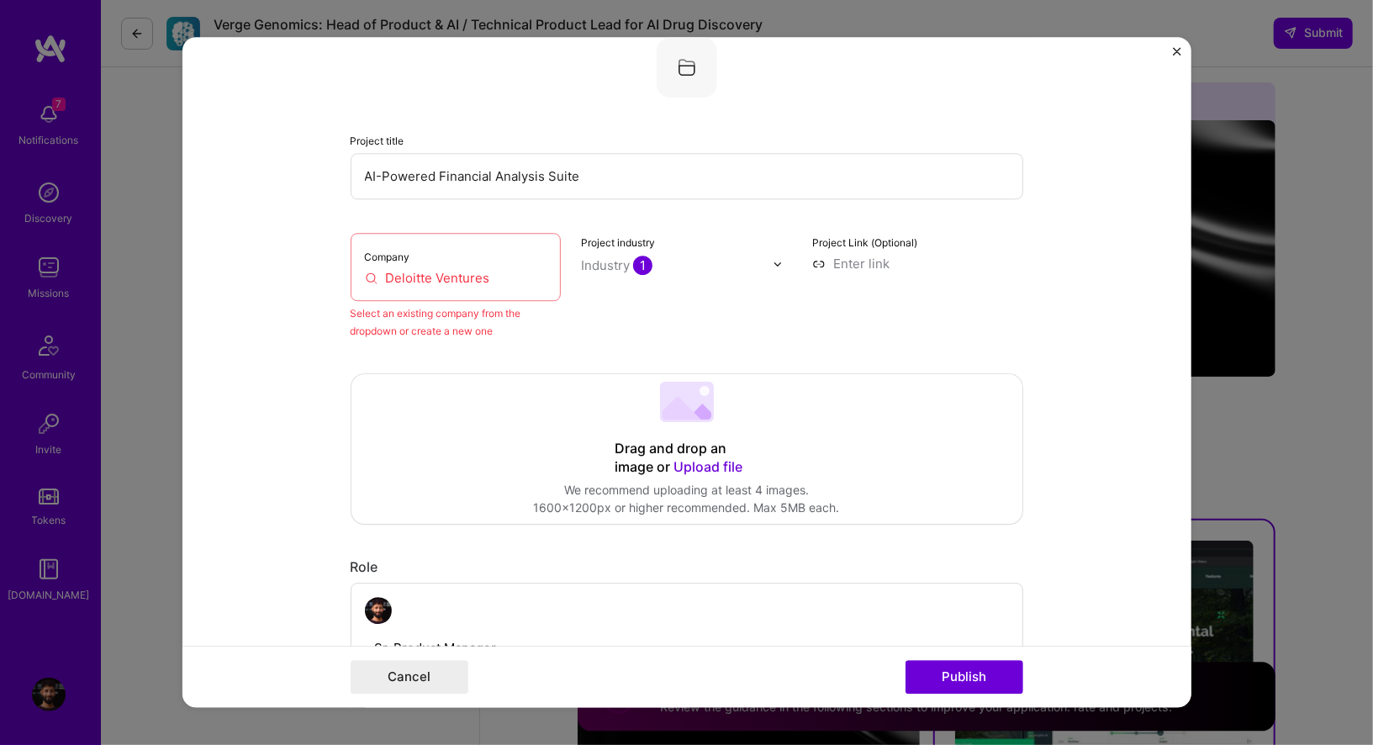
click at [436, 272] on input "Deloitte Ventures" at bounding box center [456, 278] width 182 height 18
click at [449, 274] on input "Deloitte Ventures" at bounding box center [456, 278] width 182 height 18
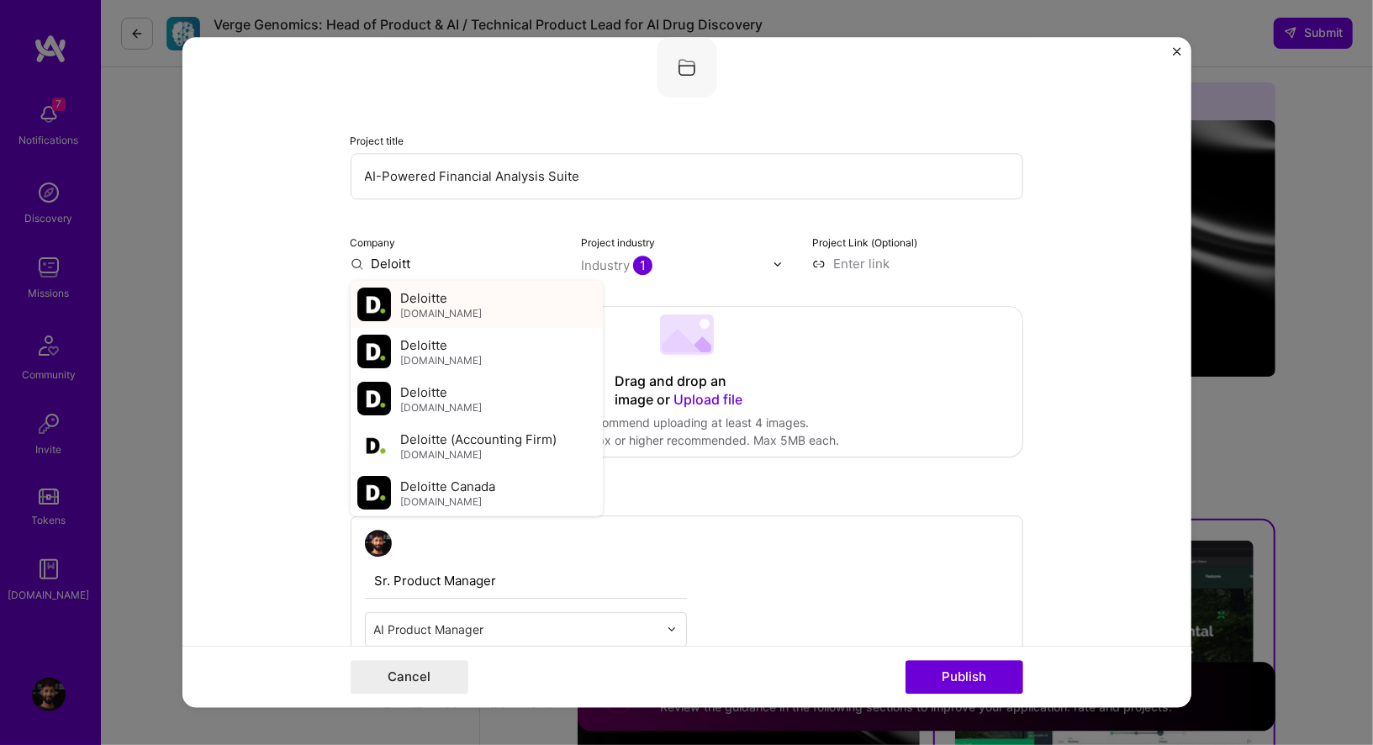
click at [487, 308] on div "Deloitte [DOMAIN_NAME]" at bounding box center [477, 304] width 252 height 47
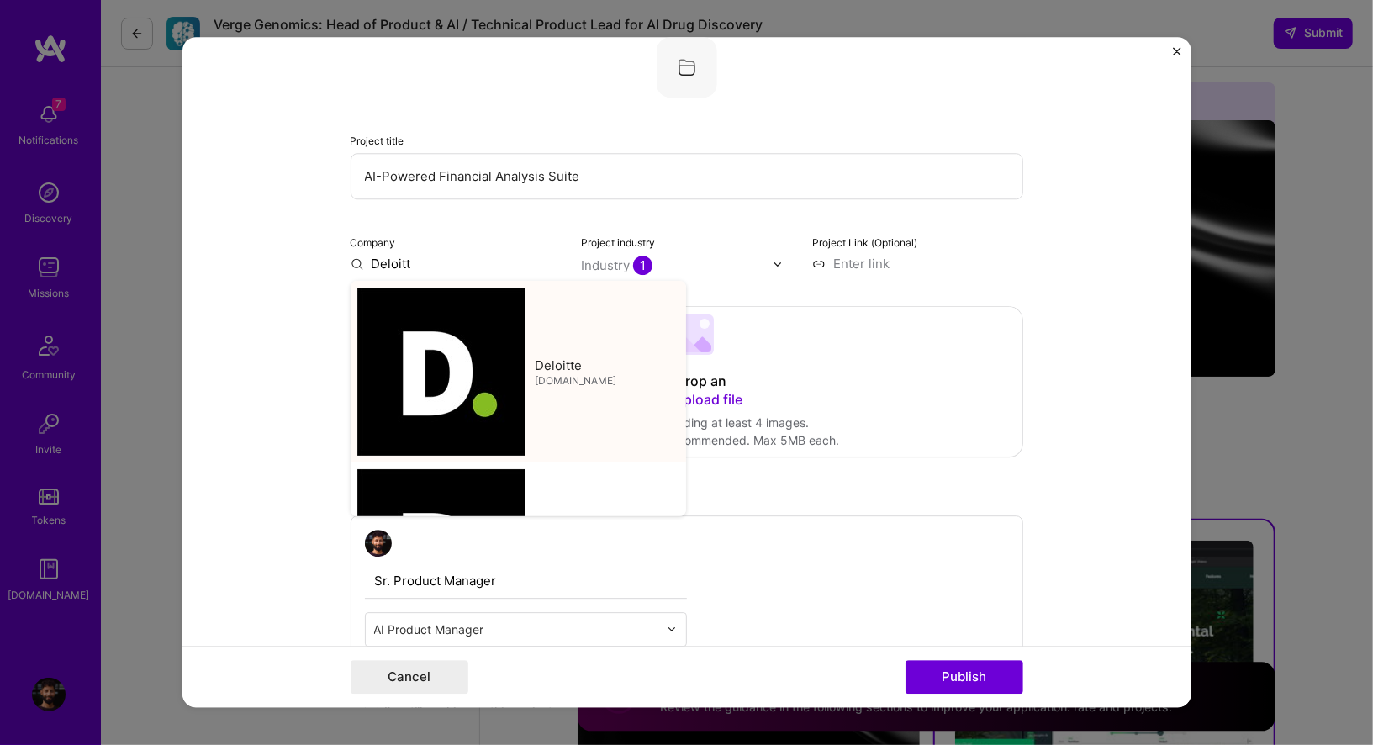
type input "Deloitte"
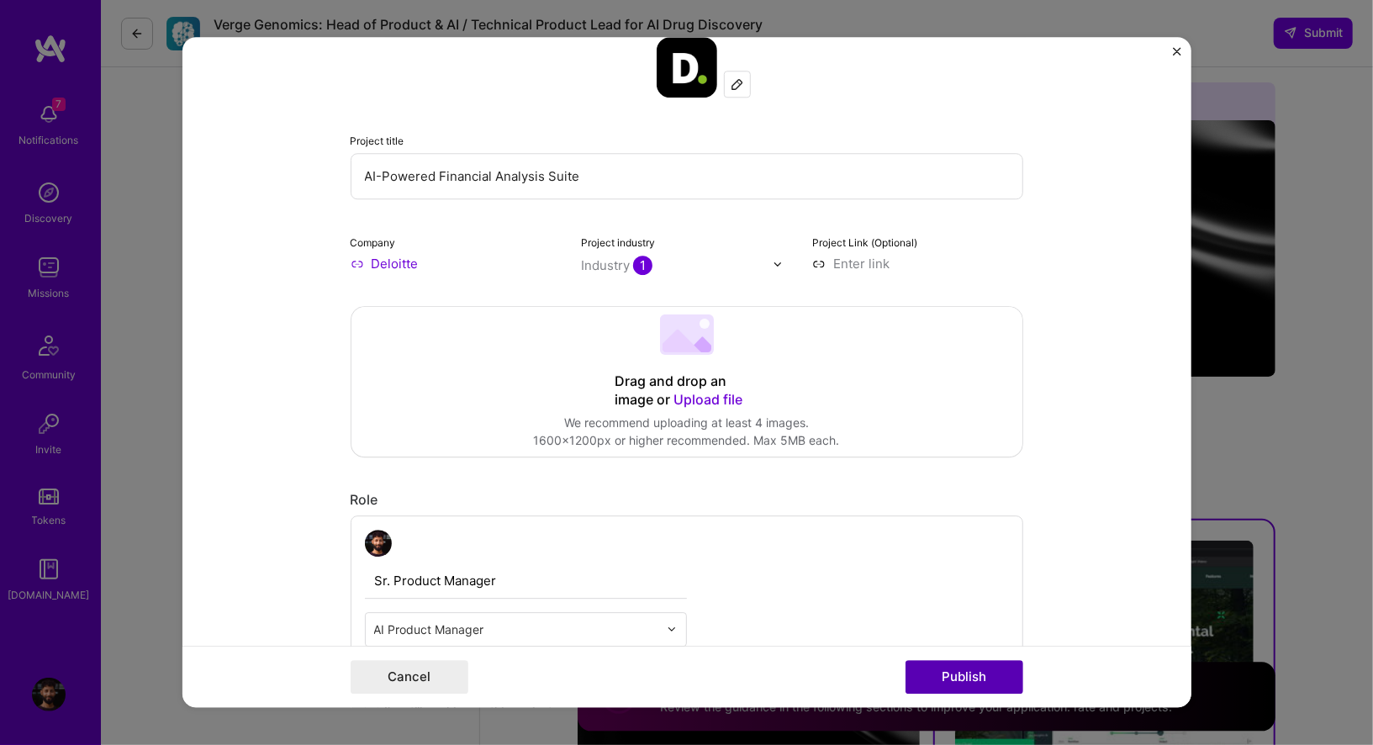
click at [958, 680] on button "Publish" at bounding box center [965, 678] width 118 height 34
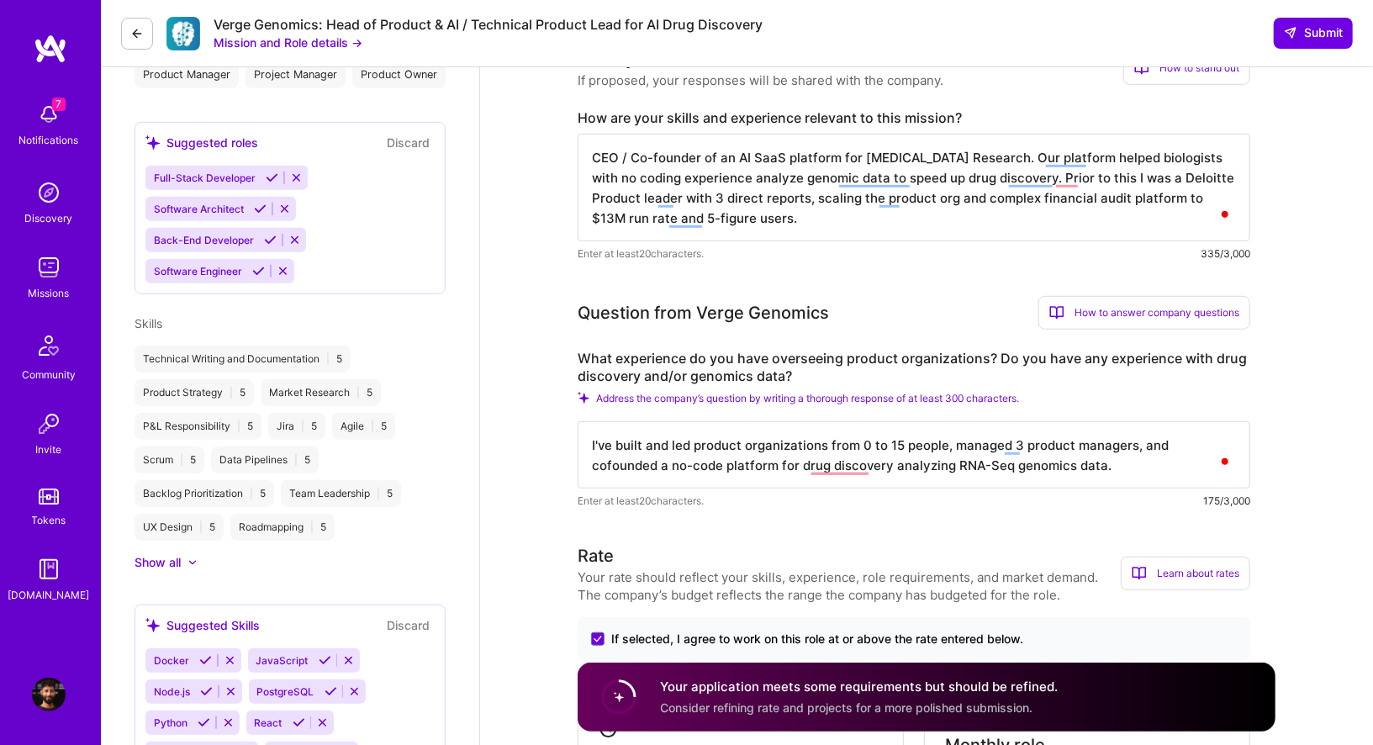
scroll to position [288, 0]
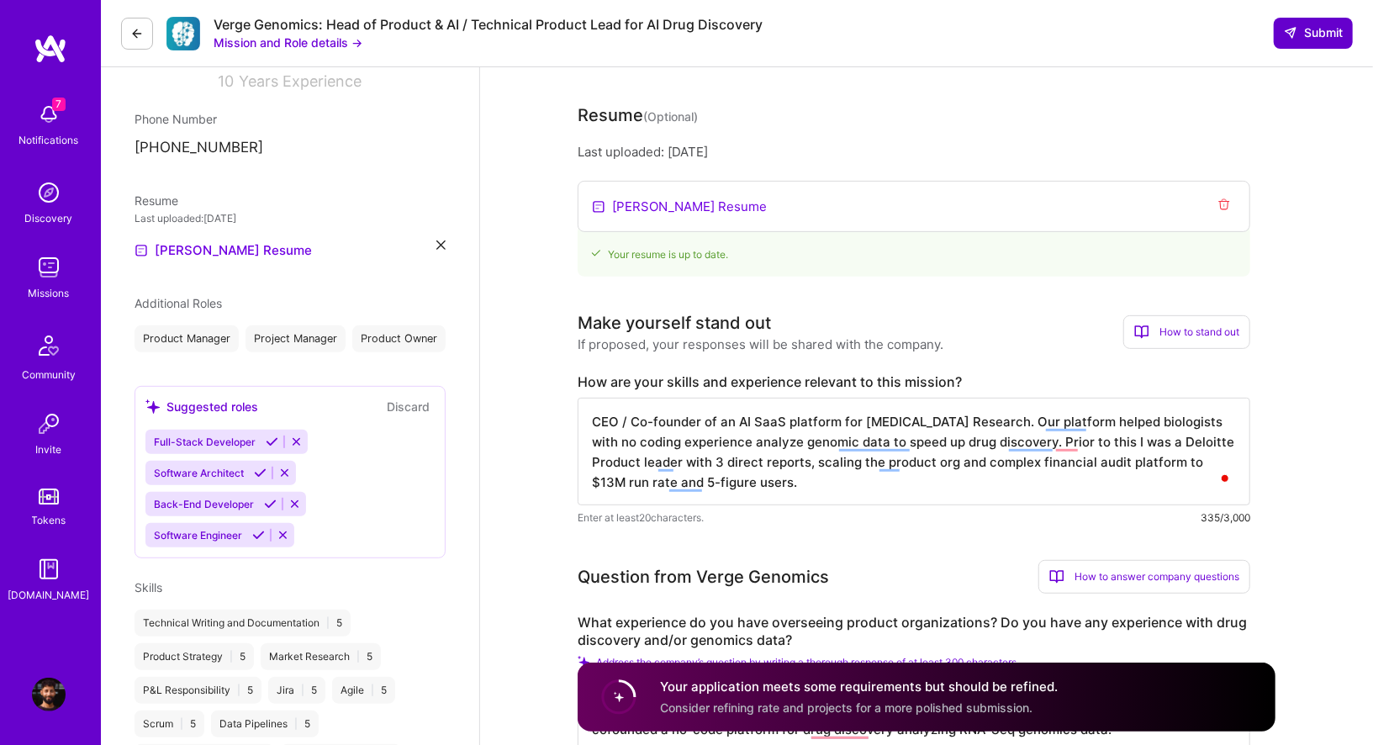
click at [1295, 43] on button "Submit" at bounding box center [1313, 33] width 79 height 30
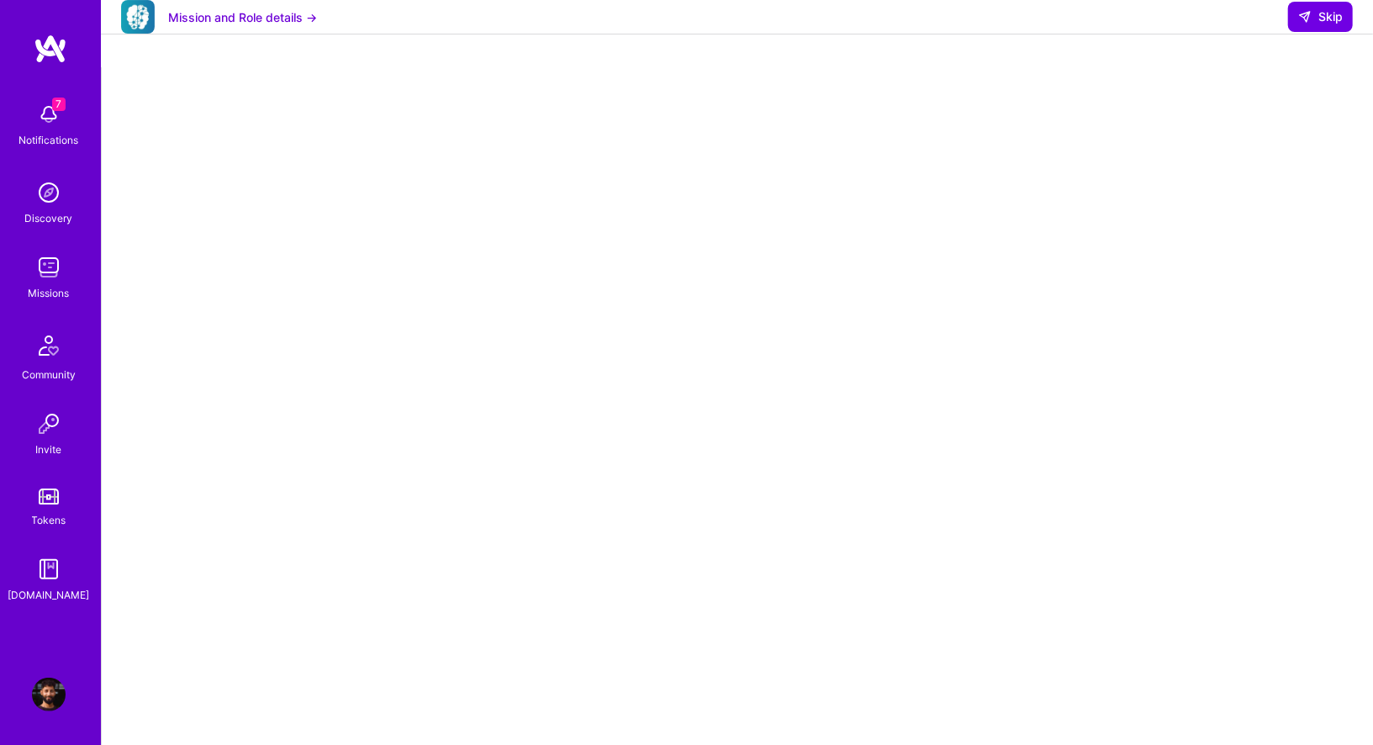
click at [318, 181] on div at bounding box center [737, 506] width 1204 height 845
select select "CA"
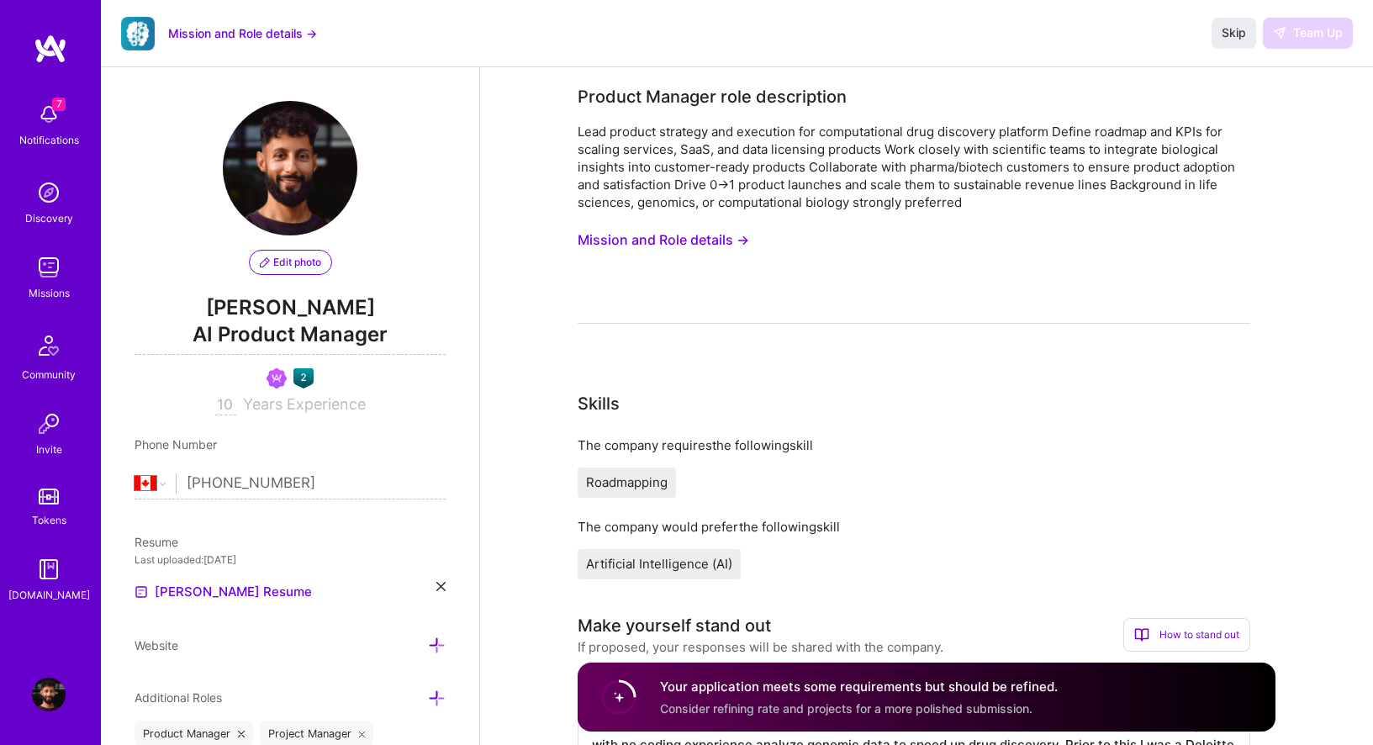
select select "CA"
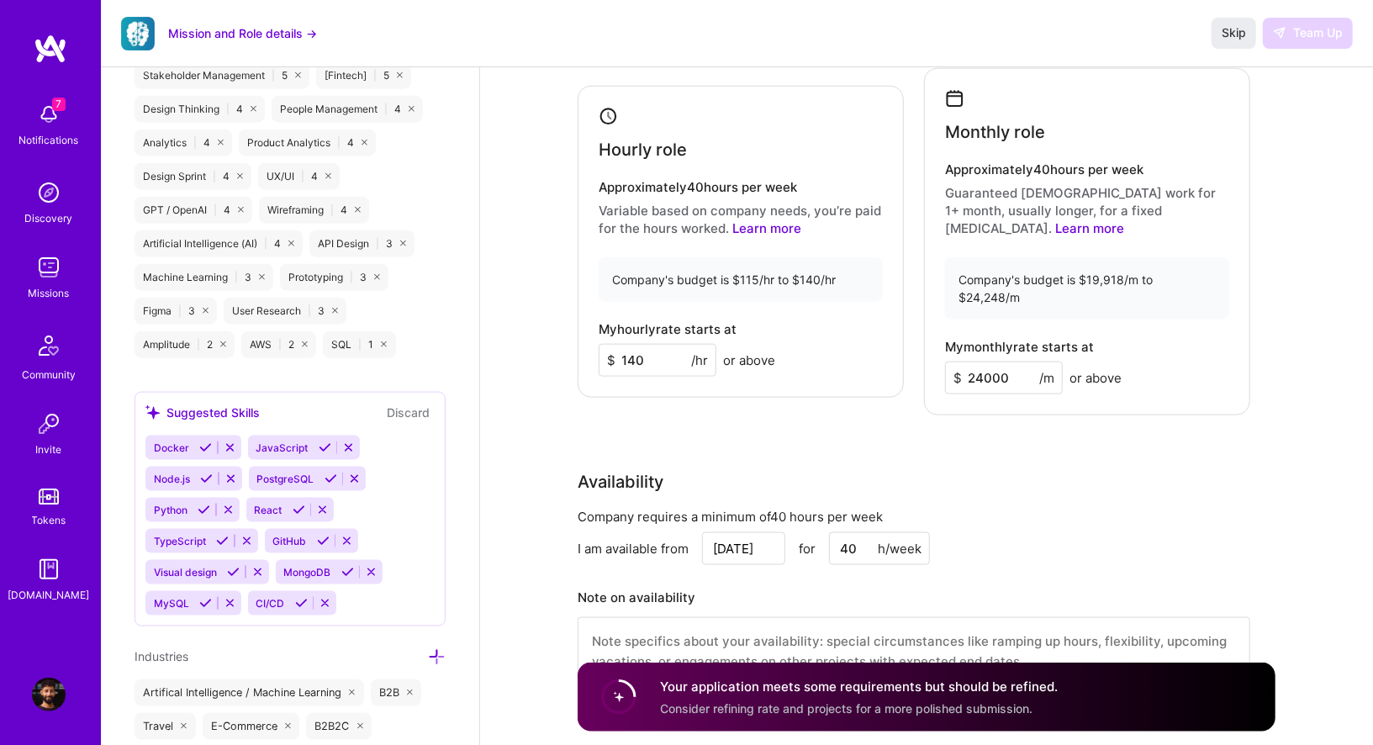
scroll to position [1171, 0]
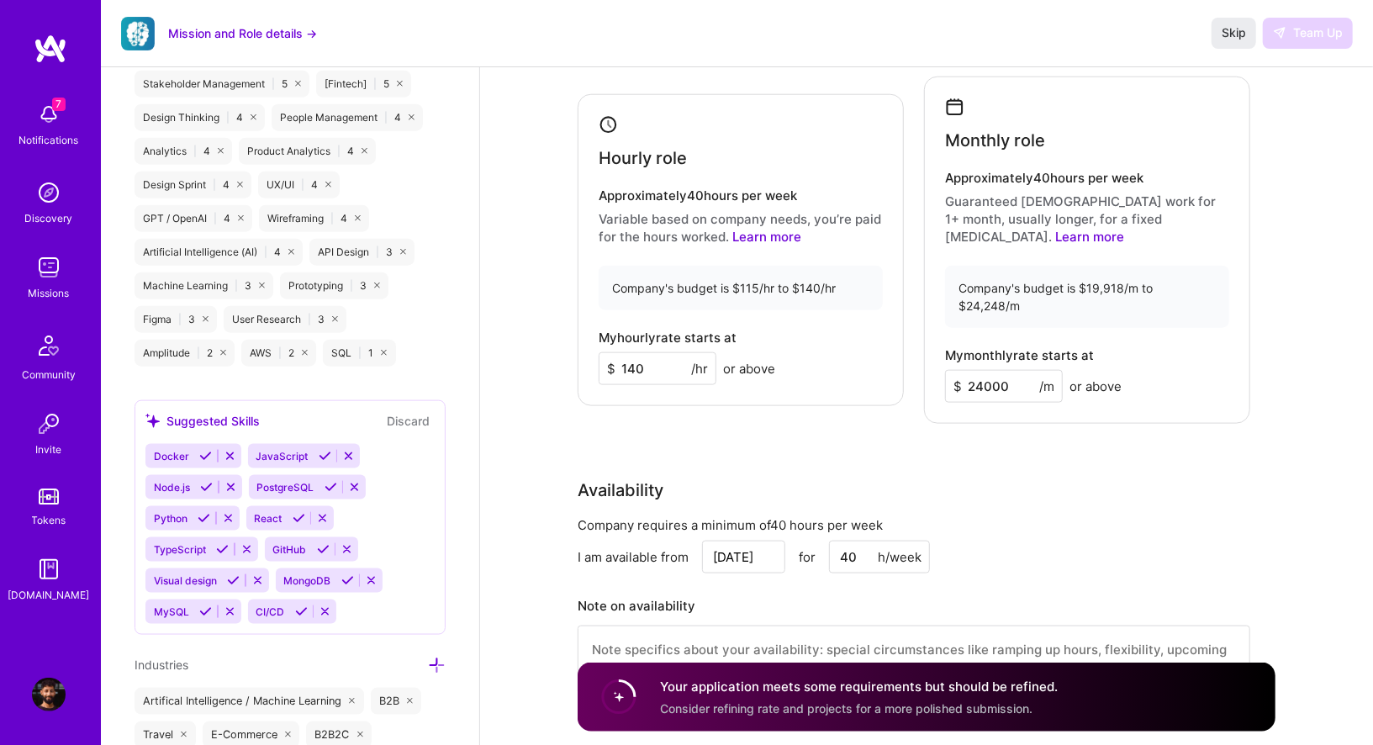
click at [633, 352] on input "140" at bounding box center [658, 368] width 118 height 33
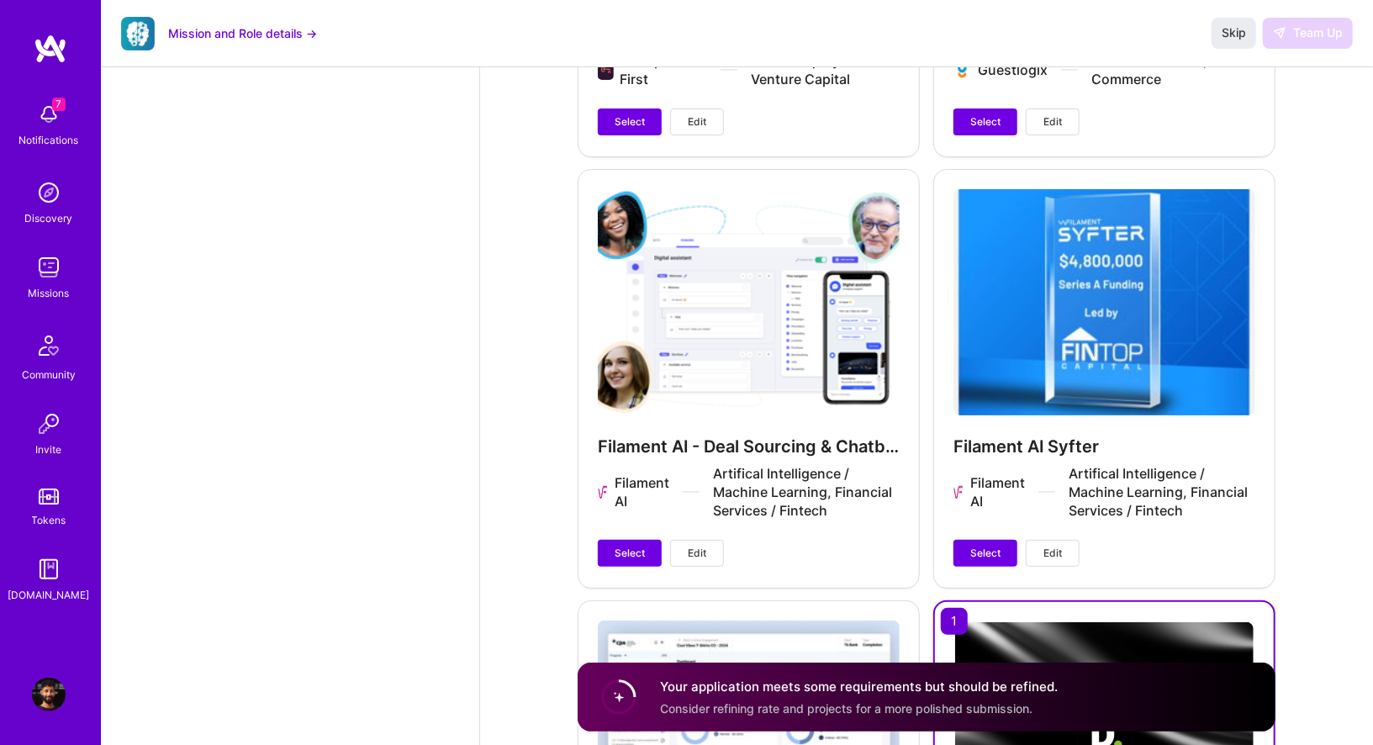
scroll to position [4456, 0]
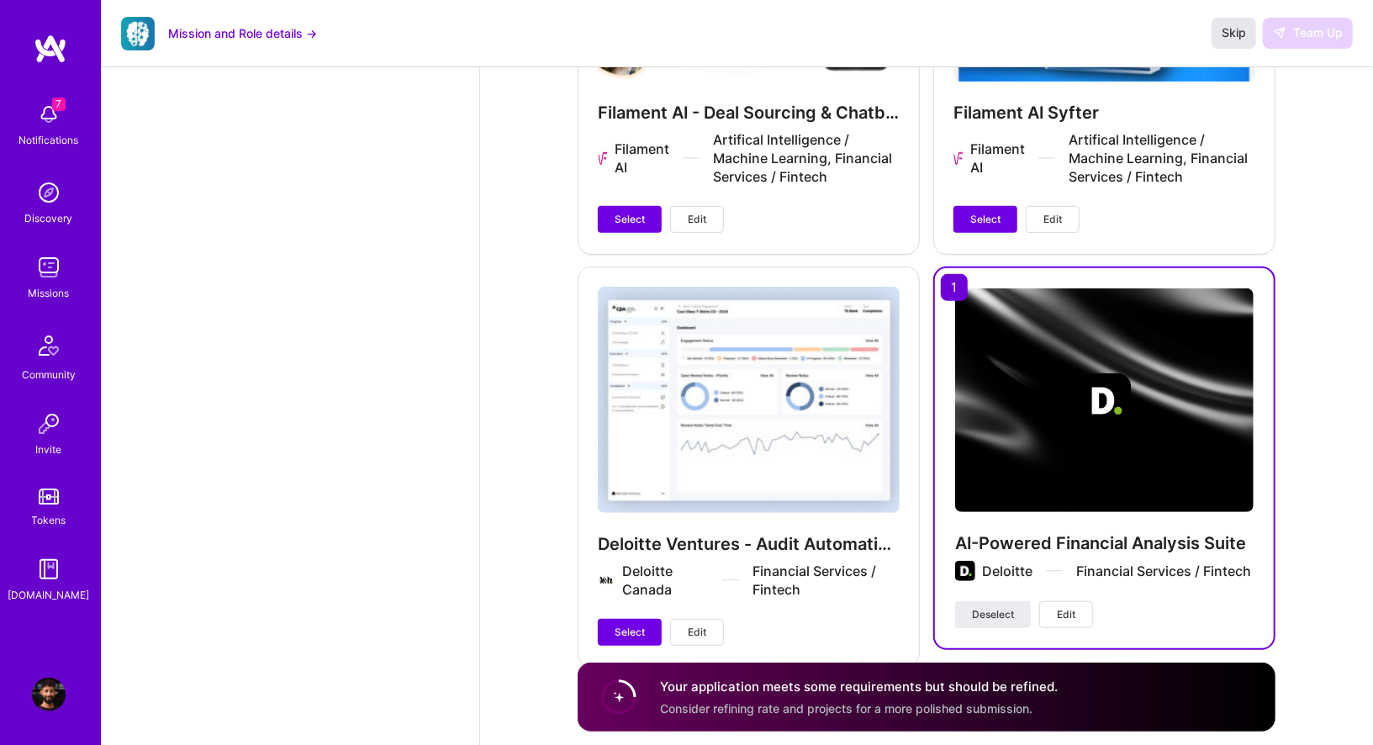
click at [1231, 35] on span "Skip" at bounding box center [1234, 32] width 24 height 17
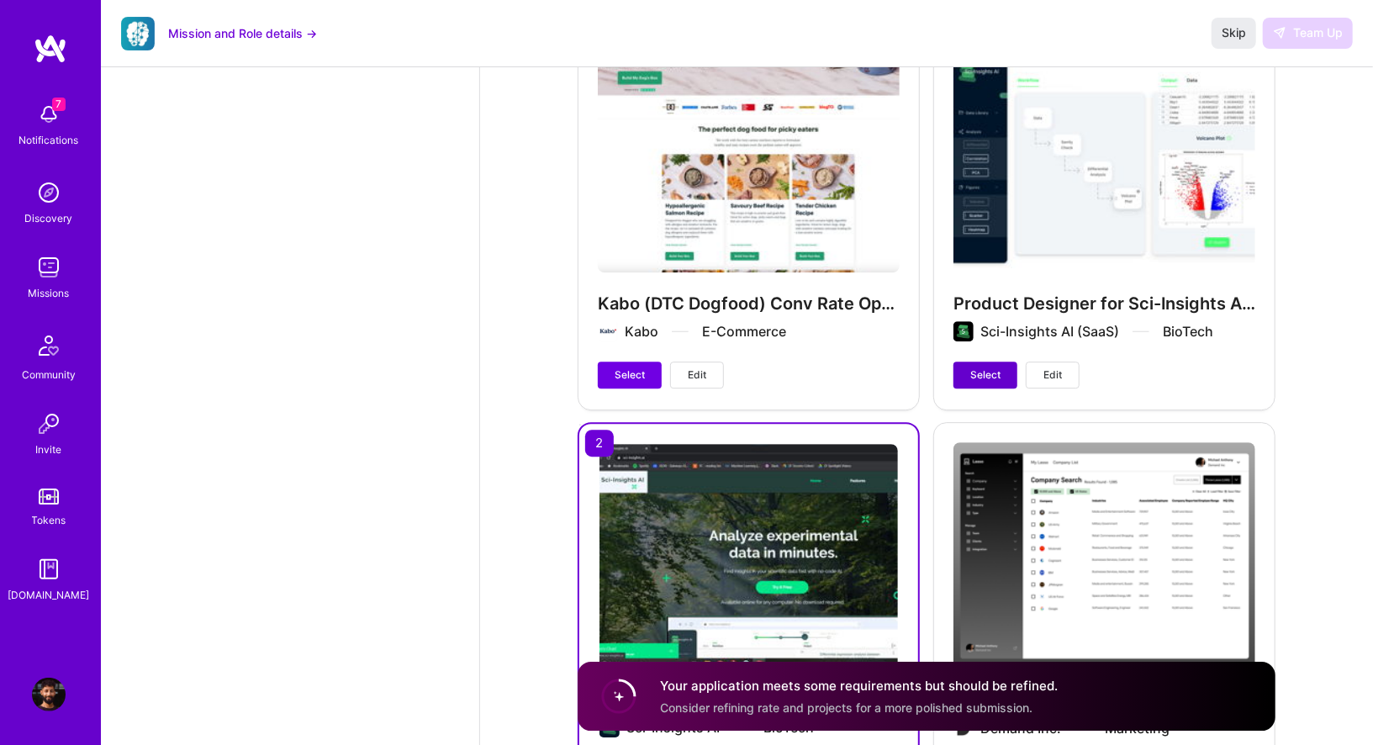
scroll to position [3041, 0]
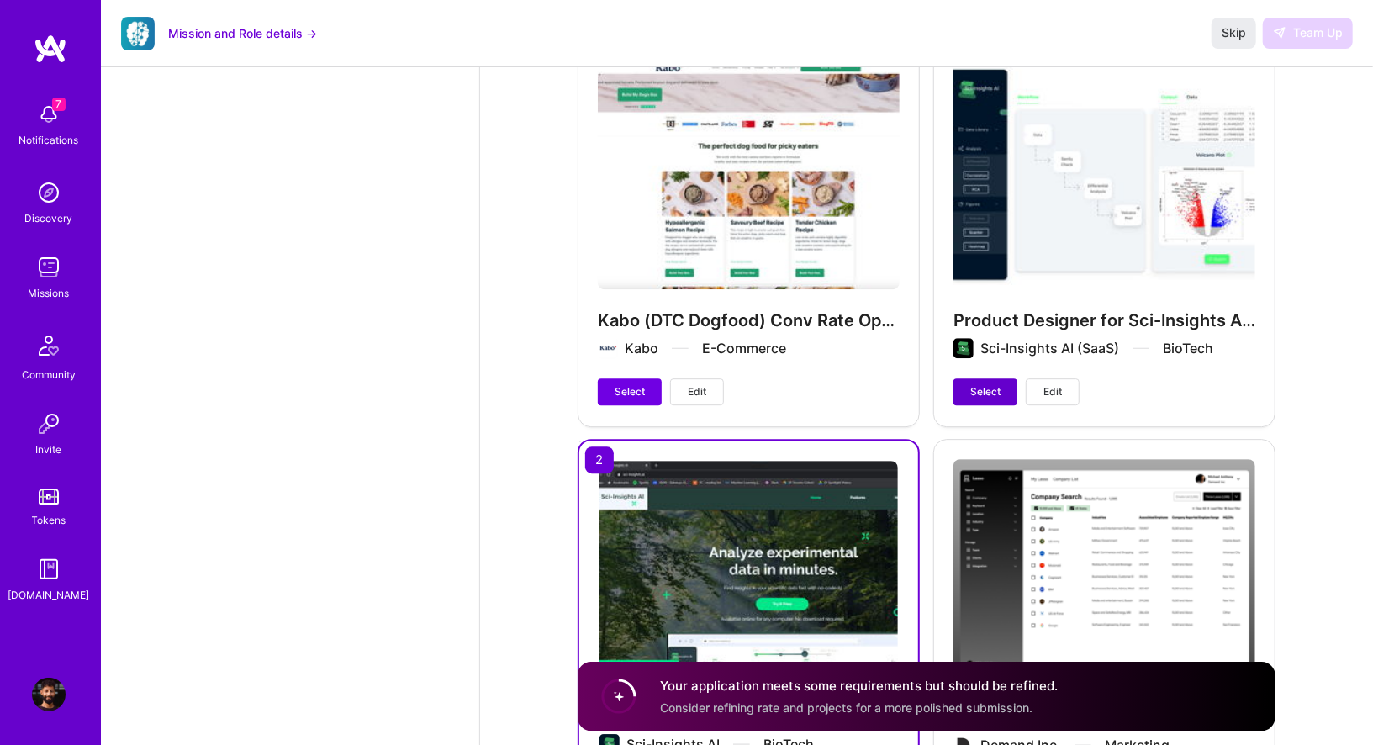
click at [977, 384] on span "Select" at bounding box center [985, 391] width 30 height 15
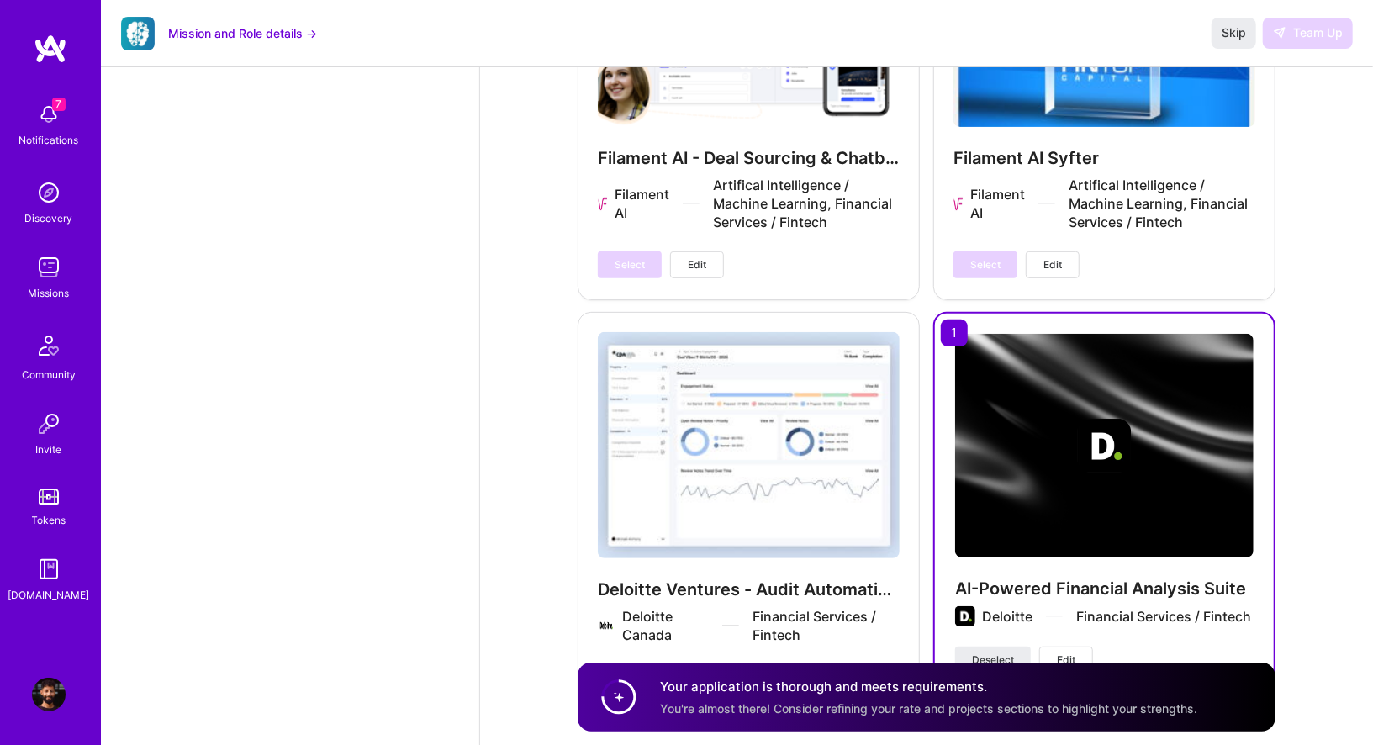
scroll to position [4440, 0]
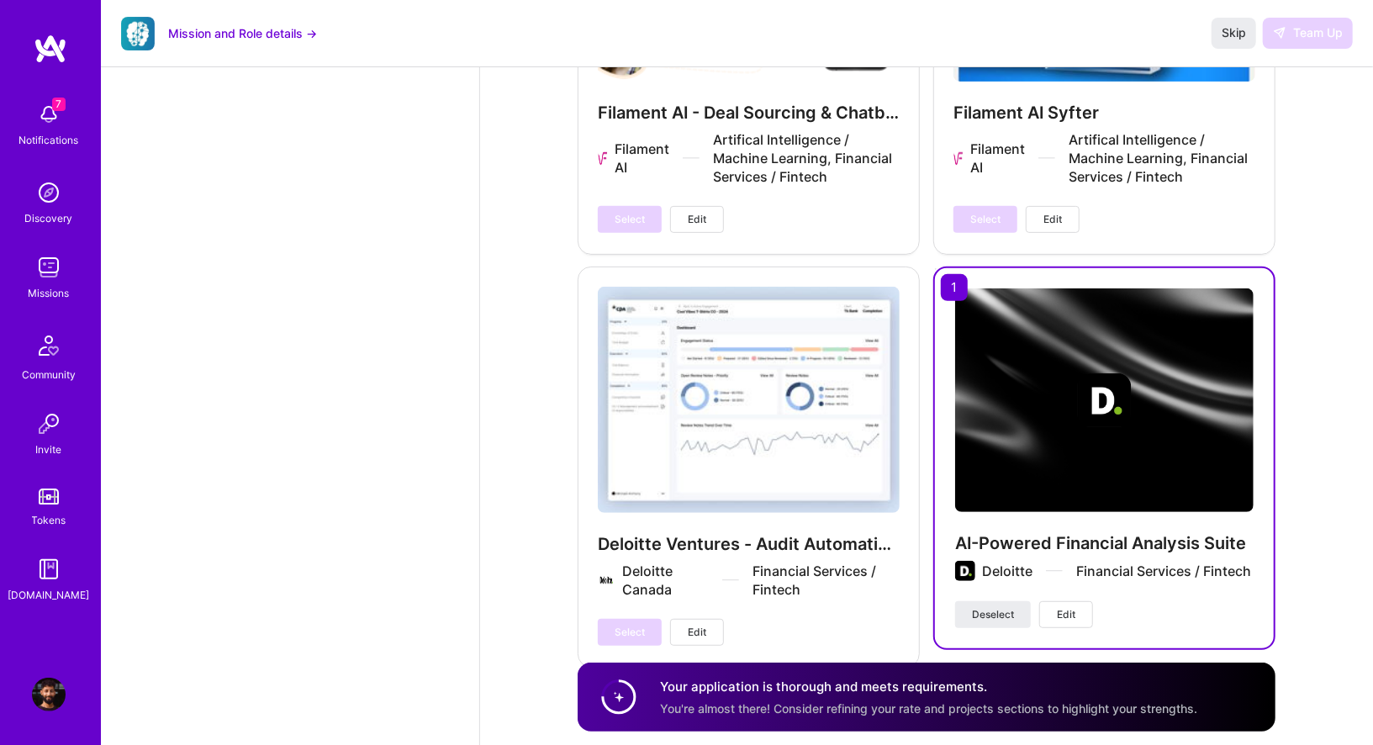
click at [629, 619] on div "Select Edit" at bounding box center [661, 632] width 126 height 27
click at [823, 578] on div "Deloitte Ventures - Audit Automation SaaS Deloitte Canada Financial Services / …" at bounding box center [749, 466] width 342 height 399
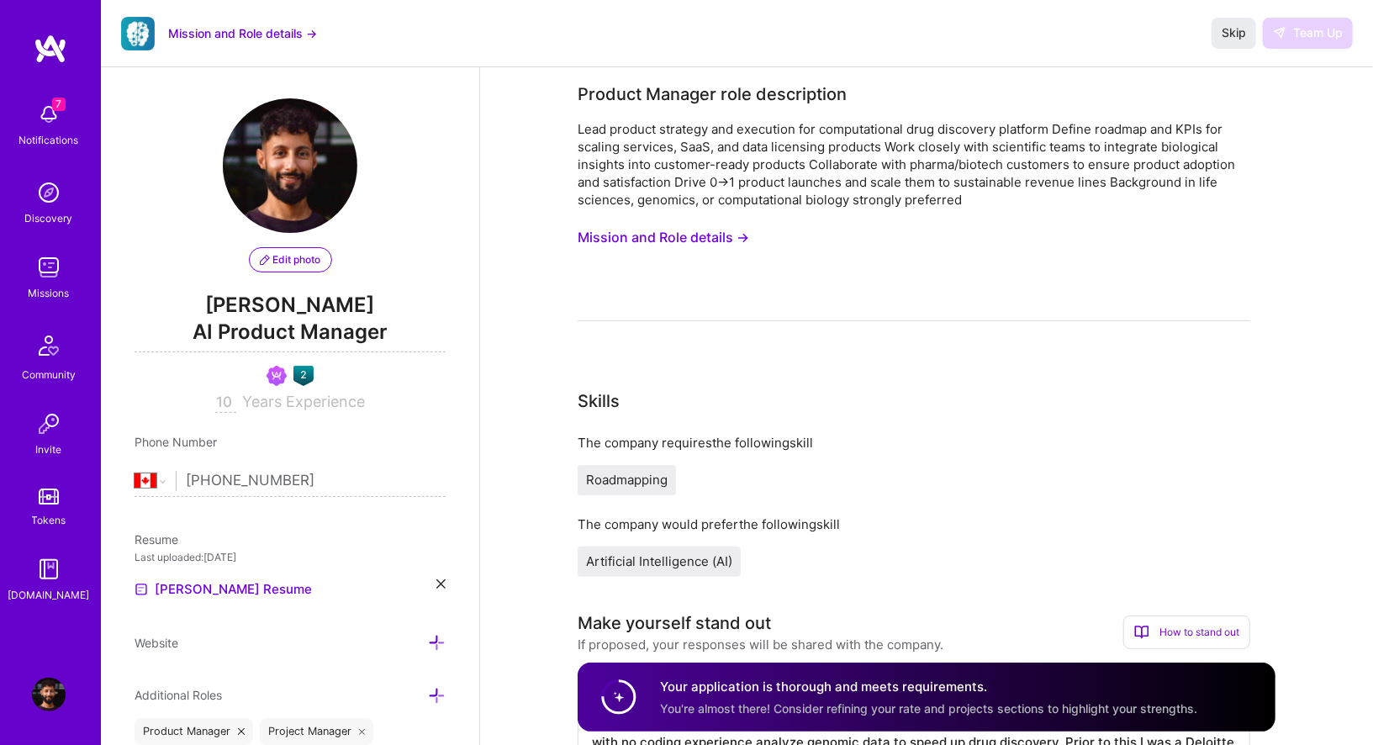
scroll to position [0, 0]
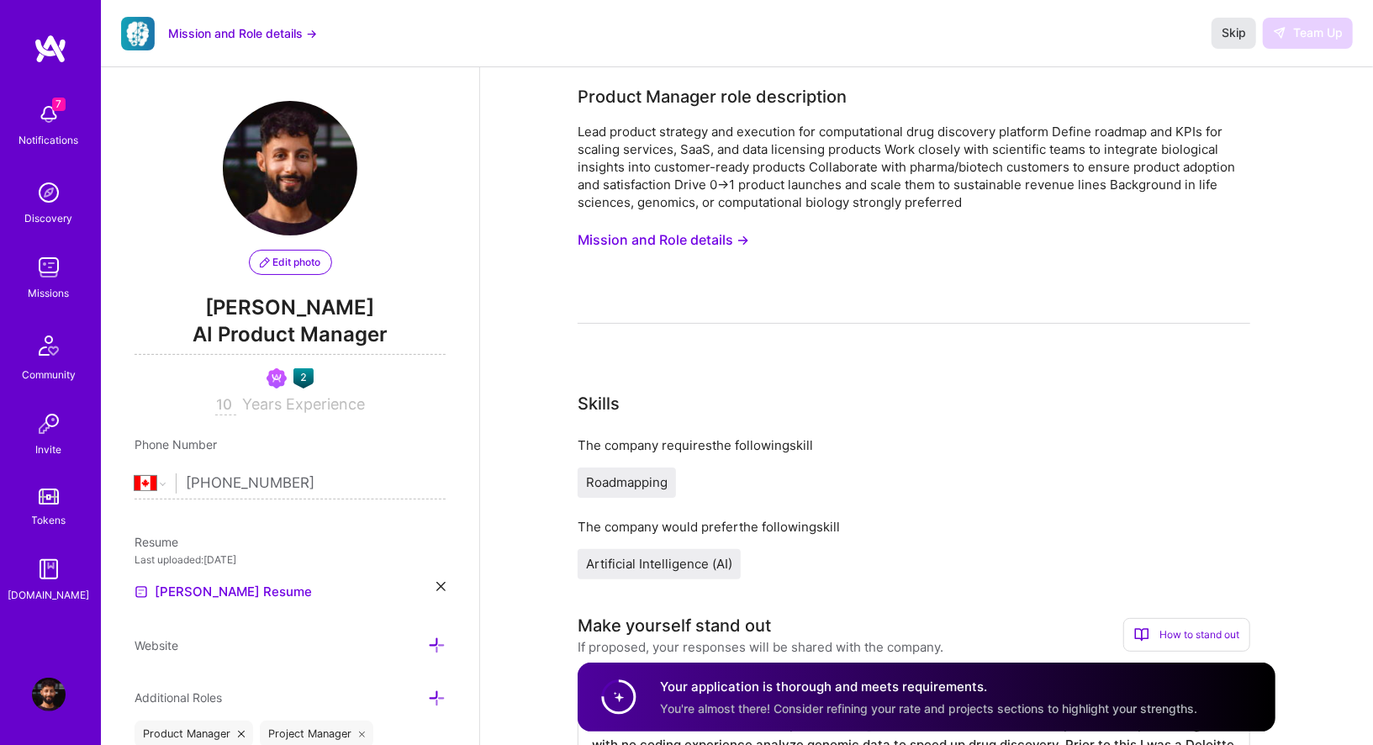
click at [1237, 25] on span "Skip" at bounding box center [1234, 32] width 24 height 17
click at [42, 264] on img at bounding box center [49, 268] width 34 height 34
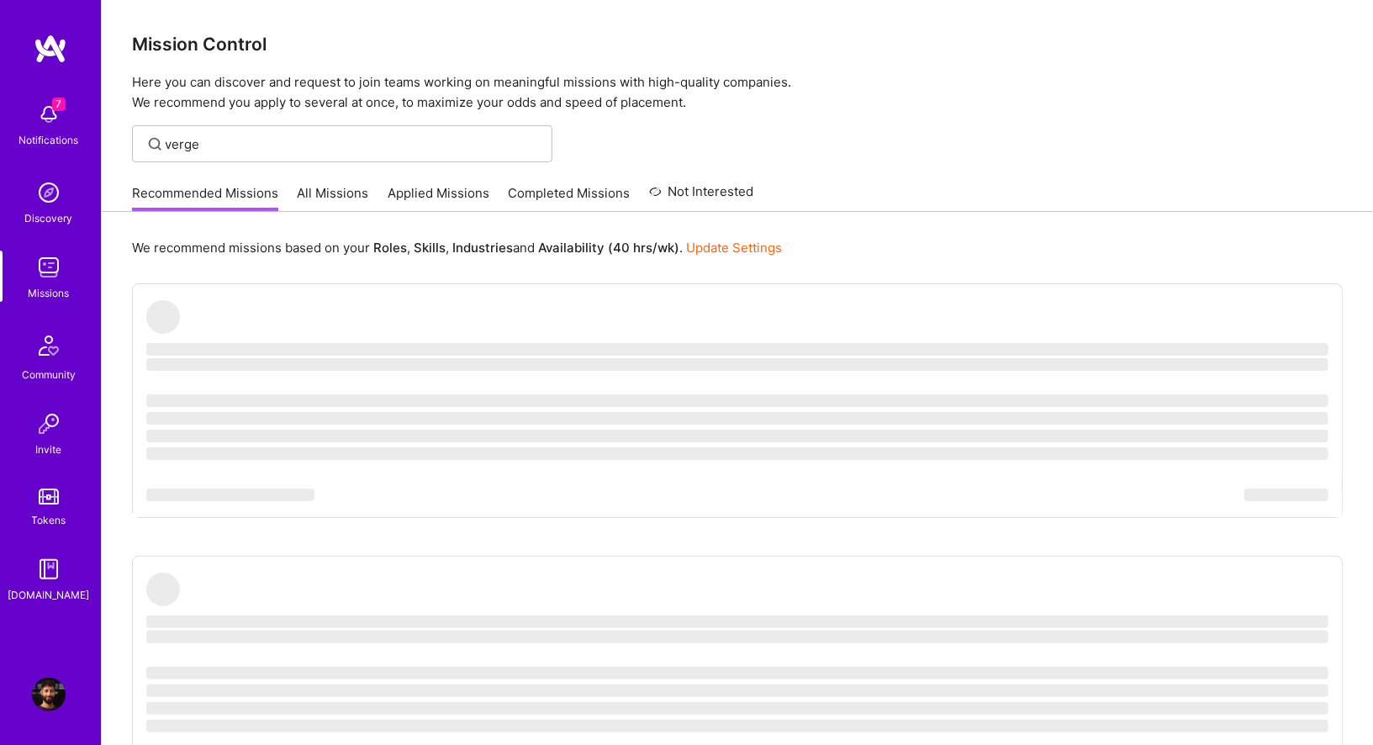
click at [414, 182] on div "Recommended Missions All Missions Applied Missions Completed Missions Not Inter…" at bounding box center [443, 193] width 622 height 36
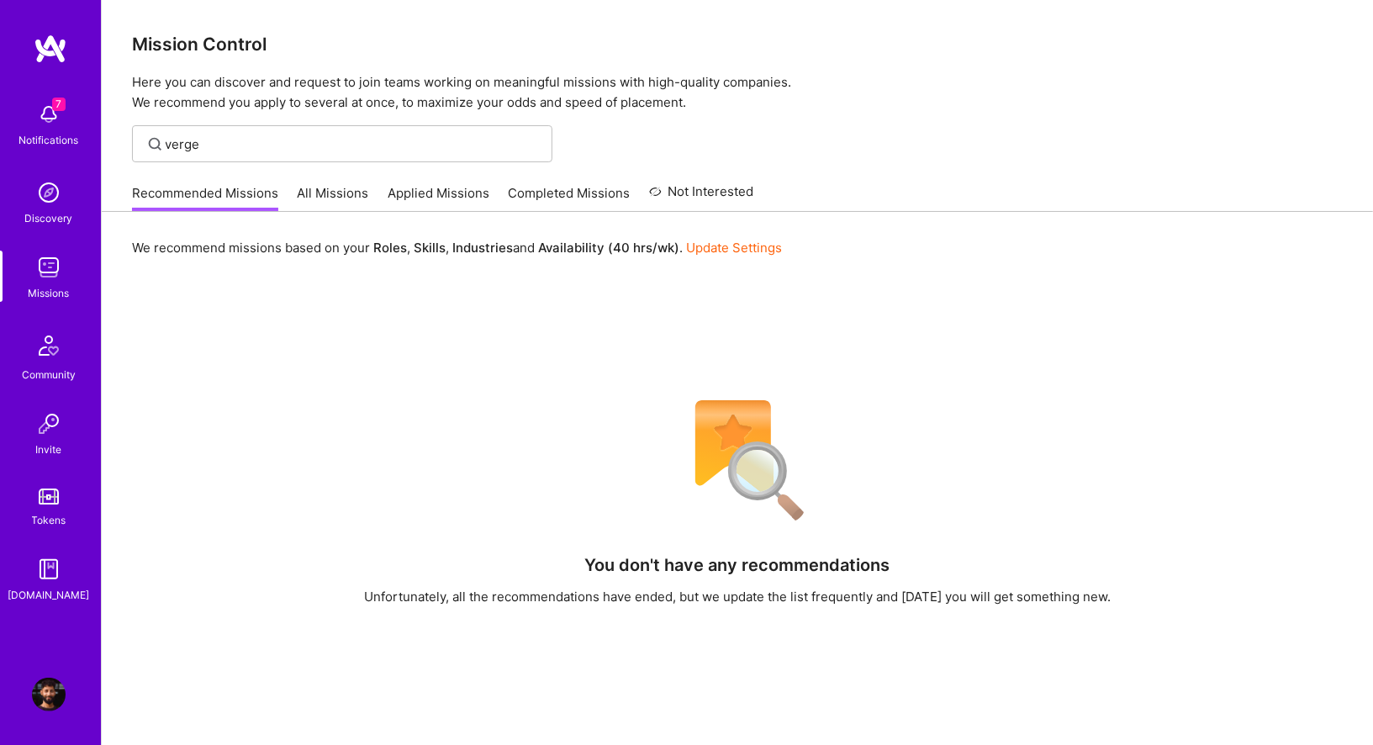
click at [418, 184] on link "Applied Missions" at bounding box center [439, 198] width 102 height 28
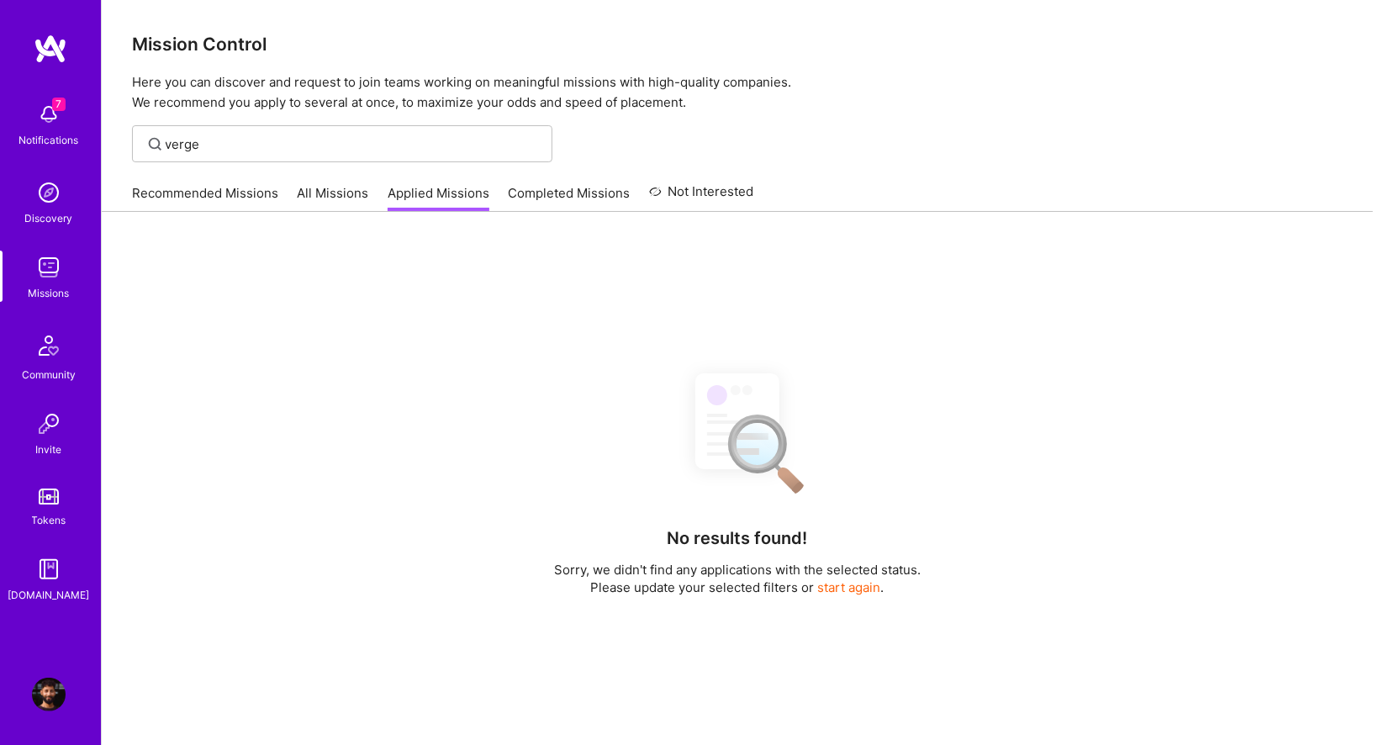
click at [861, 582] on button "start again" at bounding box center [849, 587] width 63 height 18
click at [858, 584] on button "start again" at bounding box center [849, 587] width 63 height 18
